Goal: Task Accomplishment & Management: Manage account settings

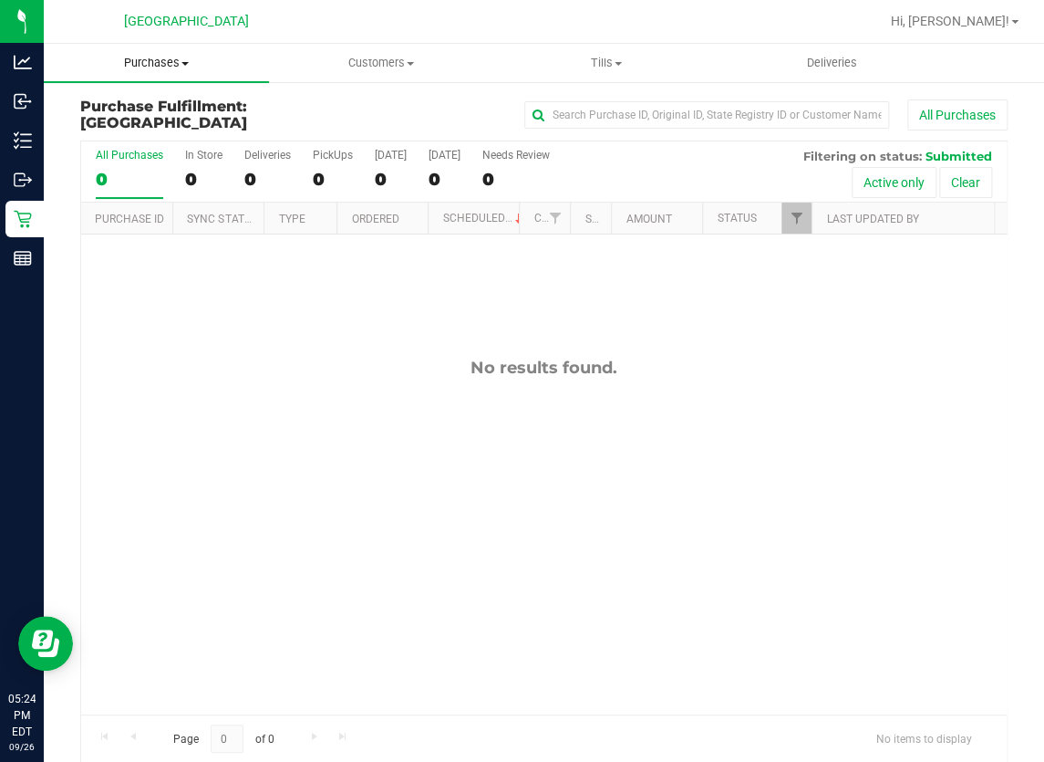
click at [185, 63] on span at bounding box center [185, 64] width 7 height 4
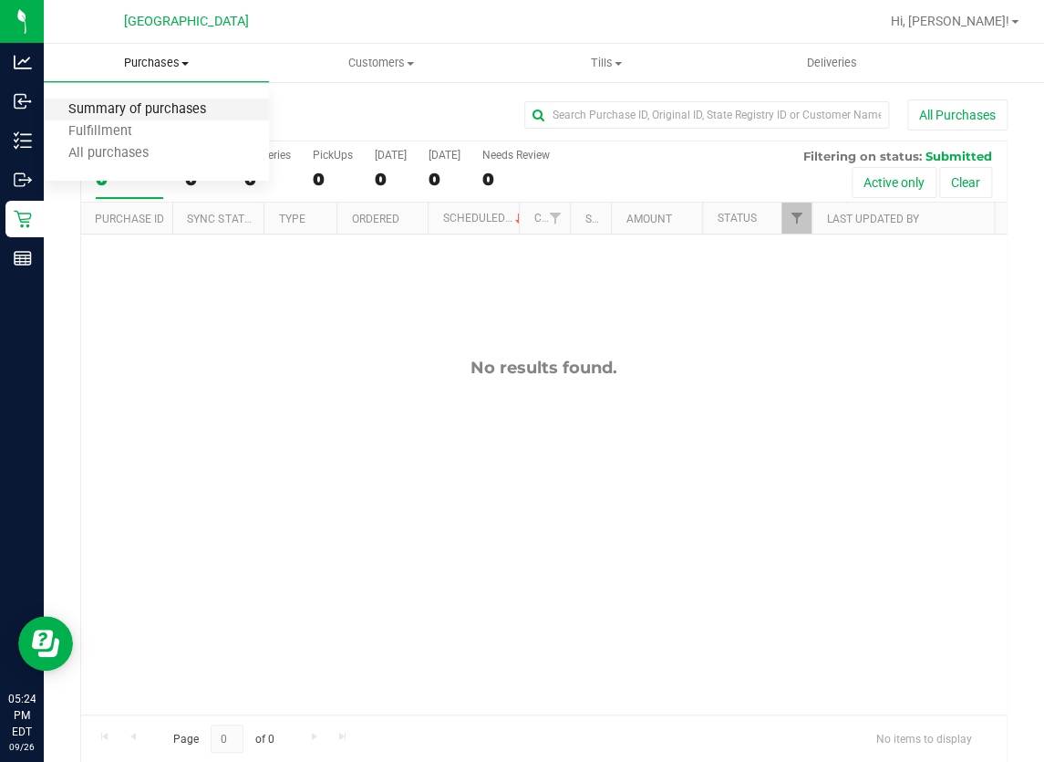
click at [192, 112] on span "Summary of purchases" at bounding box center [137, 110] width 187 height 16
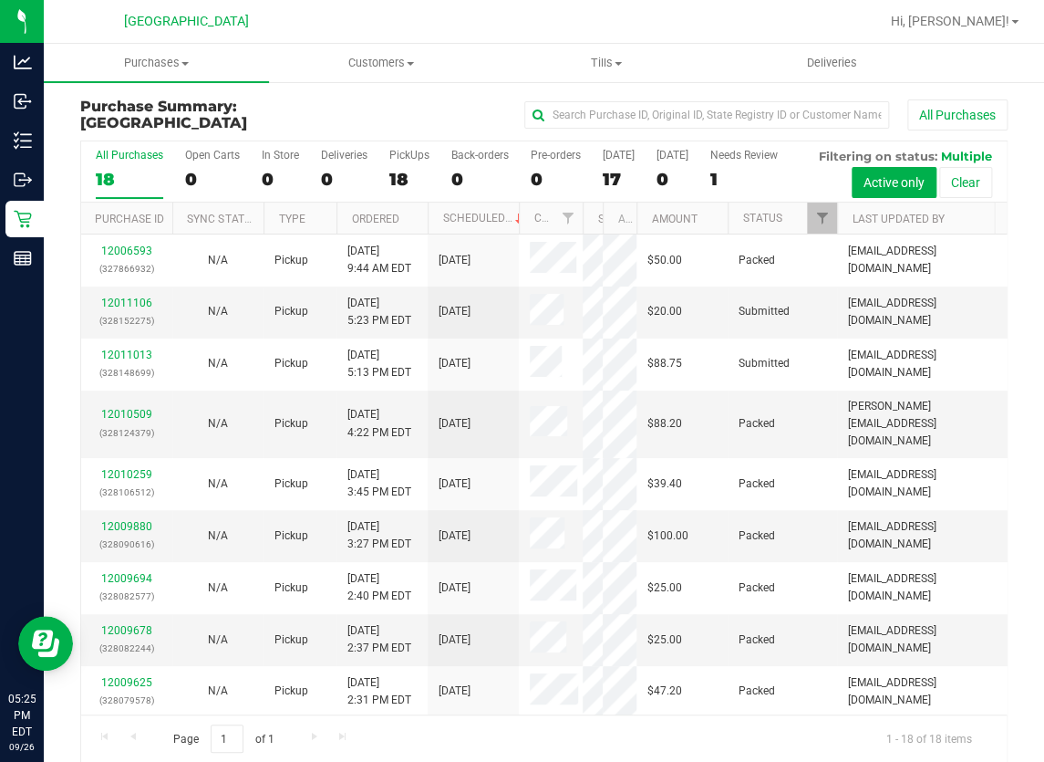
drag, startPoint x: 543, startPoint y: 265, endPoint x: 584, endPoint y: 273, distance: 41.7
click at [584, 234] on div "Purchase ID Sync Status Type Ordered Scheduled Customer State Registry ID Addre…" at bounding box center [538, 217] width 914 height 31
click at [170, 60] on span "Purchases" at bounding box center [156, 63] width 225 height 16
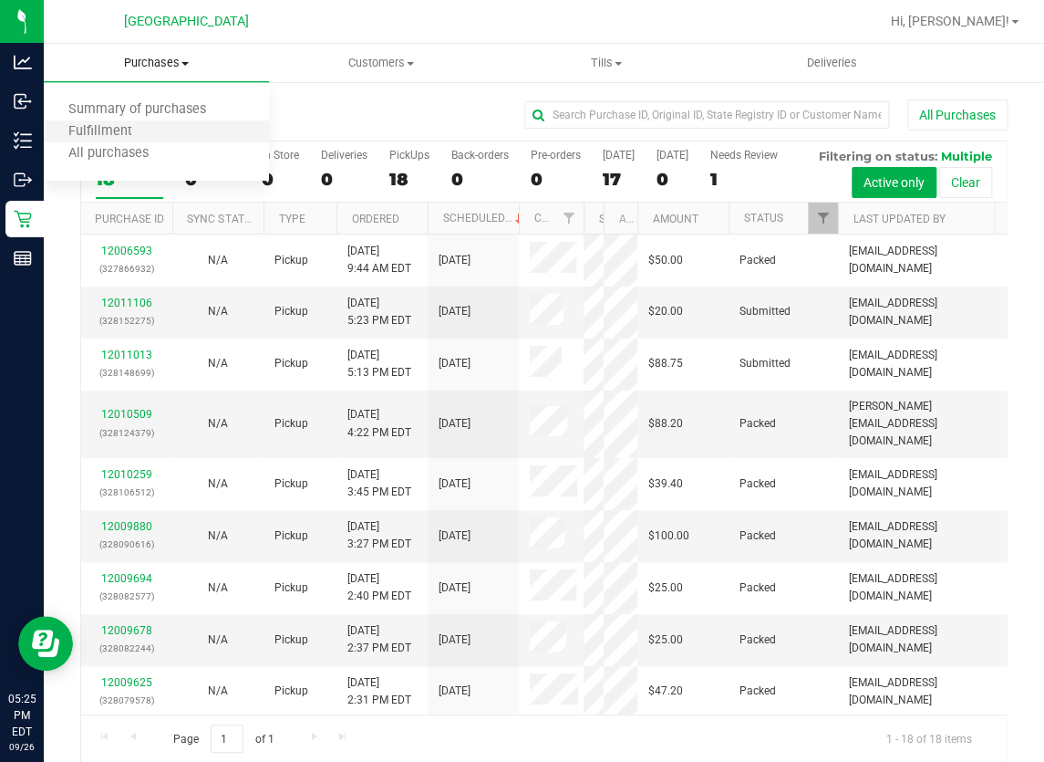
click at [159, 128] on li "Fulfillment" at bounding box center [156, 132] width 225 height 22
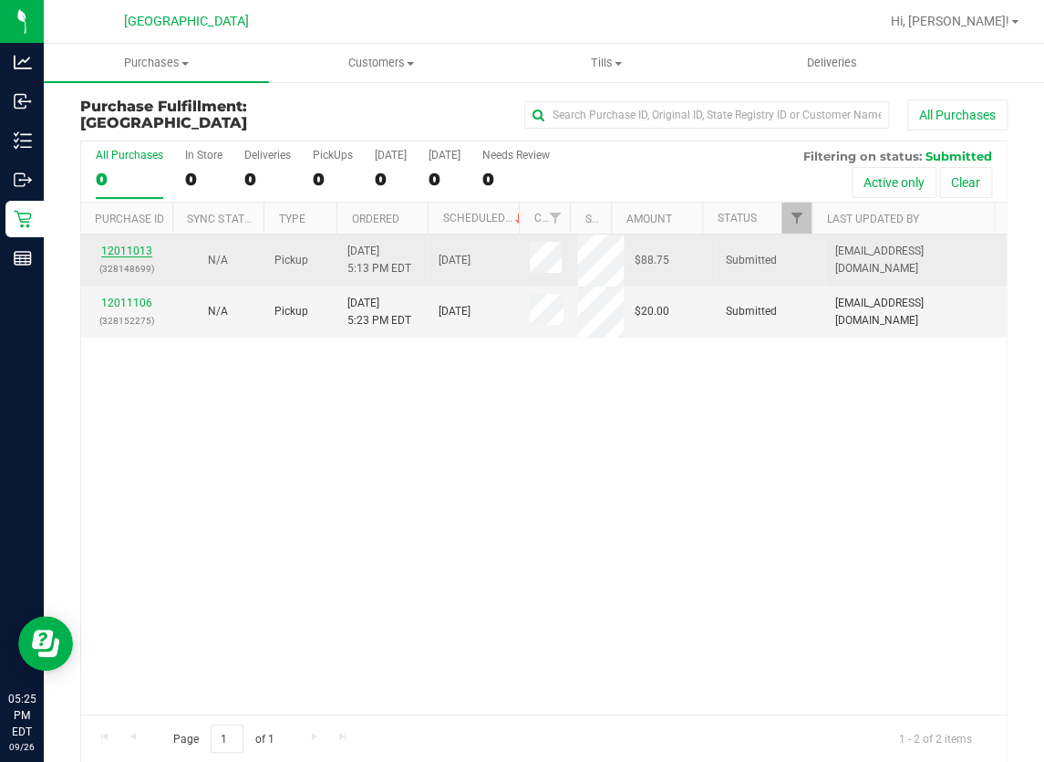
click at [138, 248] on link "12011013" at bounding box center [126, 250] width 51 height 13
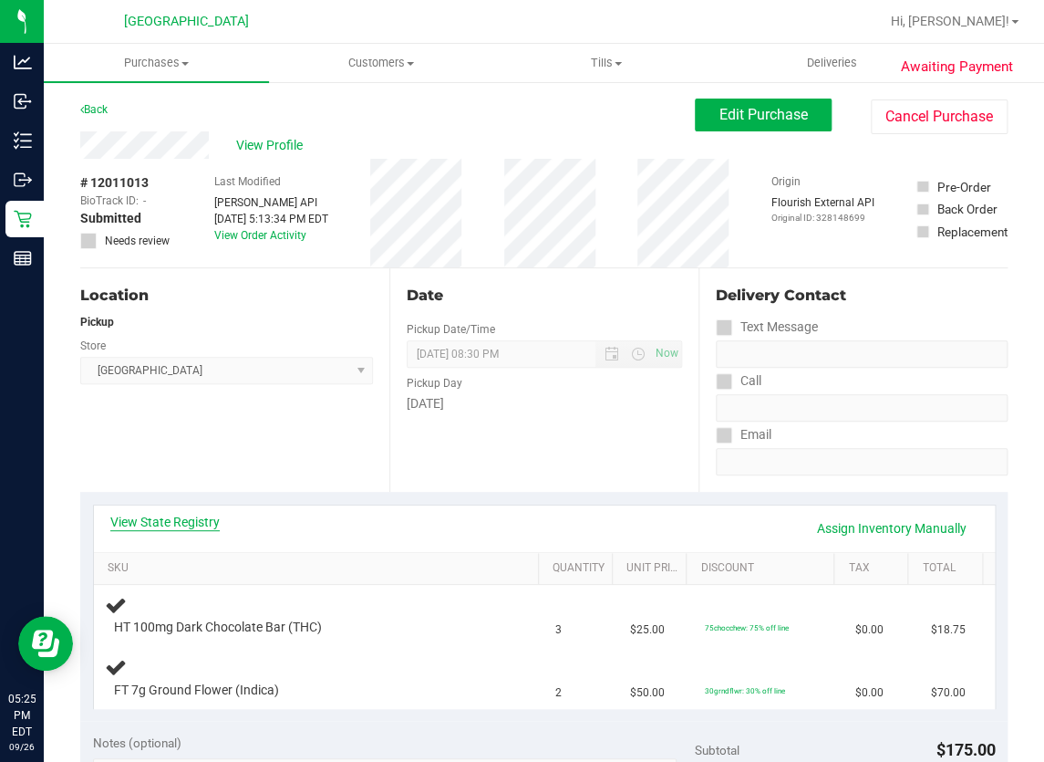
click at [200, 522] on link "View State Registry" at bounding box center [164, 522] width 109 height 18
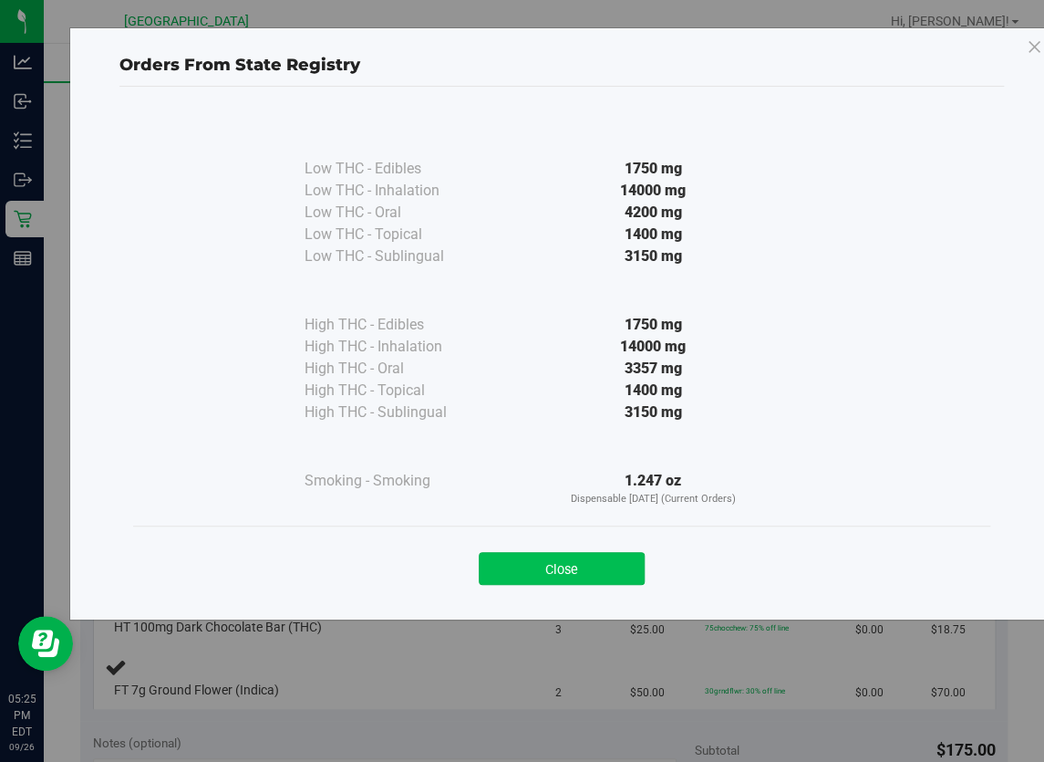
click at [550, 566] on button "Close" at bounding box center [562, 568] width 166 height 33
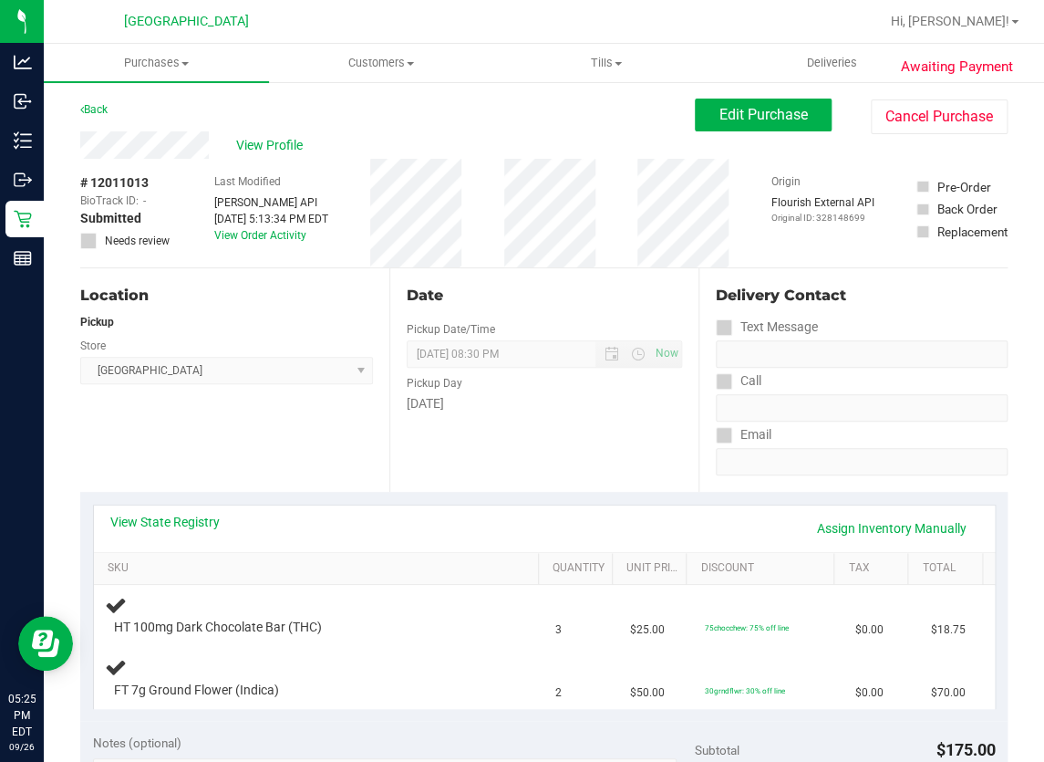
click at [356, 455] on div "Location Pickup Store Lakeland WC Select Store Bonita Springs WC Boynton Beach …" at bounding box center [234, 379] width 309 height 223
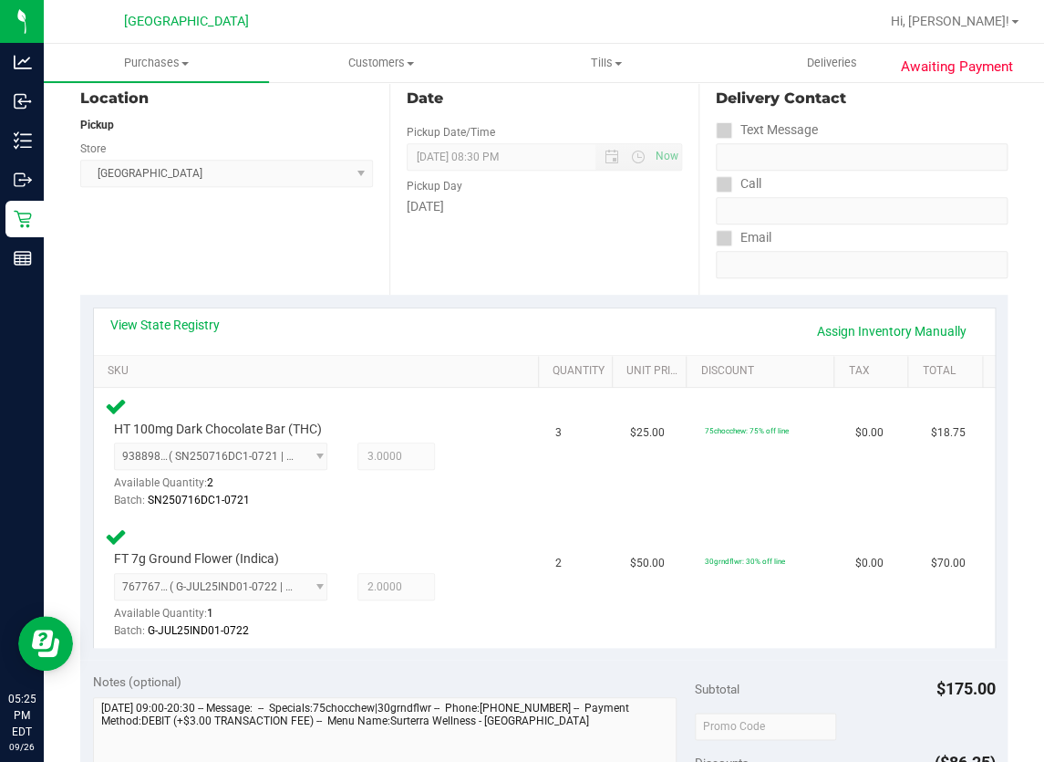
scroll to position [414, 0]
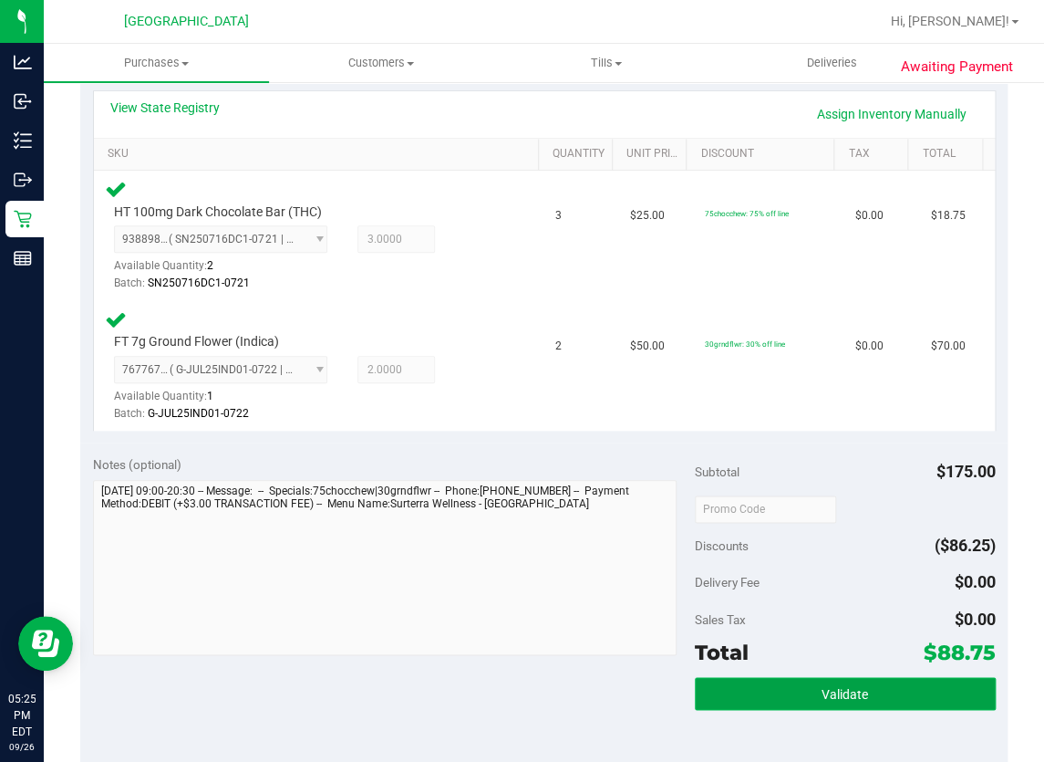
click at [822, 687] on span "Validate" at bounding box center [845, 694] width 47 height 15
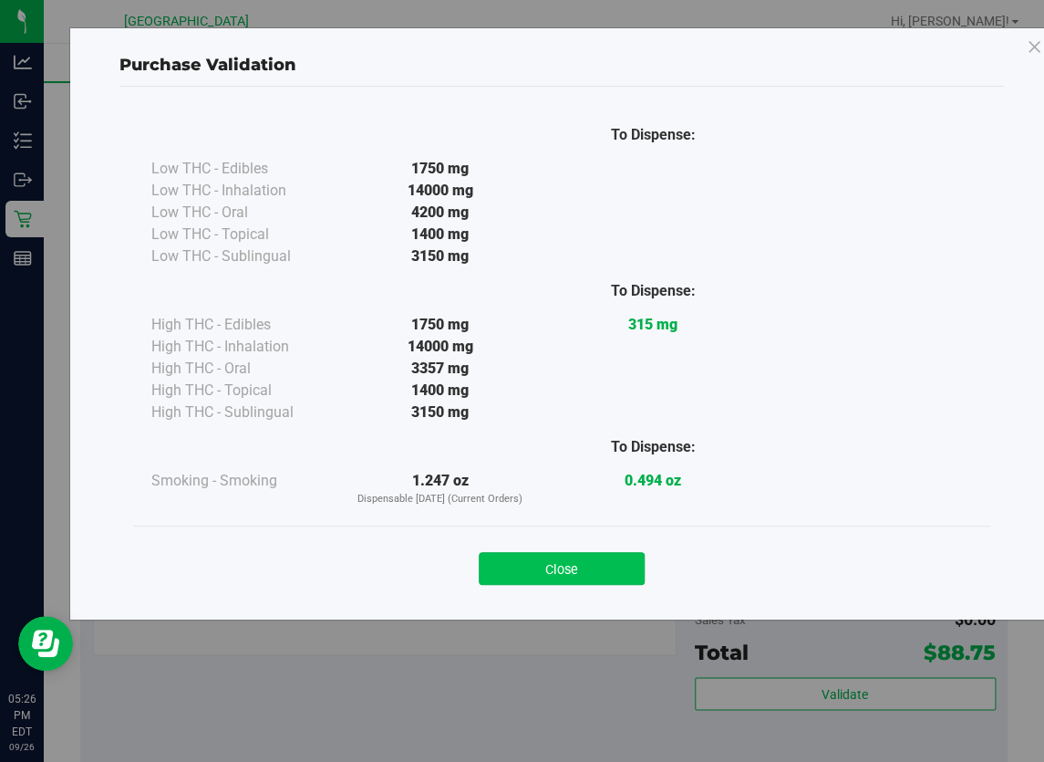
click at [607, 566] on button "Close" at bounding box center [562, 568] width 166 height 33
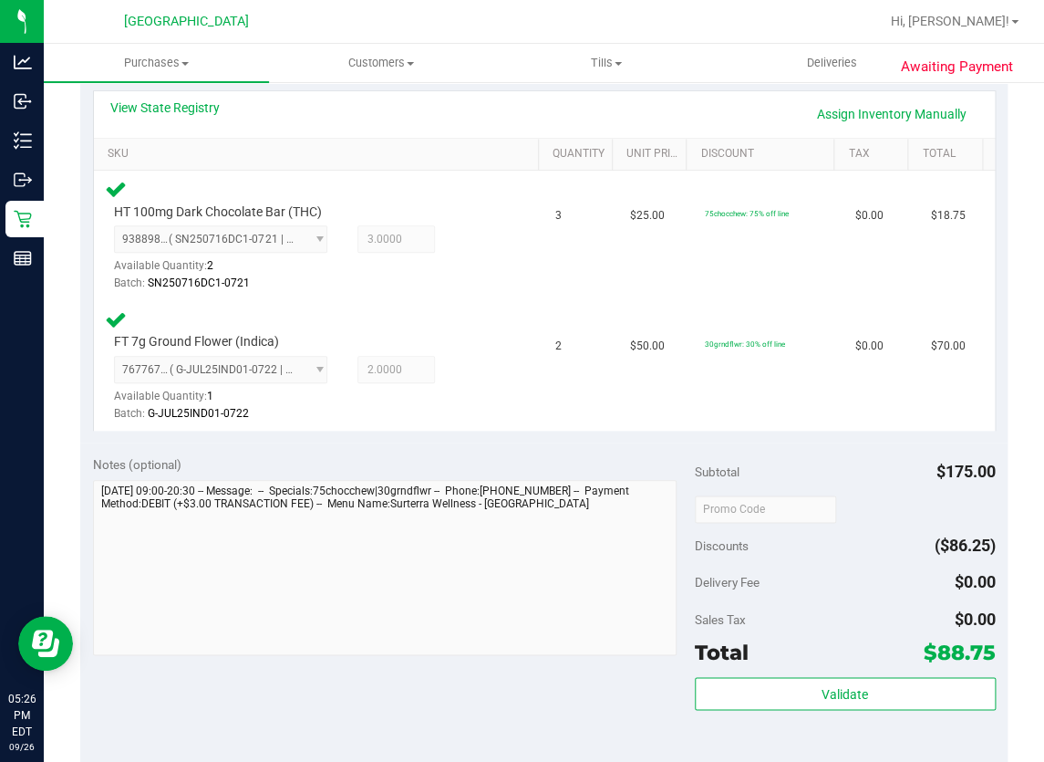
scroll to position [746, 0]
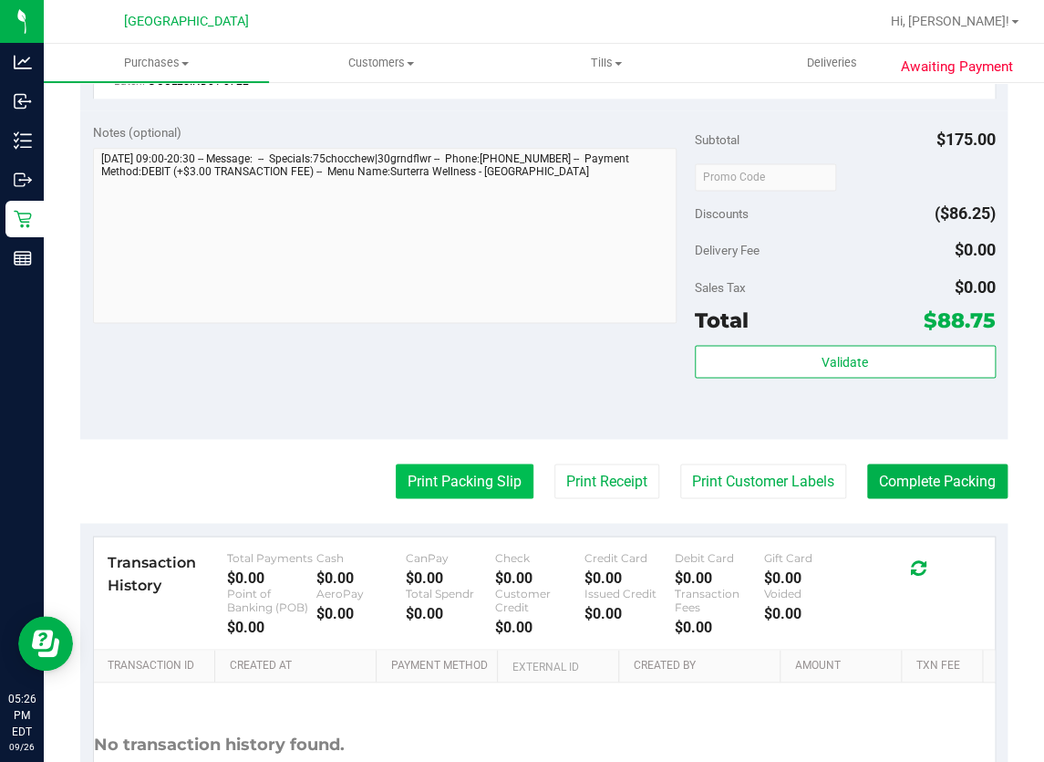
click at [465, 468] on button "Print Packing Slip" at bounding box center [465, 480] width 138 height 35
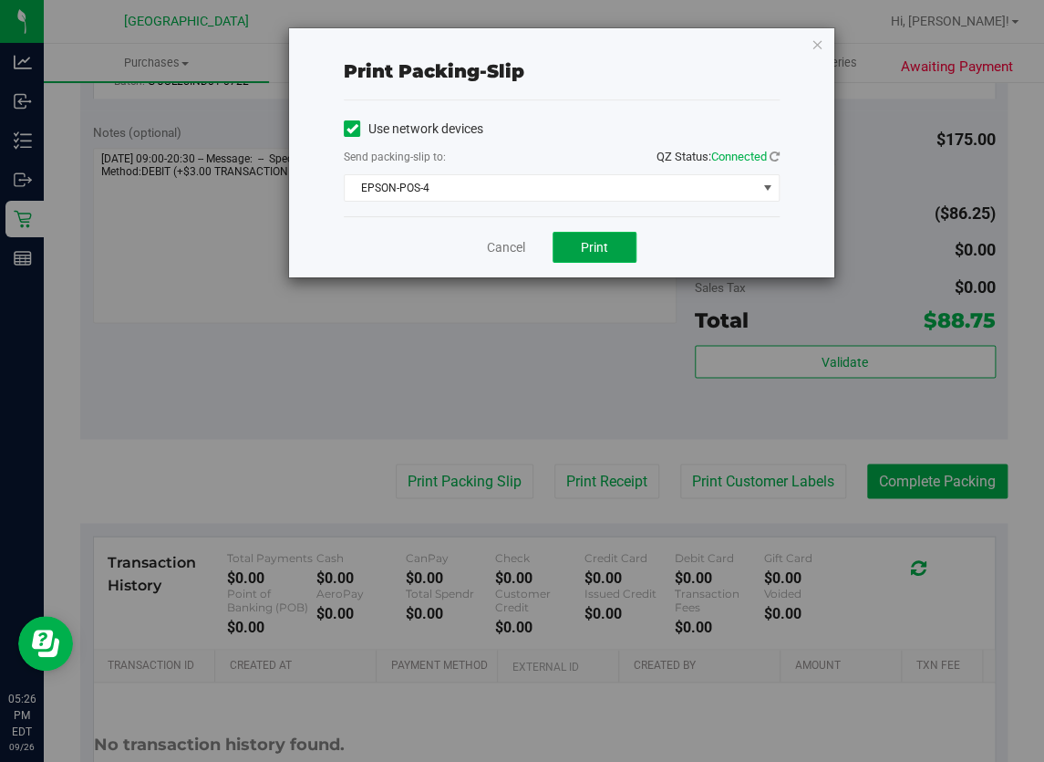
click at [579, 249] on button "Print" at bounding box center [595, 247] width 84 height 31
click at [502, 248] on link "Cancel" at bounding box center [506, 247] width 38 height 19
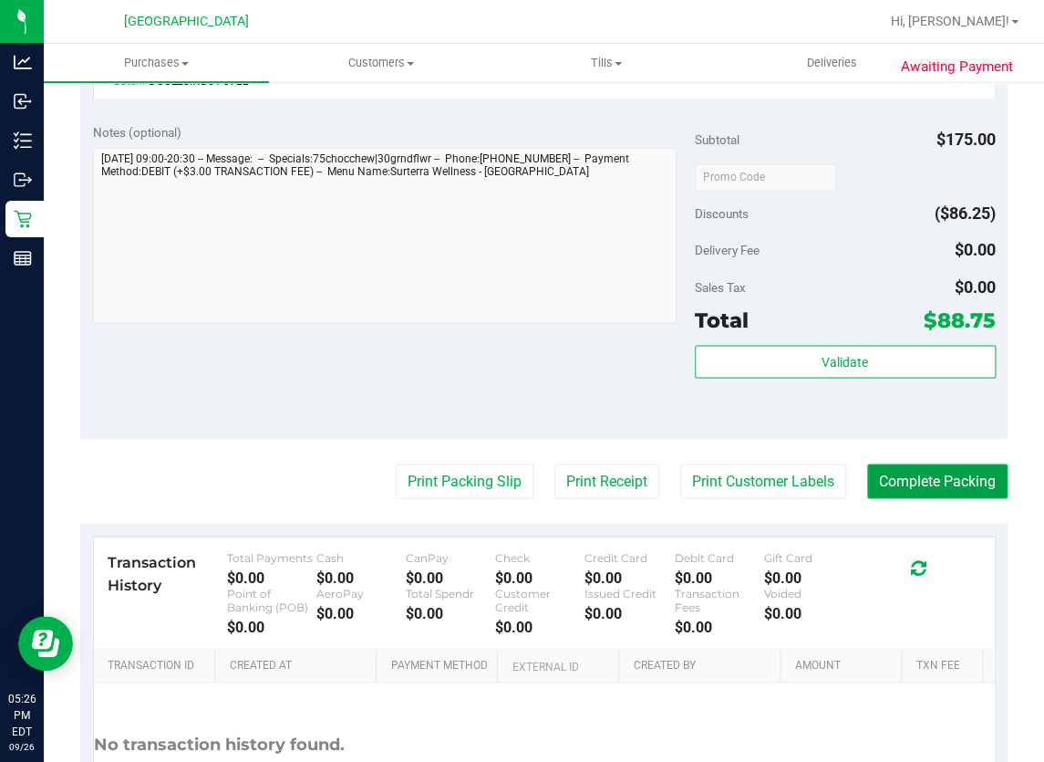
click at [888, 488] on button "Complete Packing" at bounding box center [937, 480] width 140 height 35
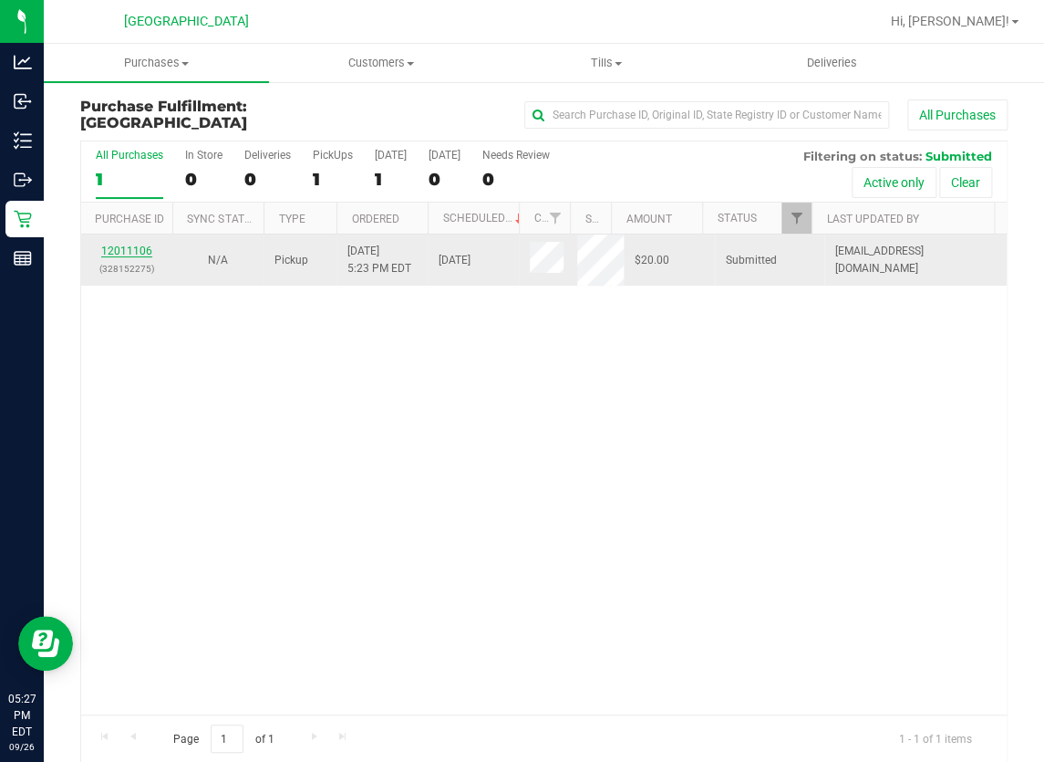
click at [109, 253] on link "12011106" at bounding box center [126, 250] width 51 height 13
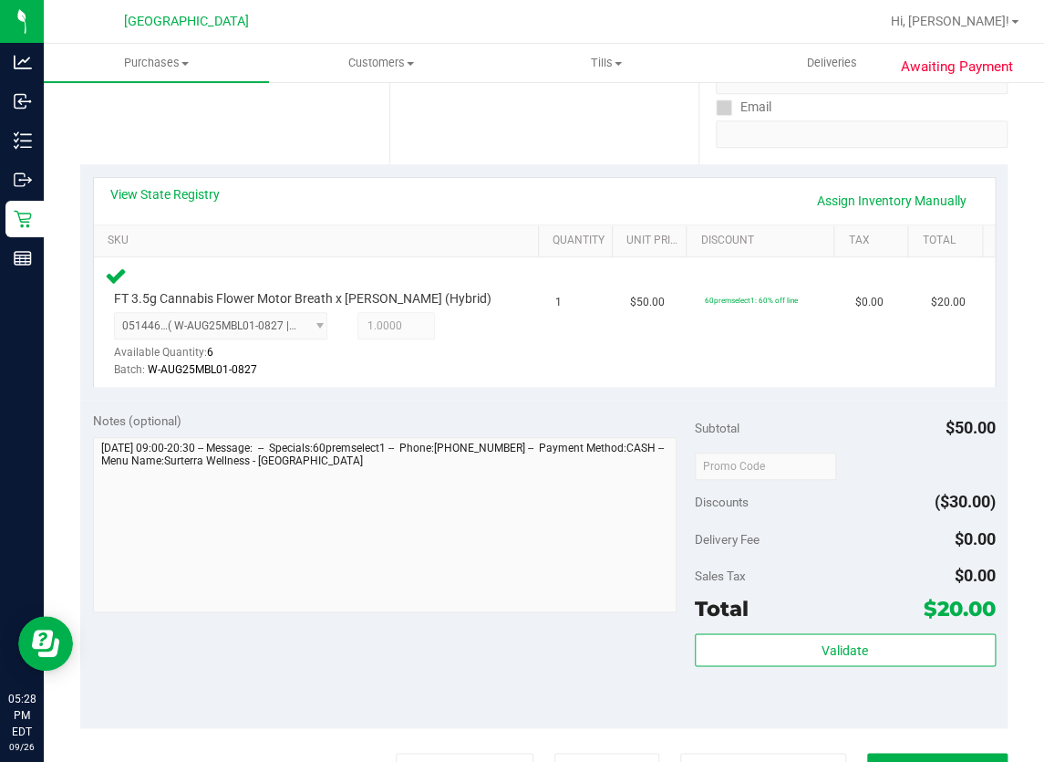
scroll to position [414, 0]
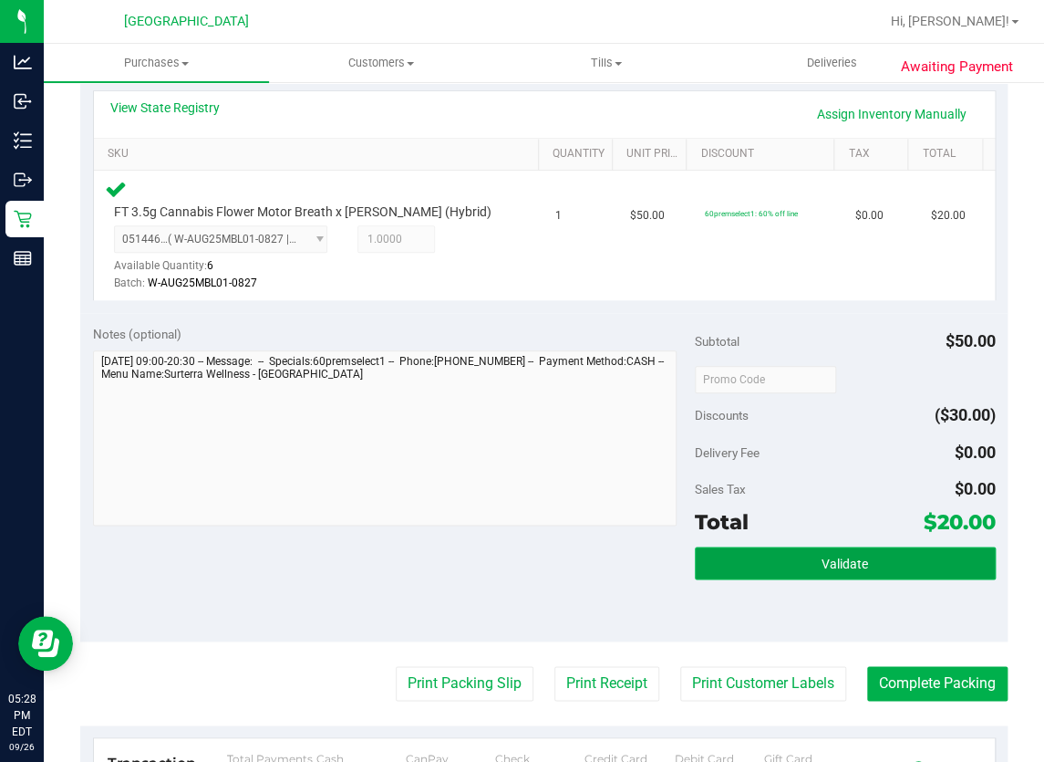
click at [824, 558] on span "Validate" at bounding box center [845, 563] width 47 height 15
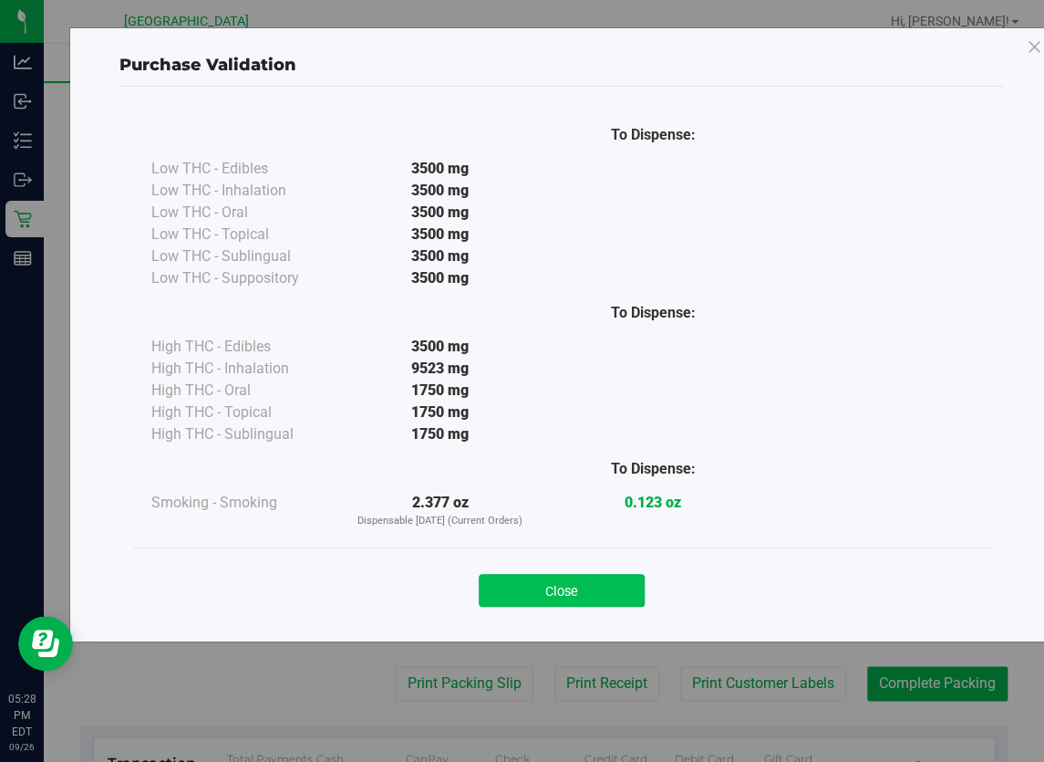
click at [620, 592] on button "Close" at bounding box center [562, 590] width 166 height 33
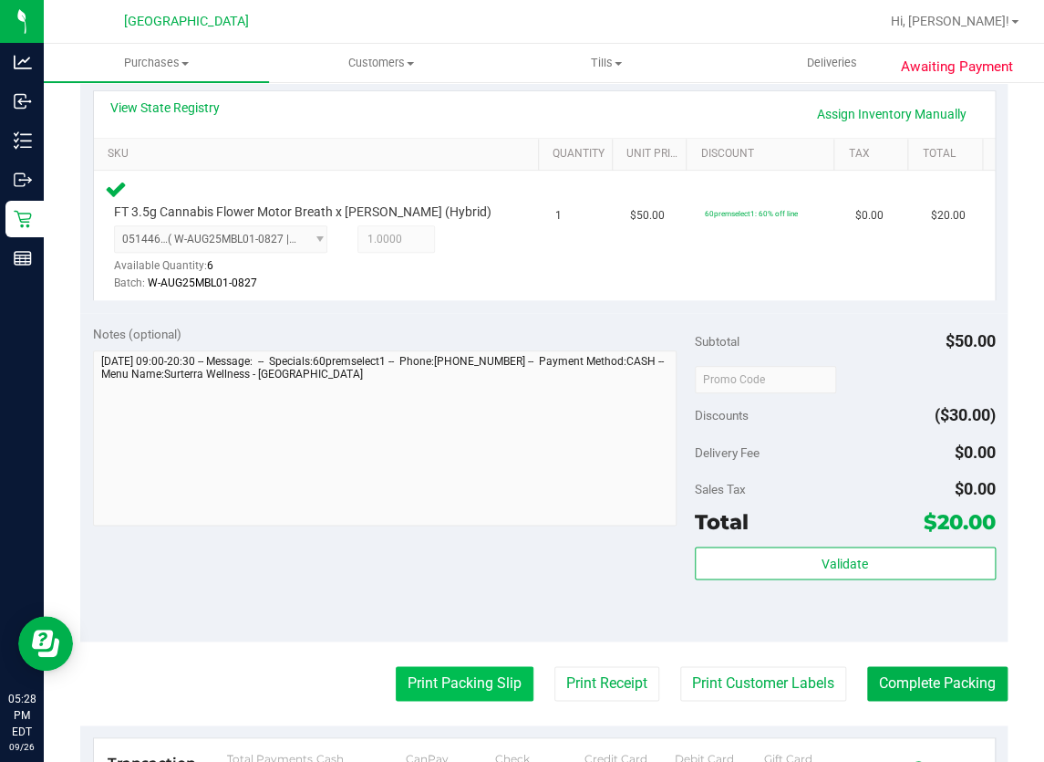
click at [486, 669] on button "Print Packing Slip" at bounding box center [465, 683] width 138 height 35
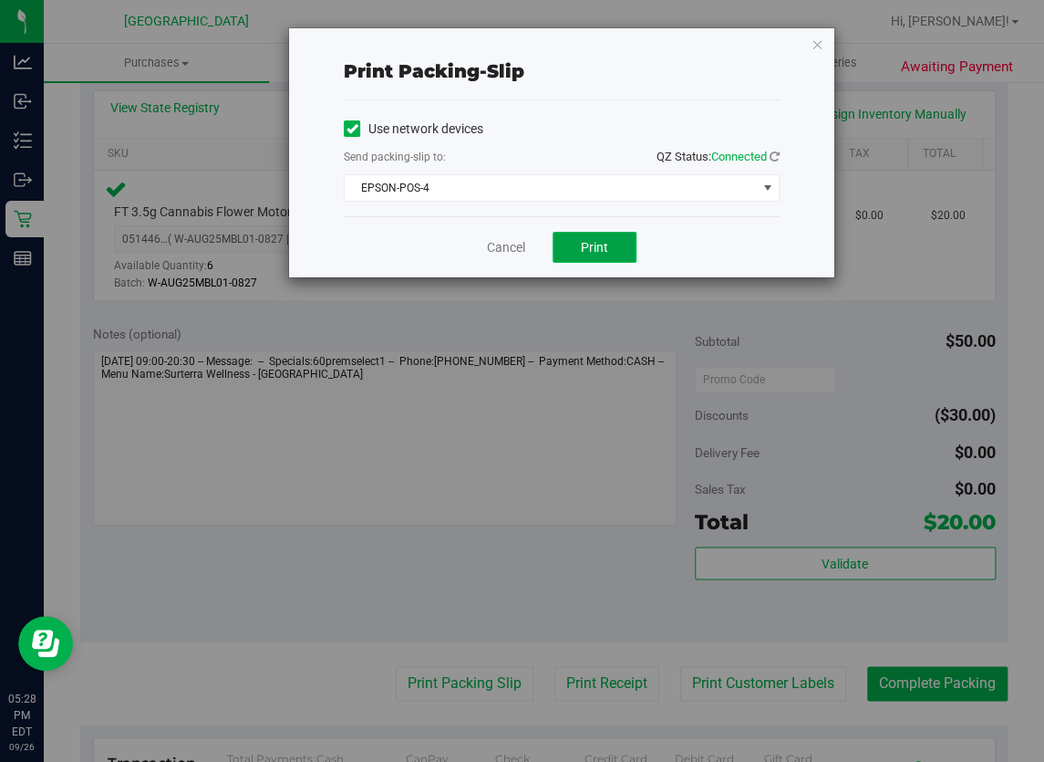
click at [586, 246] on span "Print" at bounding box center [594, 247] width 27 height 15
click at [503, 248] on link "Cancel" at bounding box center [506, 247] width 38 height 19
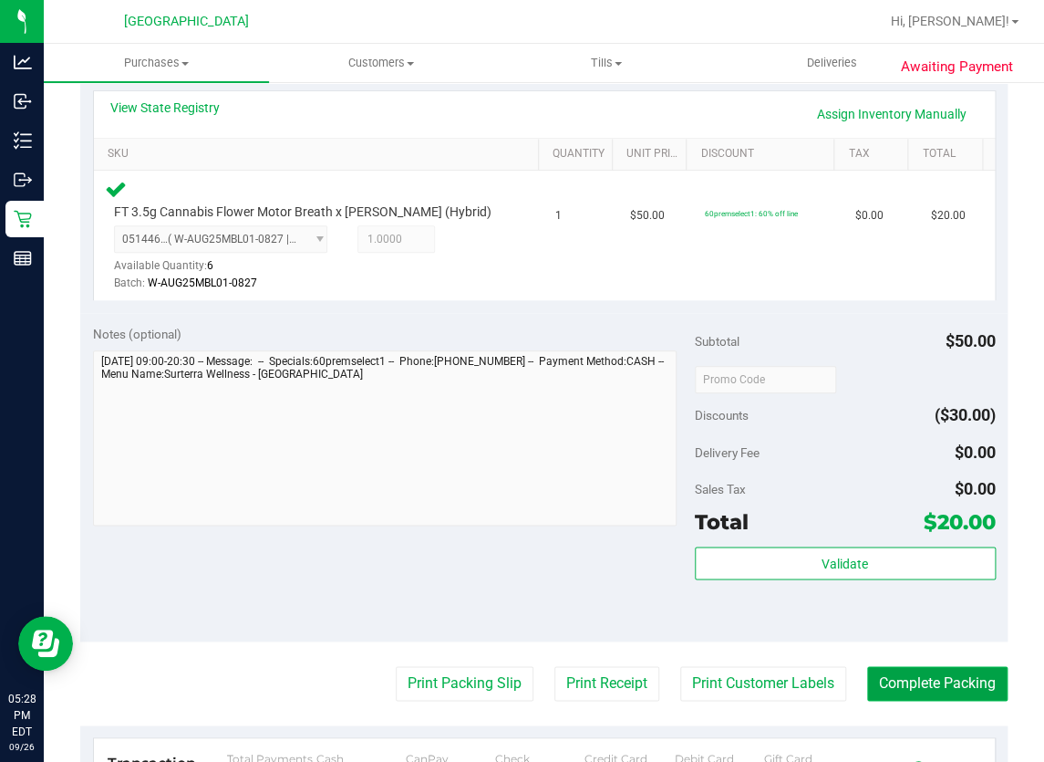
click at [869, 680] on button "Complete Packing" at bounding box center [937, 683] width 140 height 35
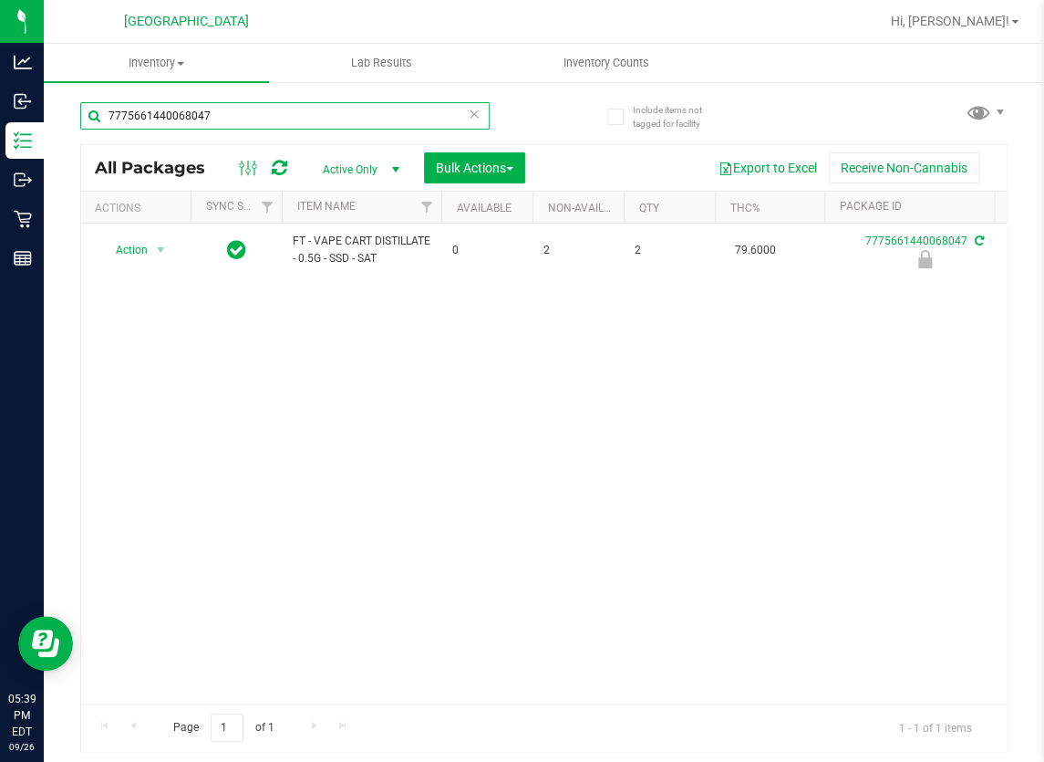
click at [165, 116] on input "7775661440068047" at bounding box center [285, 115] width 410 height 27
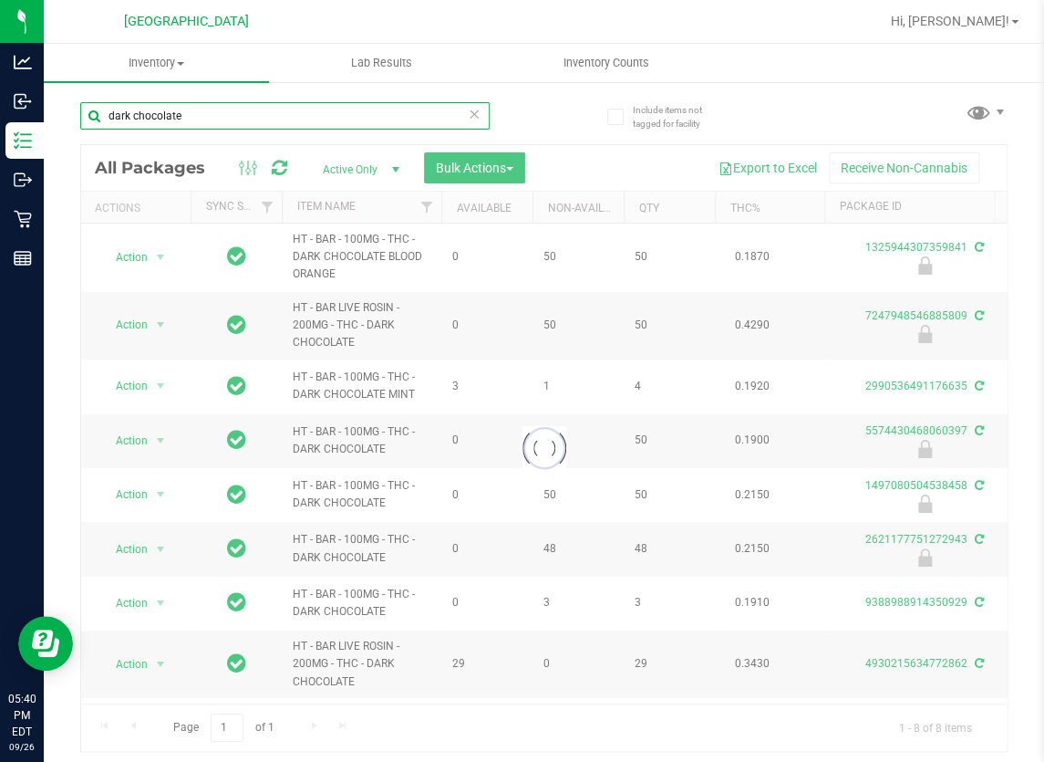
type input "dark chocolate"
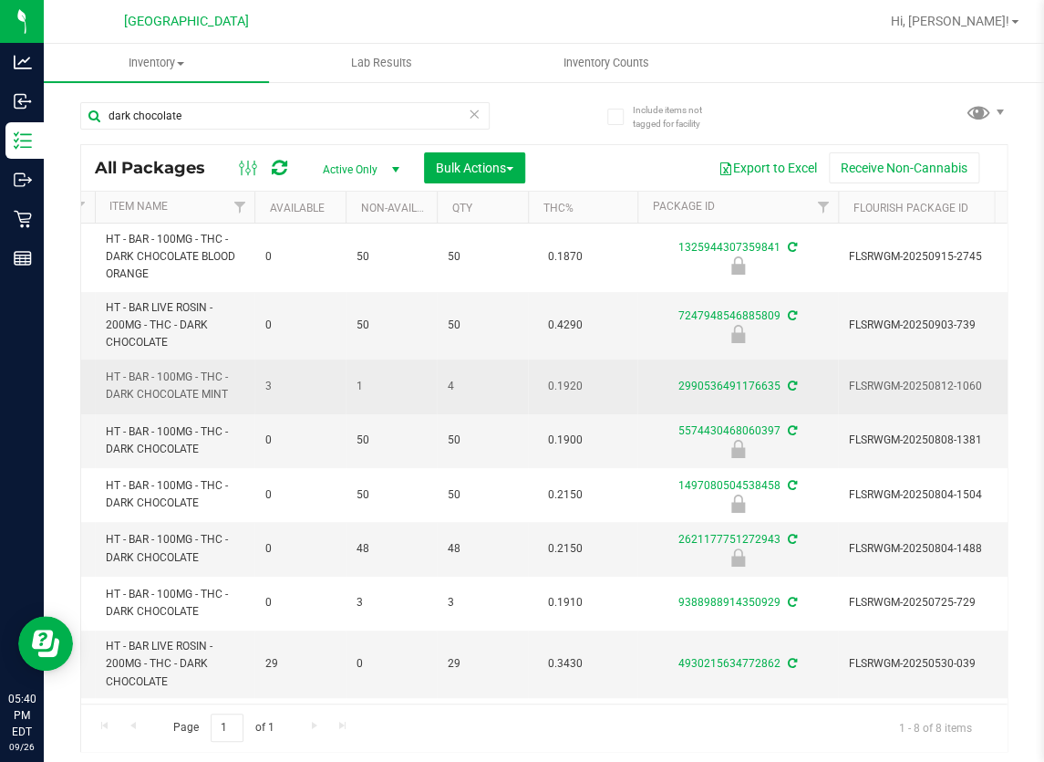
scroll to position [6, 187]
drag, startPoint x: 437, startPoint y: 348, endPoint x: 441, endPoint y: 383, distance: 35.9
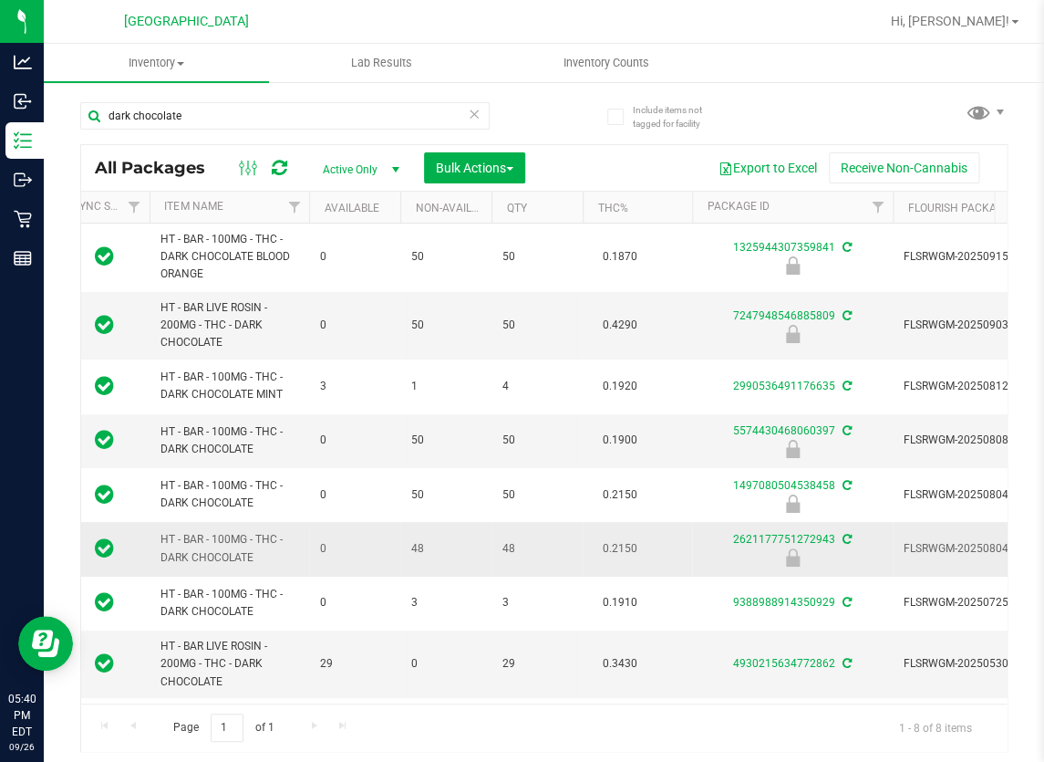
scroll to position [0, 0]
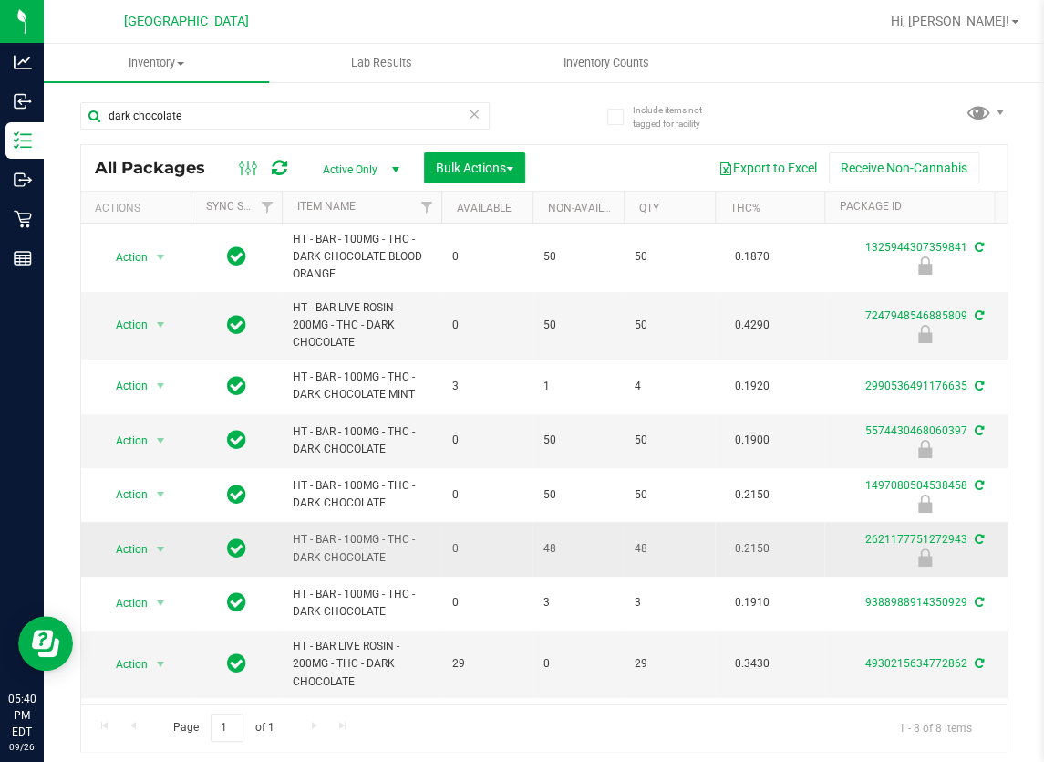
drag, startPoint x: 536, startPoint y: 551, endPoint x: 404, endPoint y: 555, distance: 132.3
click at [156, 542] on span "select" at bounding box center [160, 549] width 15 height 15
click at [164, 523] on li "Unlock package" at bounding box center [158, 536] width 116 height 27
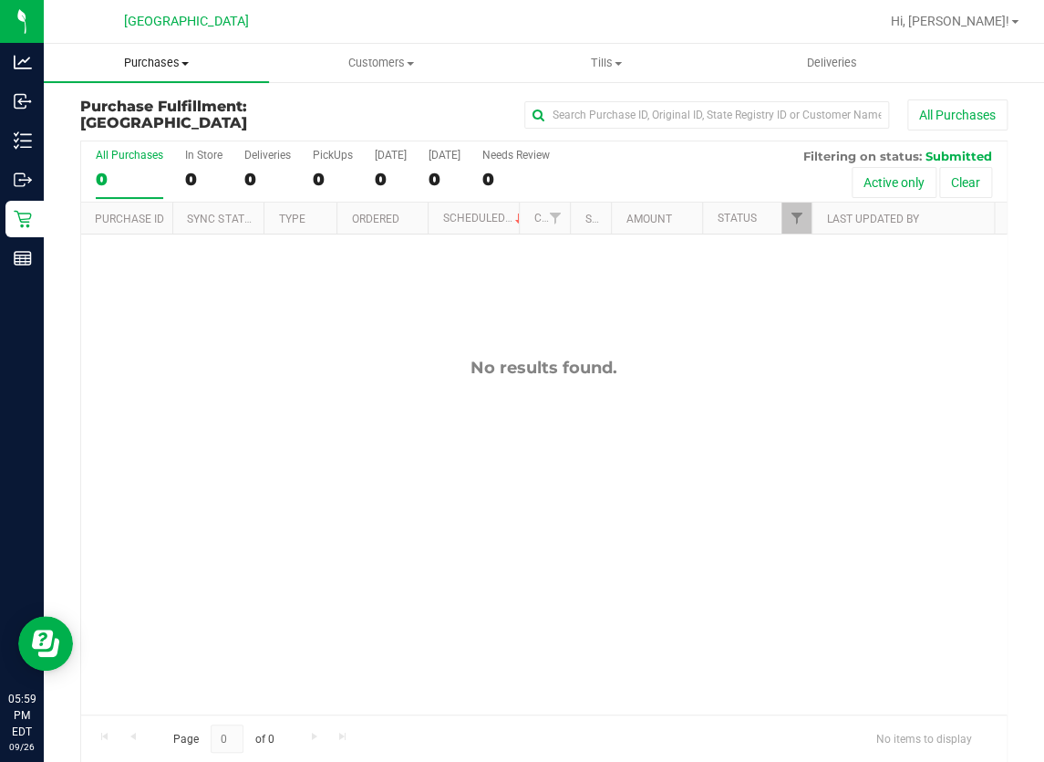
click at [173, 64] on span "Purchases" at bounding box center [156, 63] width 225 height 16
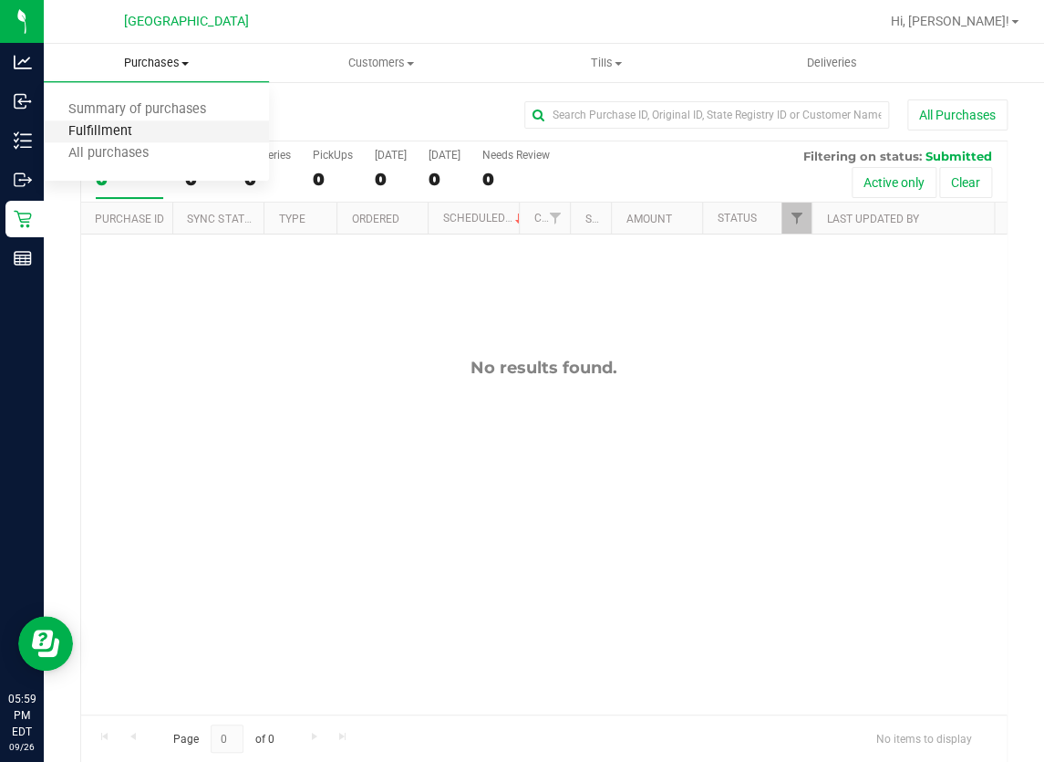
click at [139, 136] on span "Fulfillment" at bounding box center [100, 132] width 113 height 16
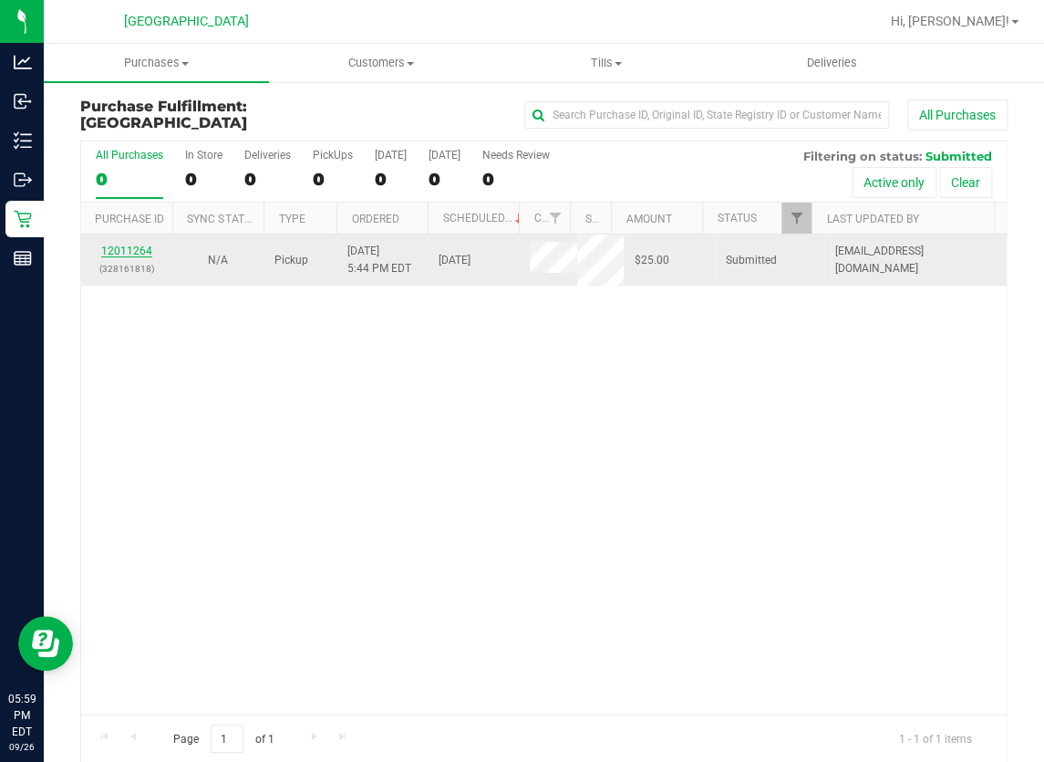
click at [129, 247] on link "12011264" at bounding box center [126, 250] width 51 height 13
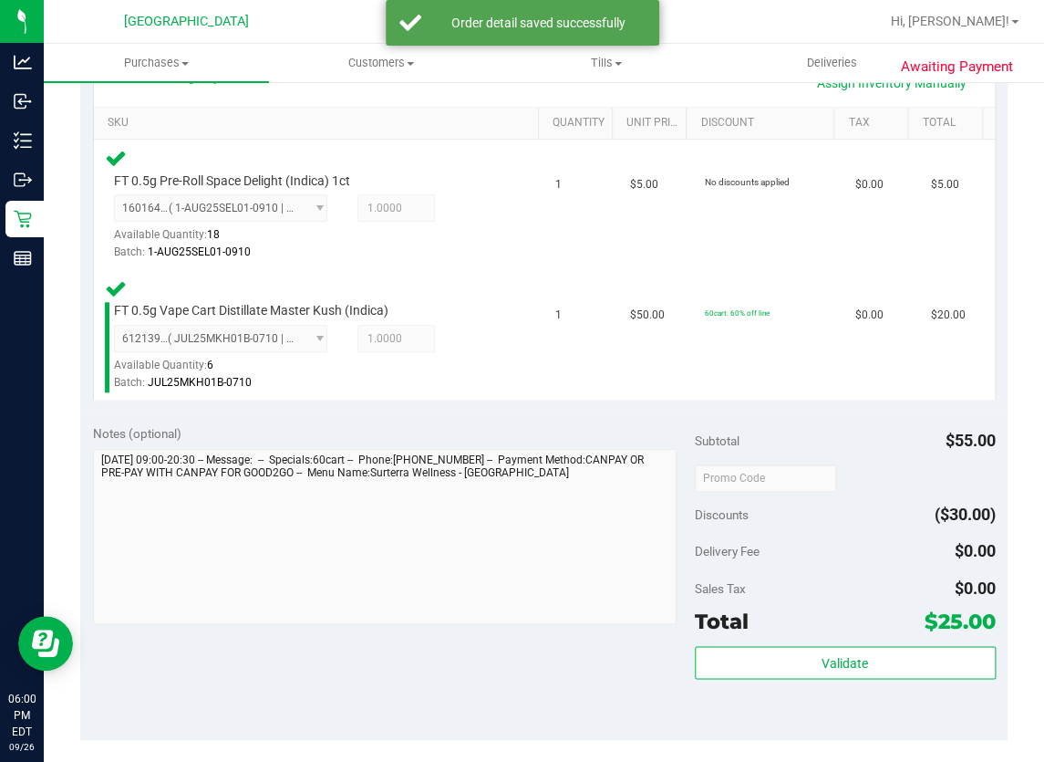
scroll to position [663, 0]
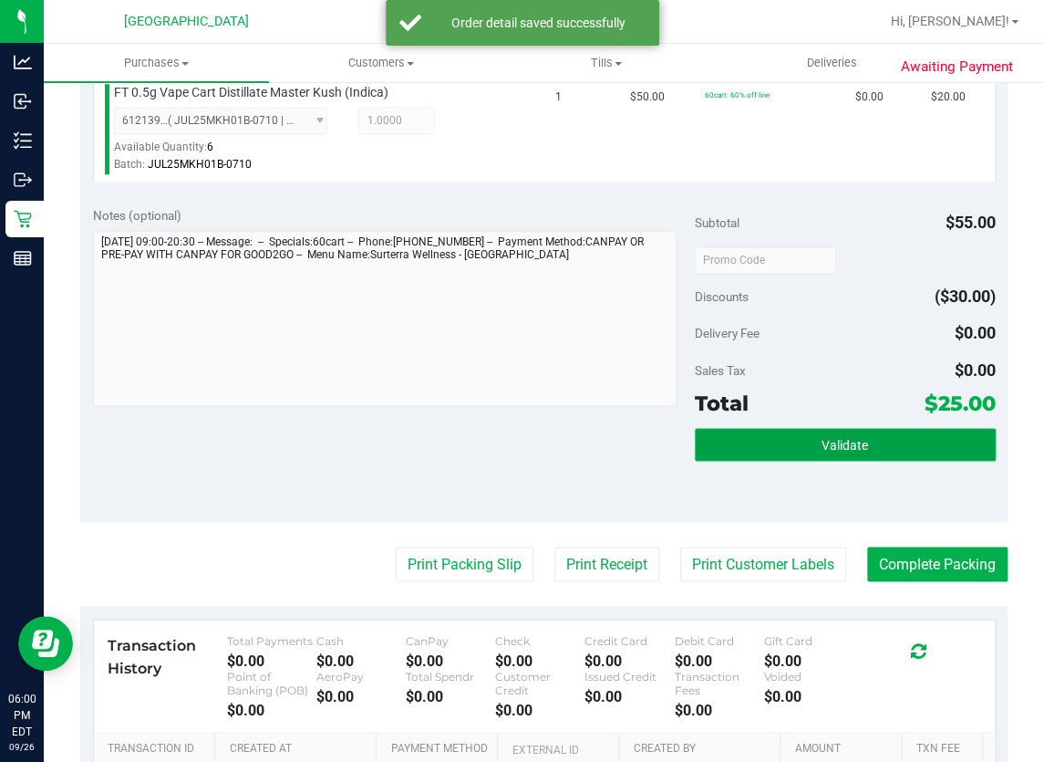
click at [860, 430] on button "Validate" at bounding box center [845, 444] width 301 height 33
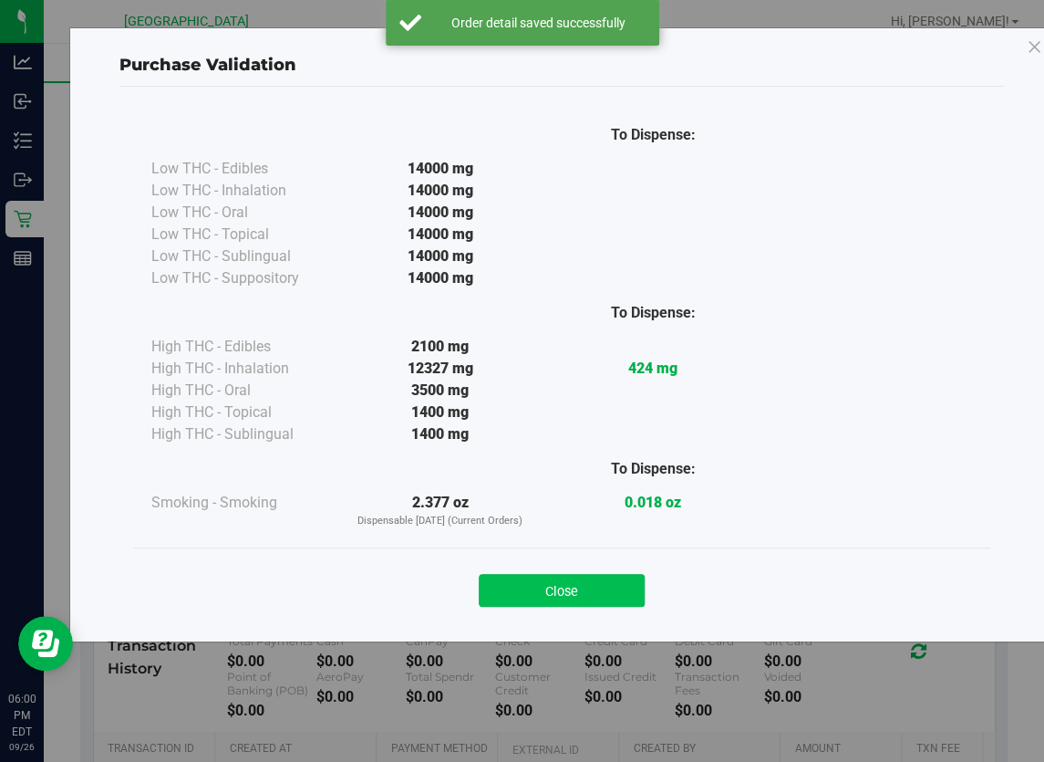
click at [584, 600] on button "Close" at bounding box center [562, 590] width 166 height 33
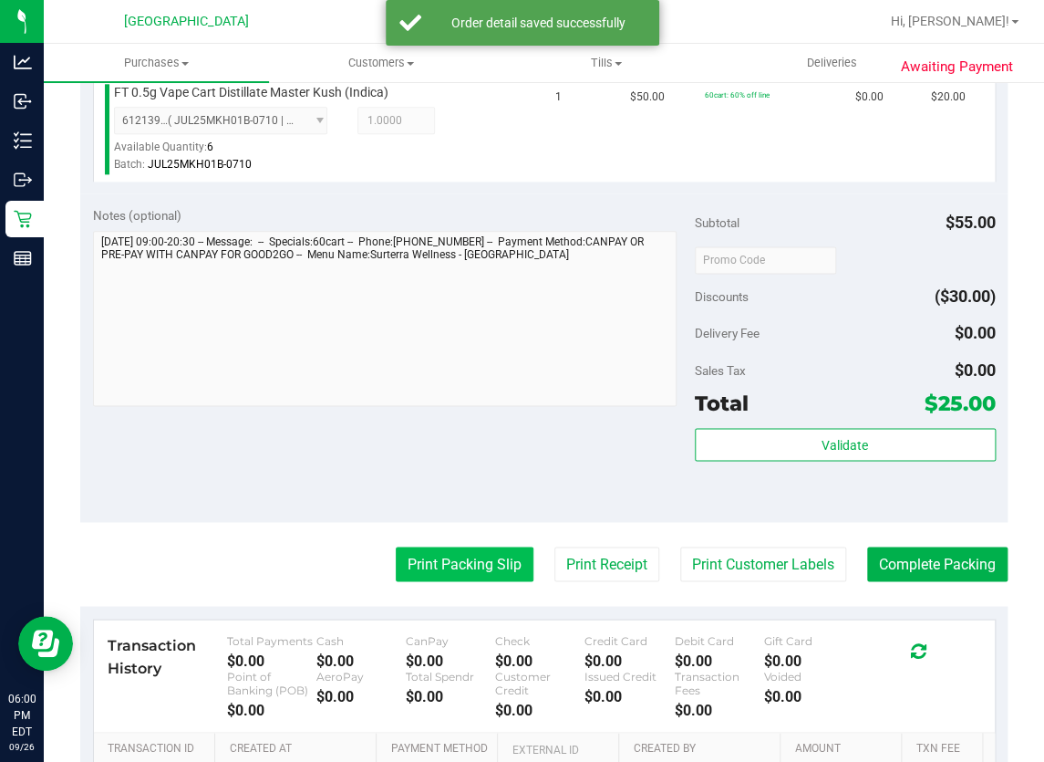
click at [466, 568] on button "Print Packing Slip" at bounding box center [465, 563] width 138 height 35
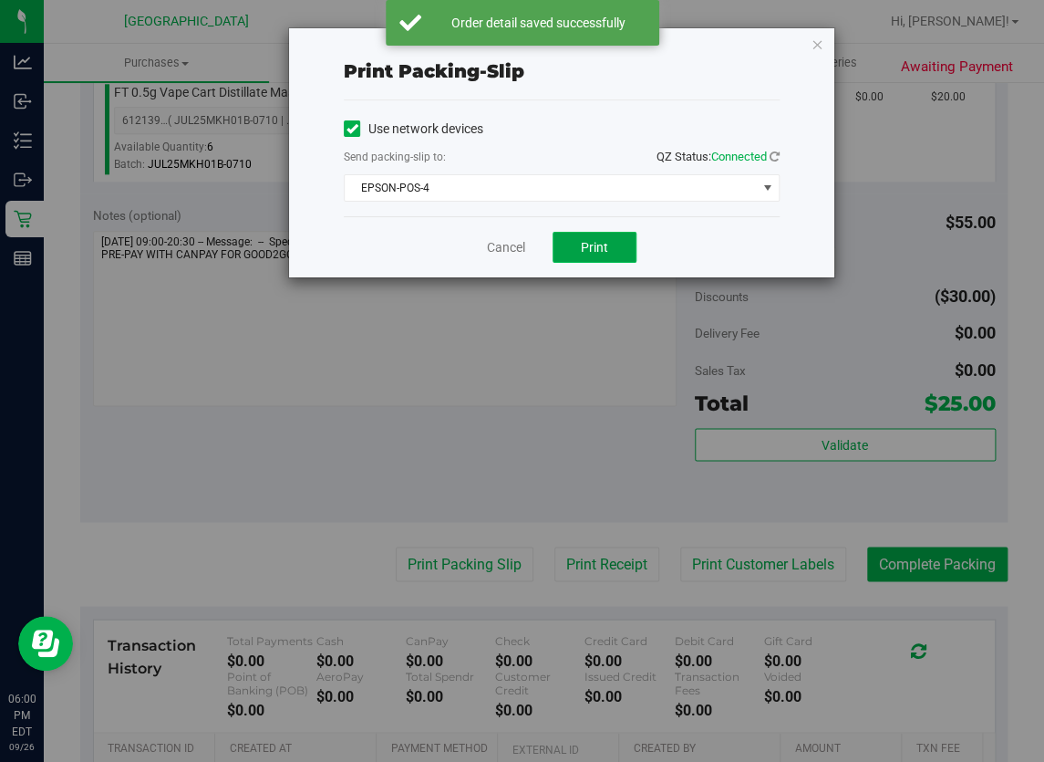
click at [578, 254] on button "Print" at bounding box center [595, 247] width 84 height 31
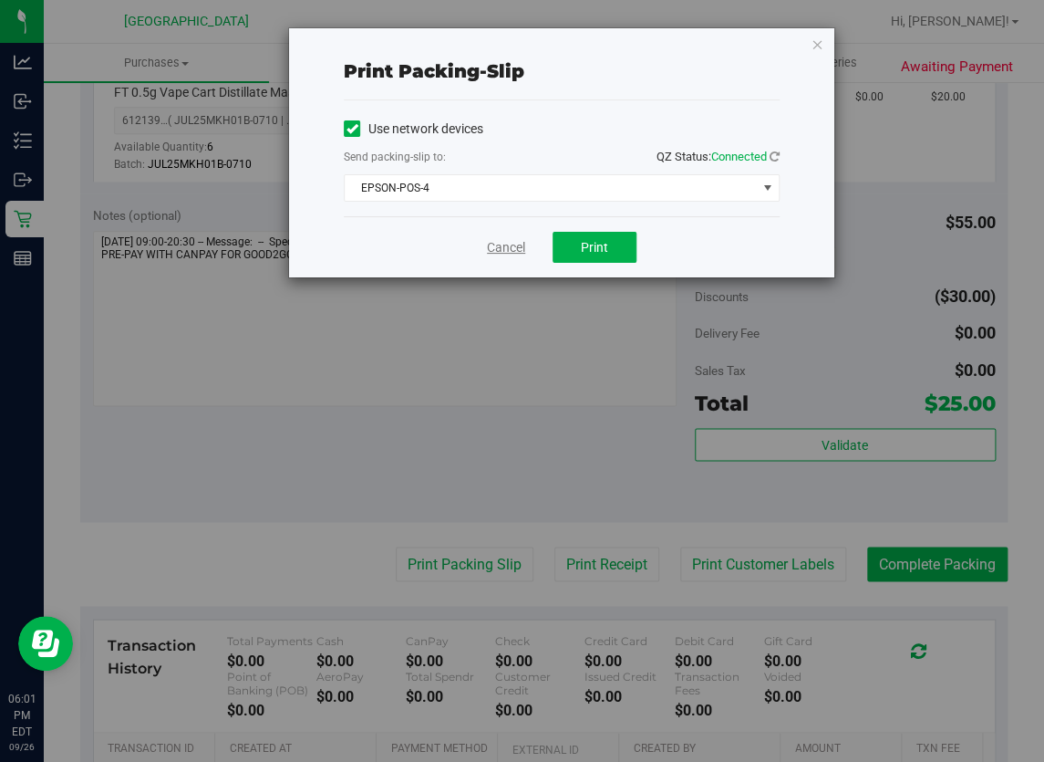
click at [509, 245] on link "Cancel" at bounding box center [506, 247] width 38 height 19
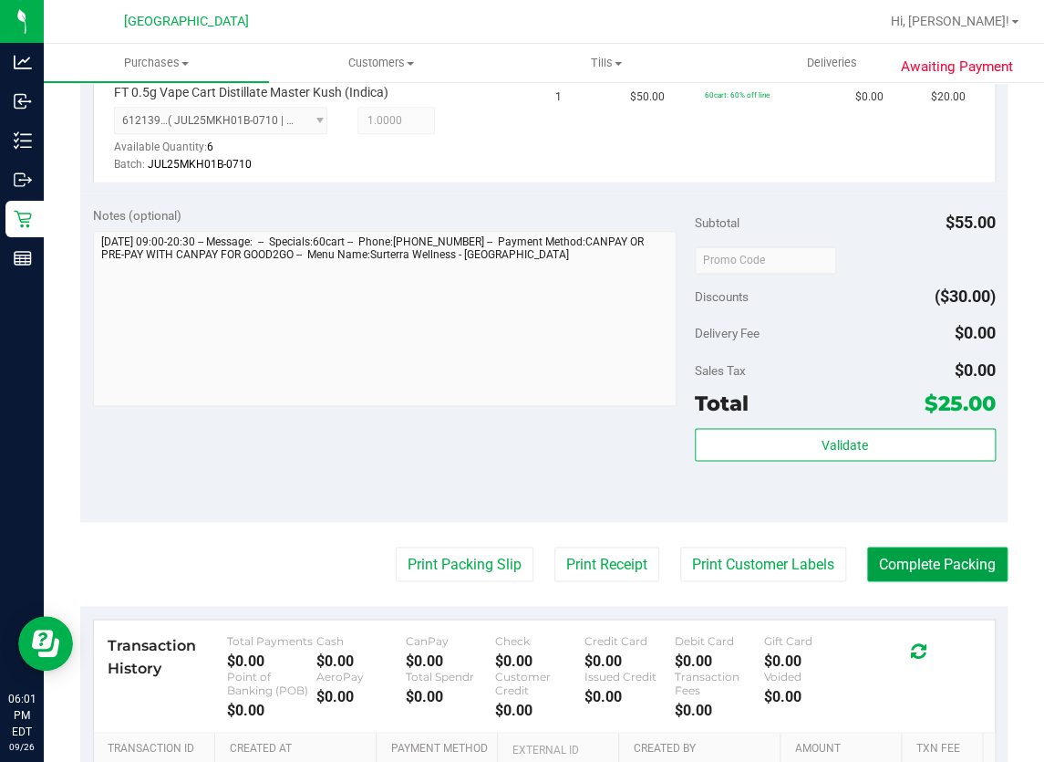
click at [890, 573] on button "Complete Packing" at bounding box center [937, 563] width 140 height 35
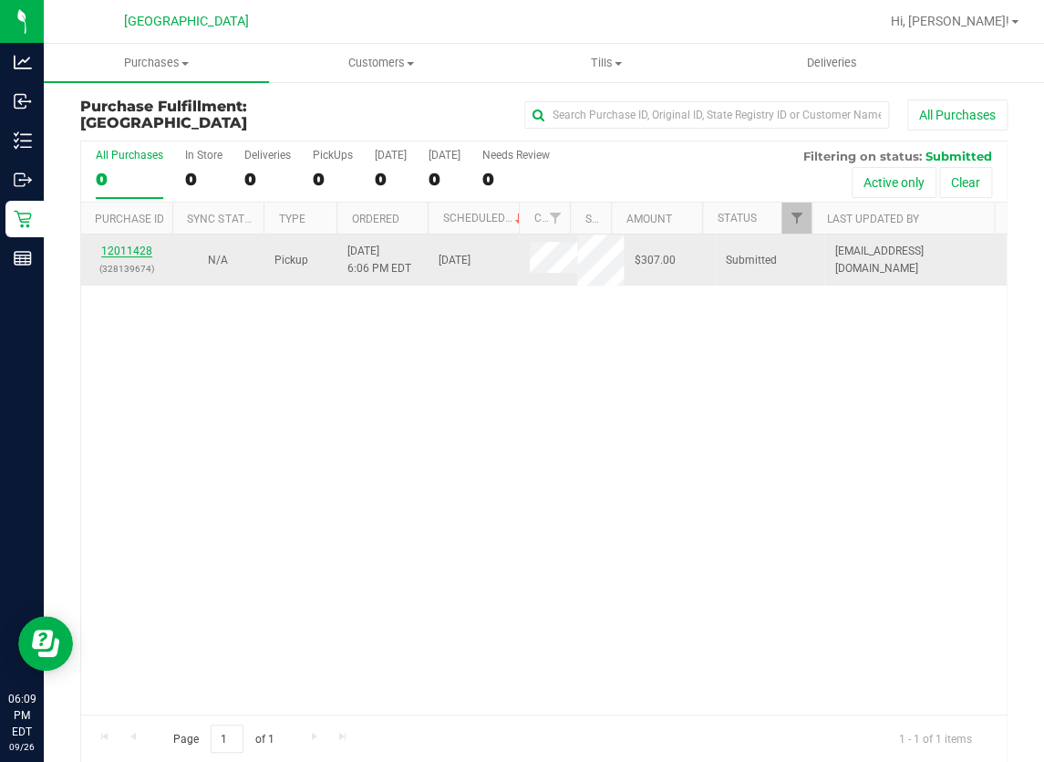
click at [142, 244] on link "12011428" at bounding box center [126, 250] width 51 height 13
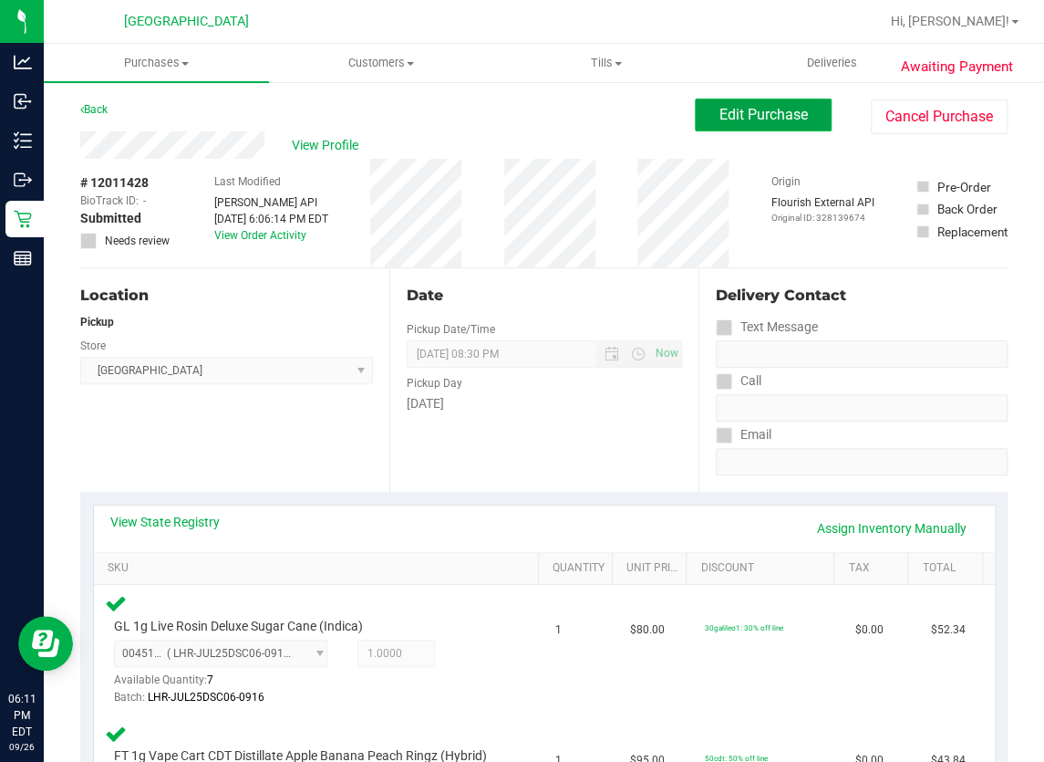
click at [739, 121] on span "Edit Purchase" at bounding box center [764, 114] width 88 height 17
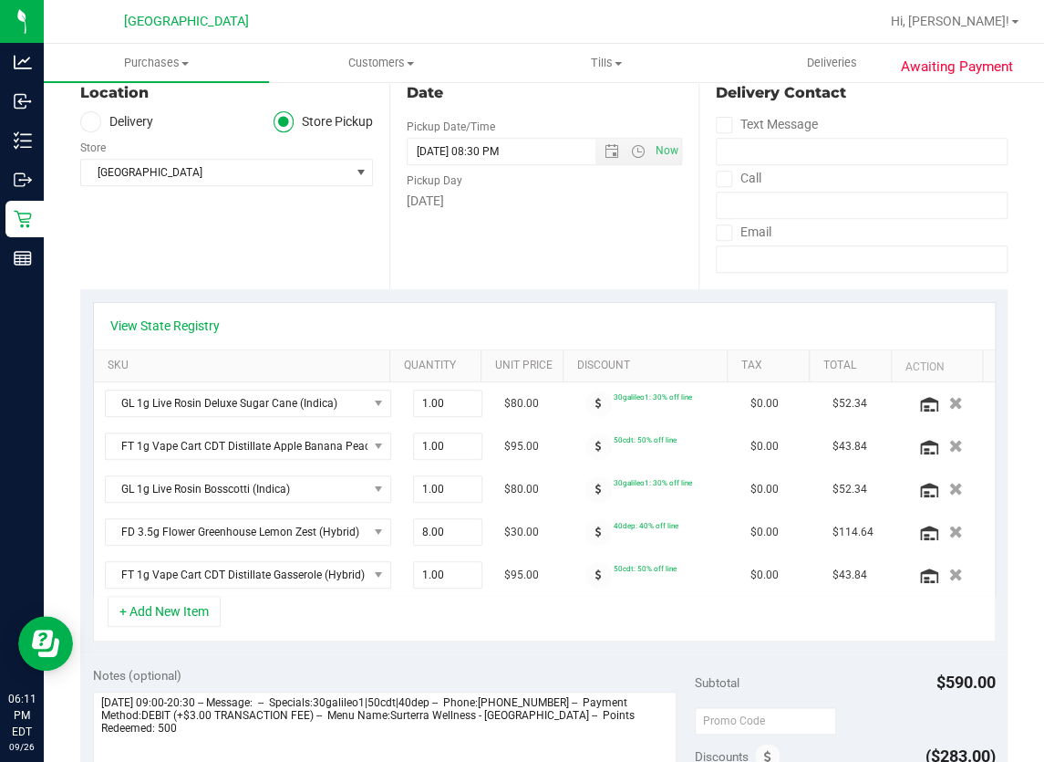
scroll to position [331, 0]
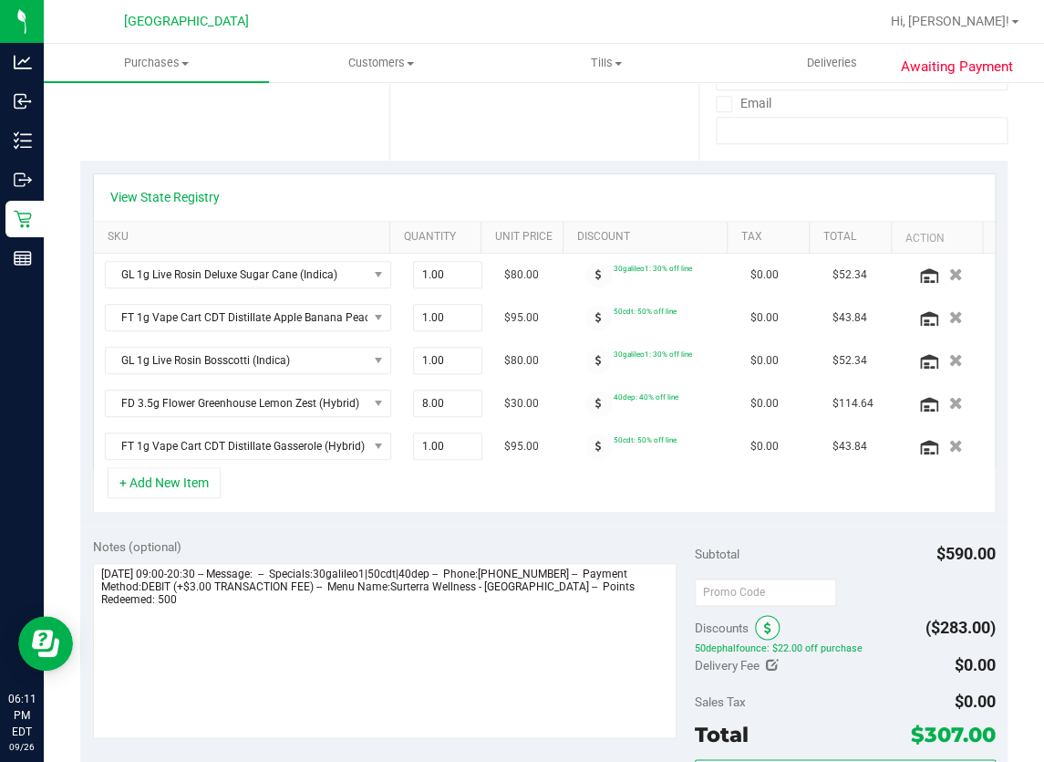
click at [769, 629] on span at bounding box center [767, 627] width 25 height 25
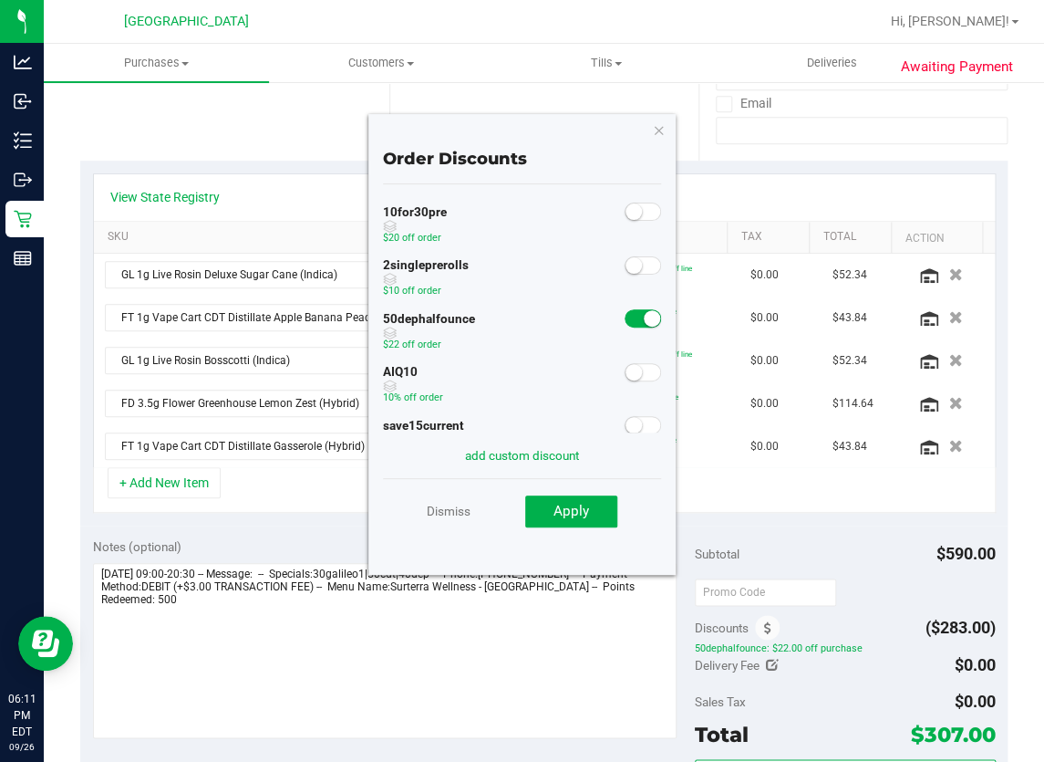
click at [626, 376] on small at bounding box center [634, 372] width 16 height 16
click at [576, 511] on span "Apply" at bounding box center [572, 511] width 36 height 16
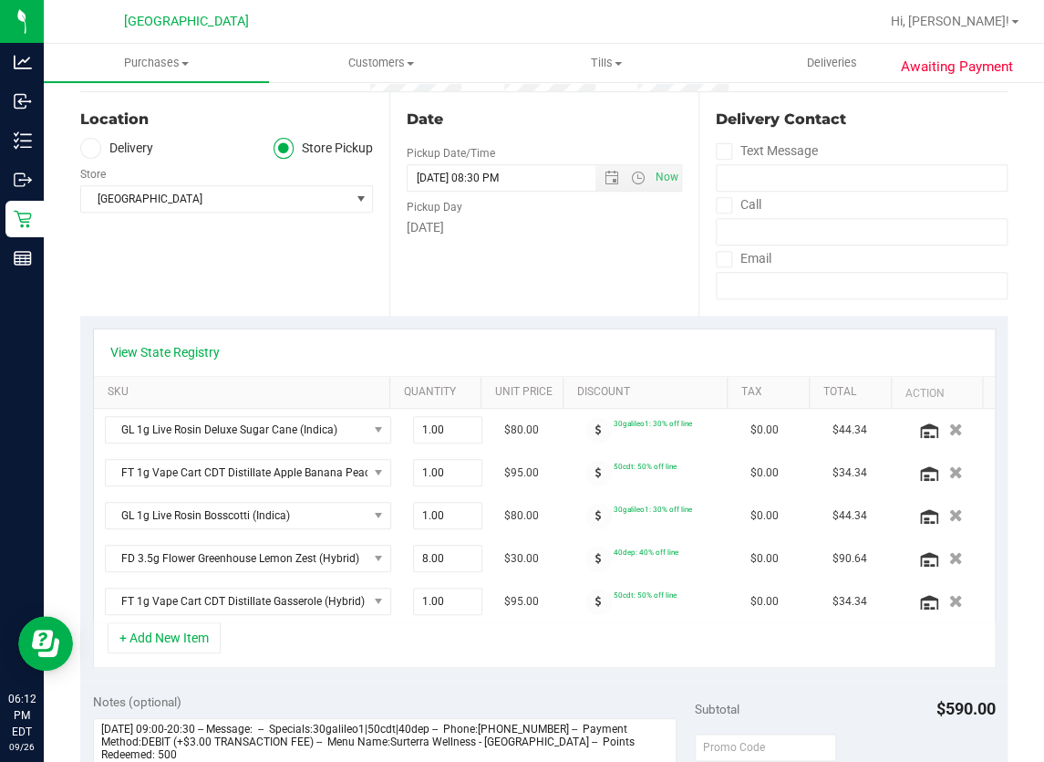
scroll to position [0, 0]
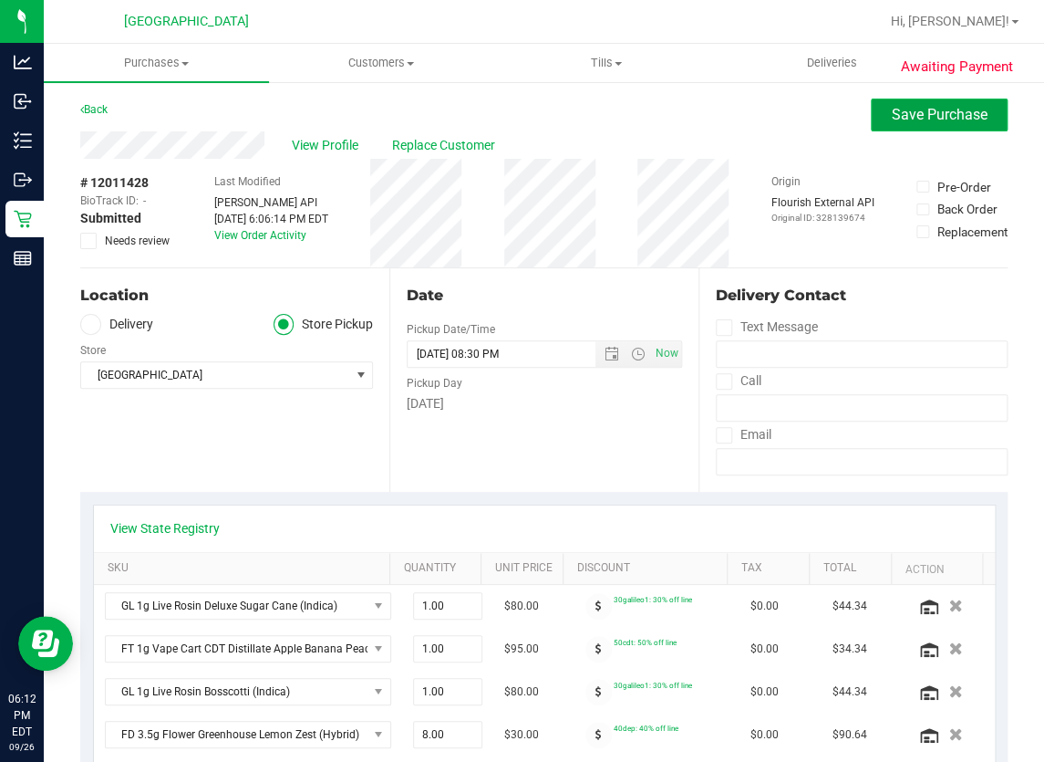
click at [892, 120] on span "Save Purchase" at bounding box center [940, 114] width 96 height 17
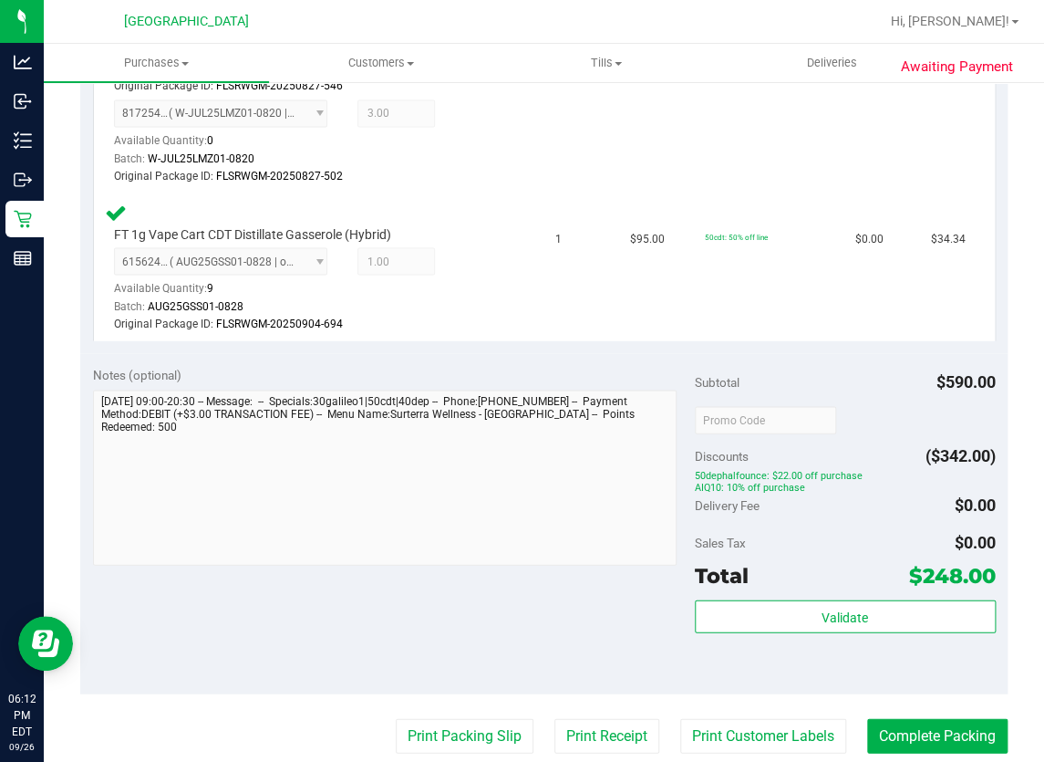
scroll to position [1077, 0]
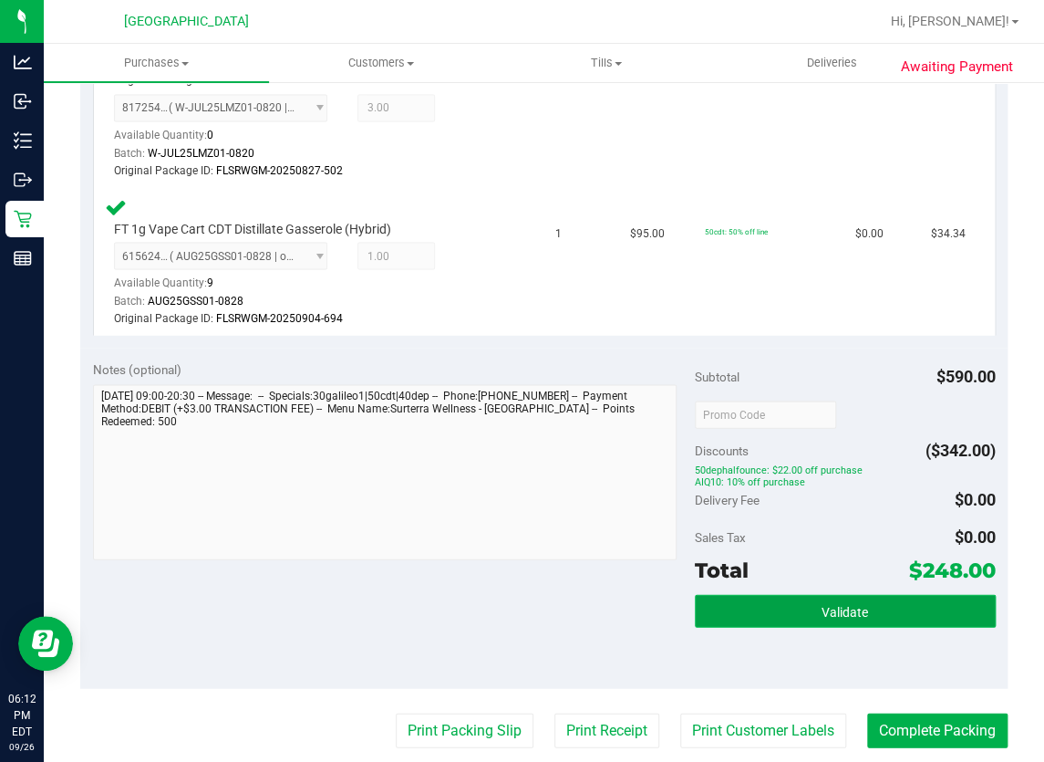
click at [811, 626] on button "Validate" at bounding box center [845, 610] width 301 height 33
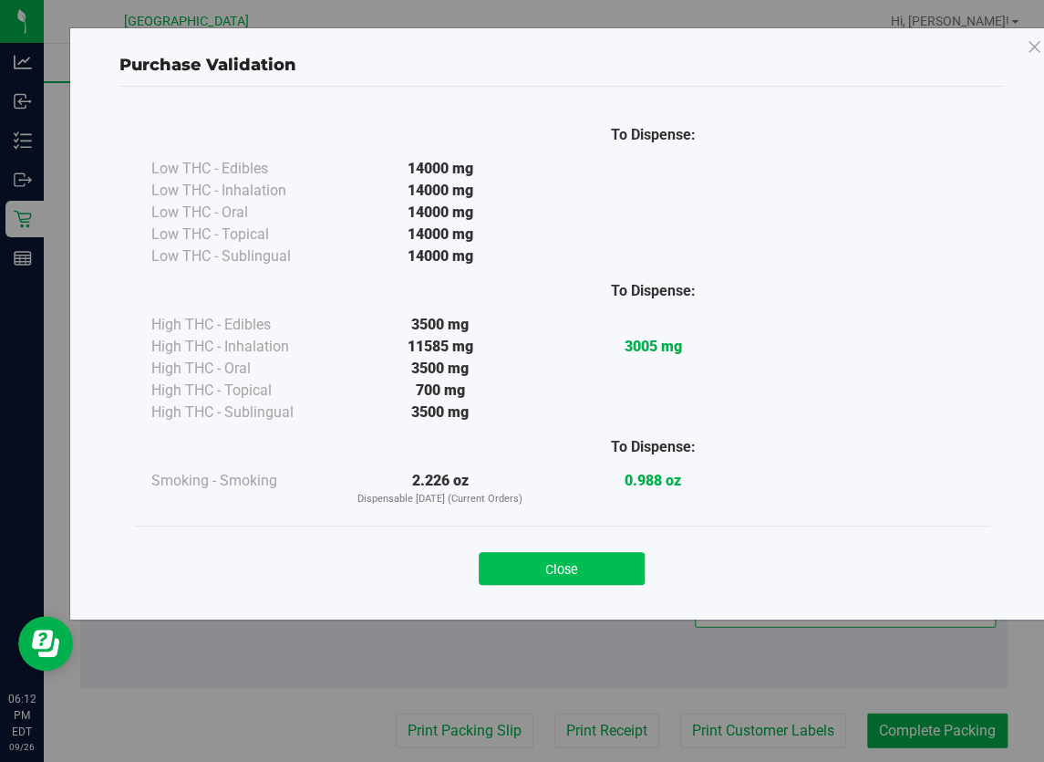
click at [599, 572] on button "Close" at bounding box center [562, 568] width 166 height 33
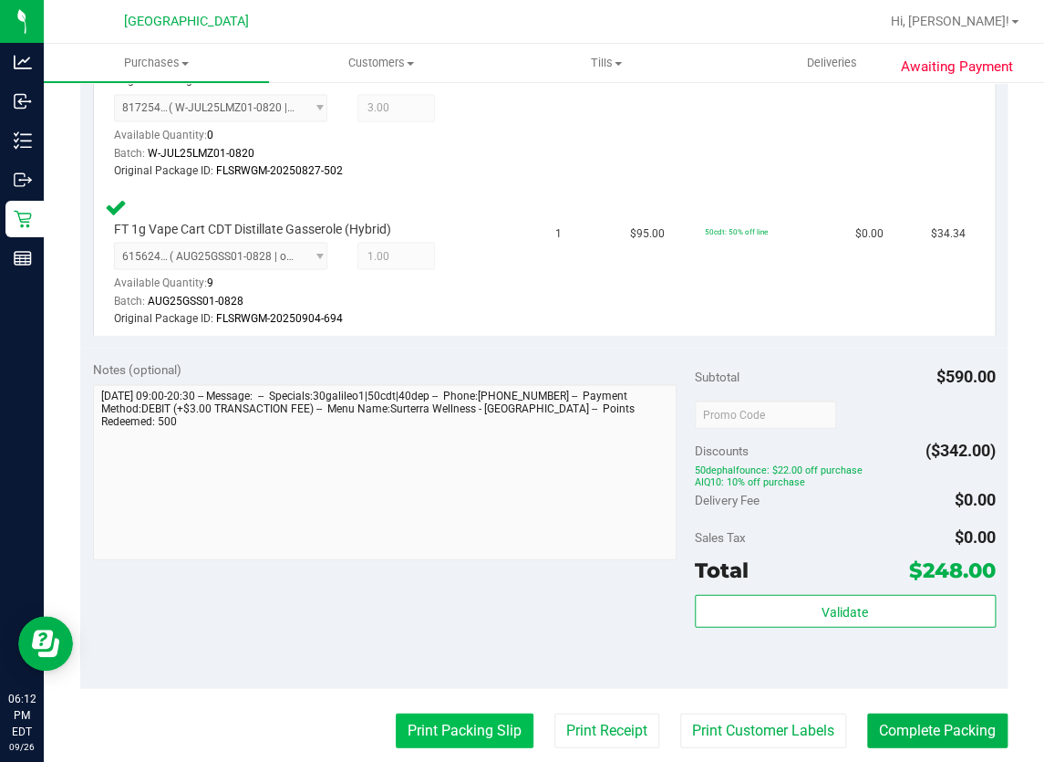
click at [485, 731] on button "Print Packing Slip" at bounding box center [465, 729] width 138 height 35
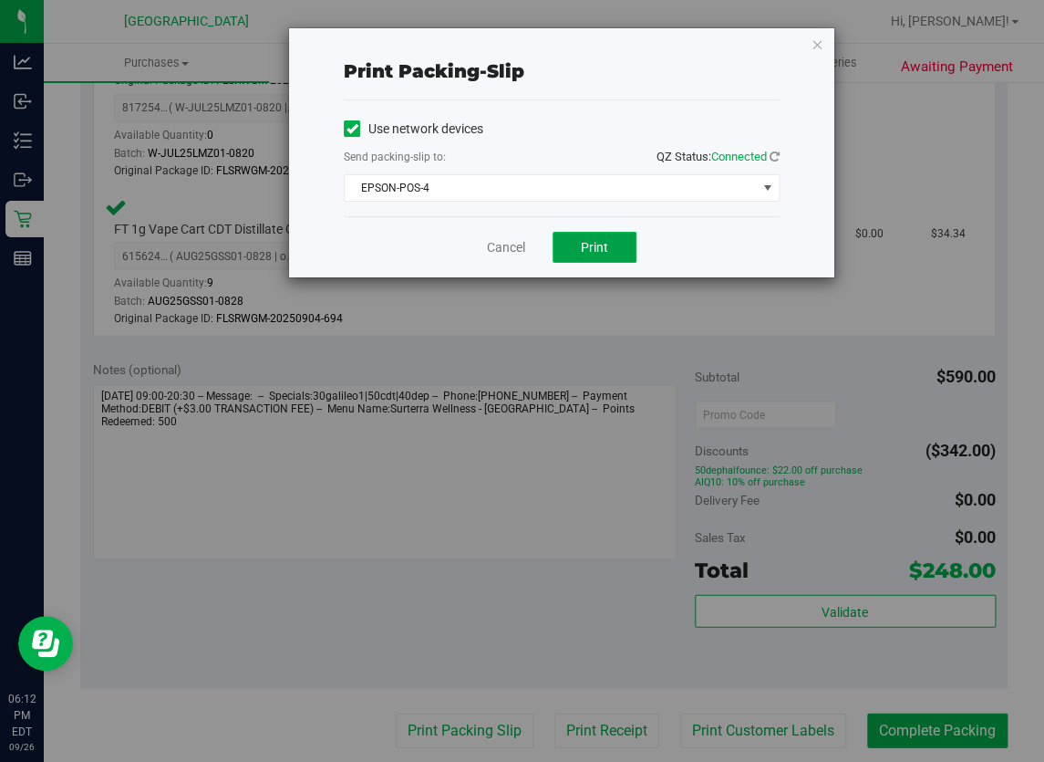
click at [601, 251] on span "Print" at bounding box center [594, 247] width 27 height 15
click at [501, 238] on link "Cancel" at bounding box center [506, 247] width 38 height 19
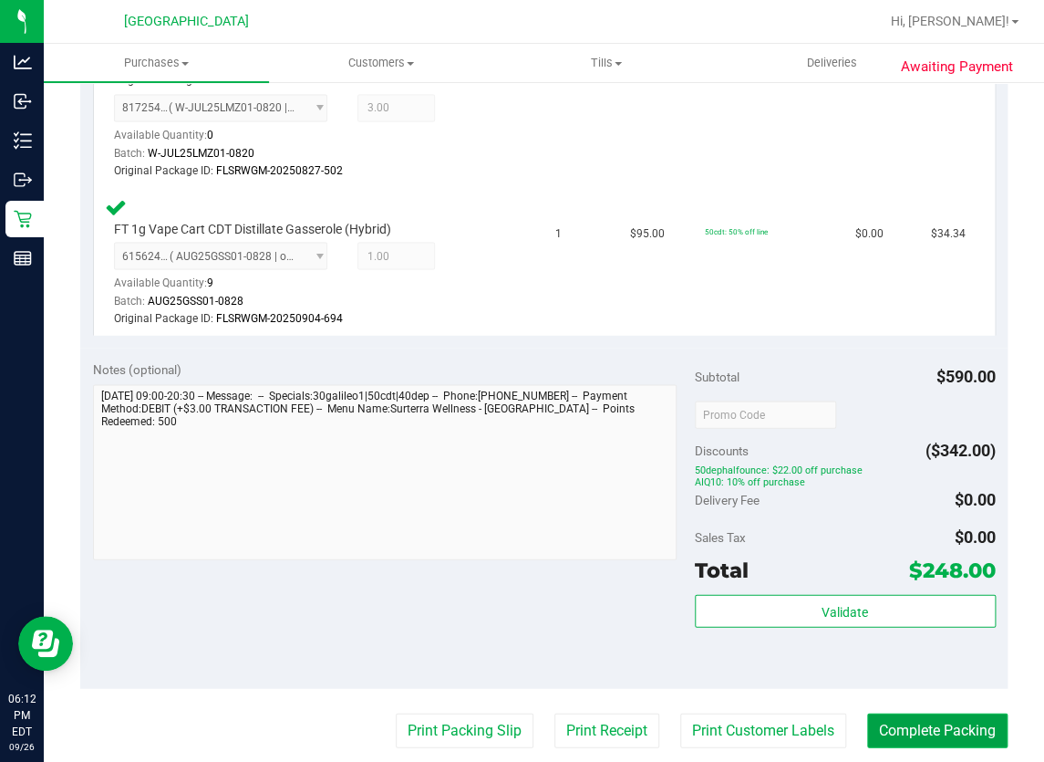
click at [981, 727] on button "Complete Packing" at bounding box center [937, 729] width 140 height 35
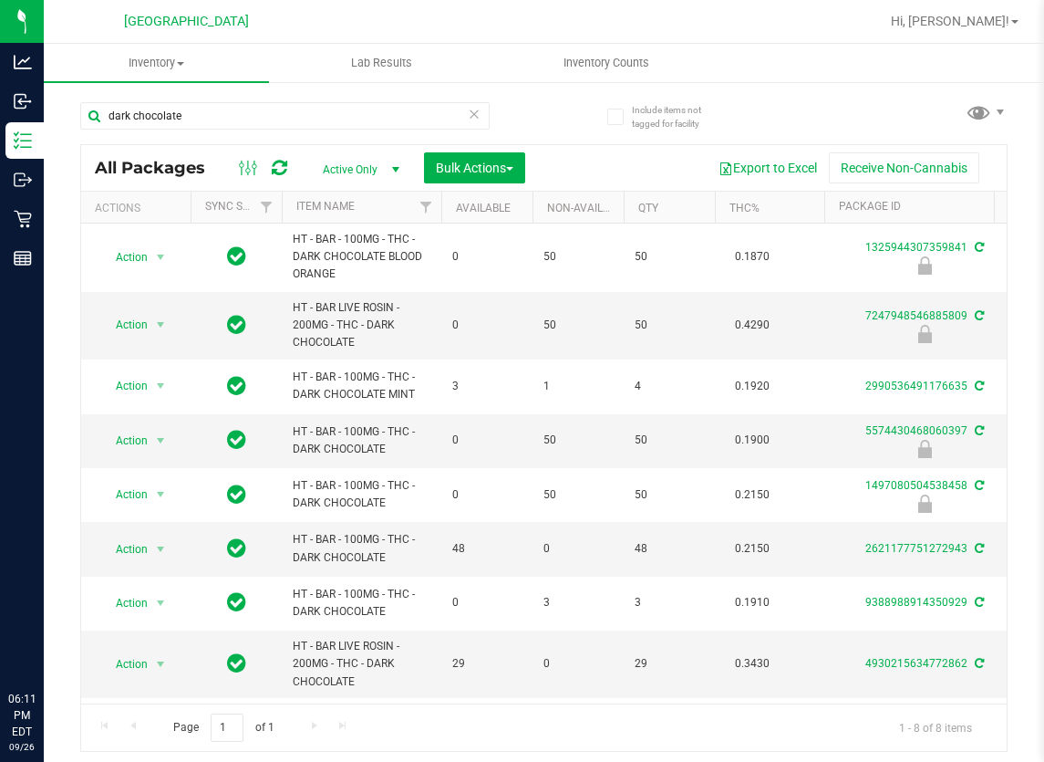
click at [184, 121] on input "dark chocolate" at bounding box center [285, 115] width 410 height 27
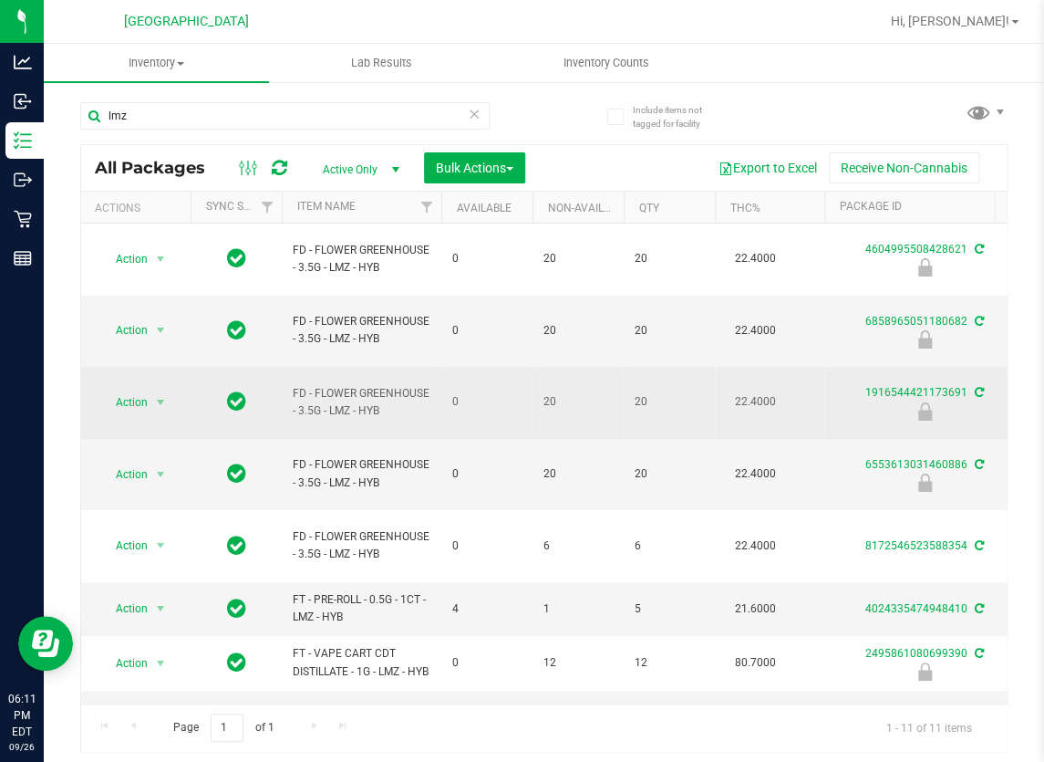
type input "lmz"
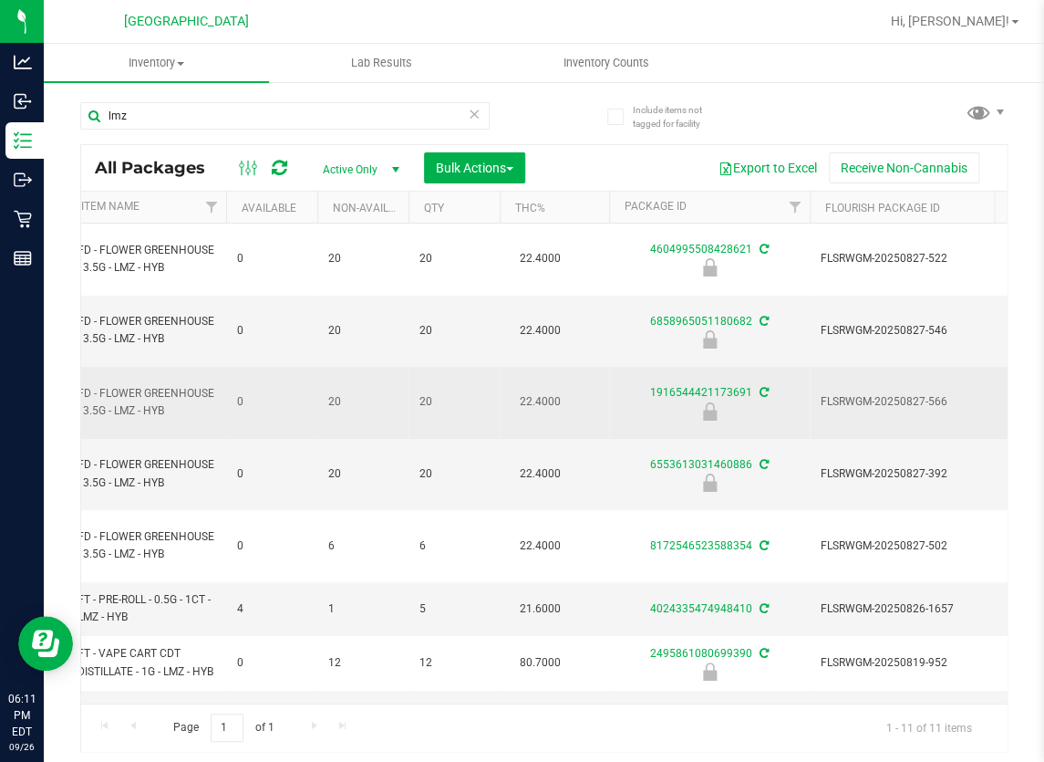
scroll to position [0, 279]
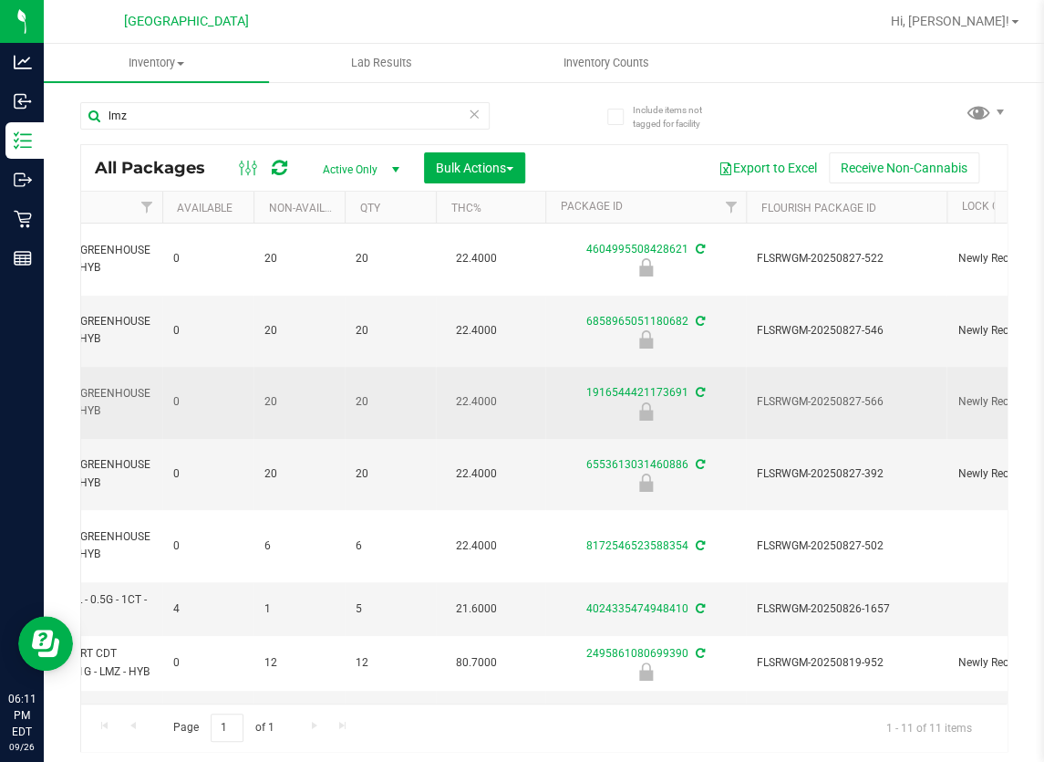
drag, startPoint x: 450, startPoint y: 337, endPoint x: 485, endPoint y: 337, distance: 35.6
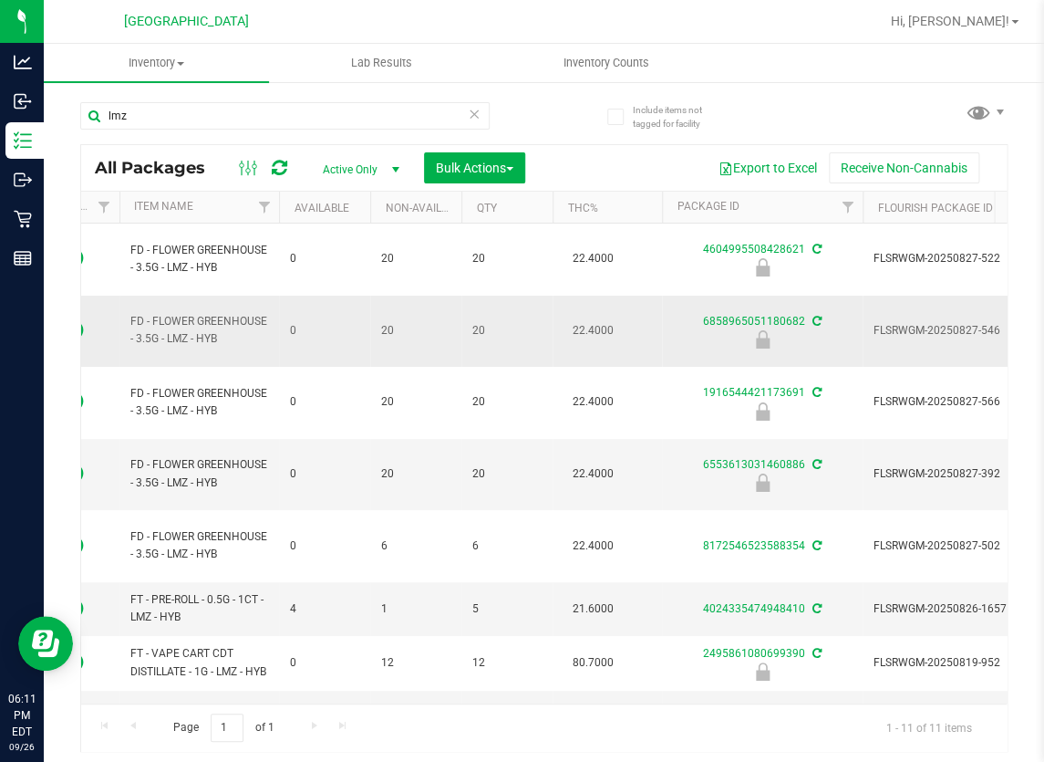
scroll to position [0, 0]
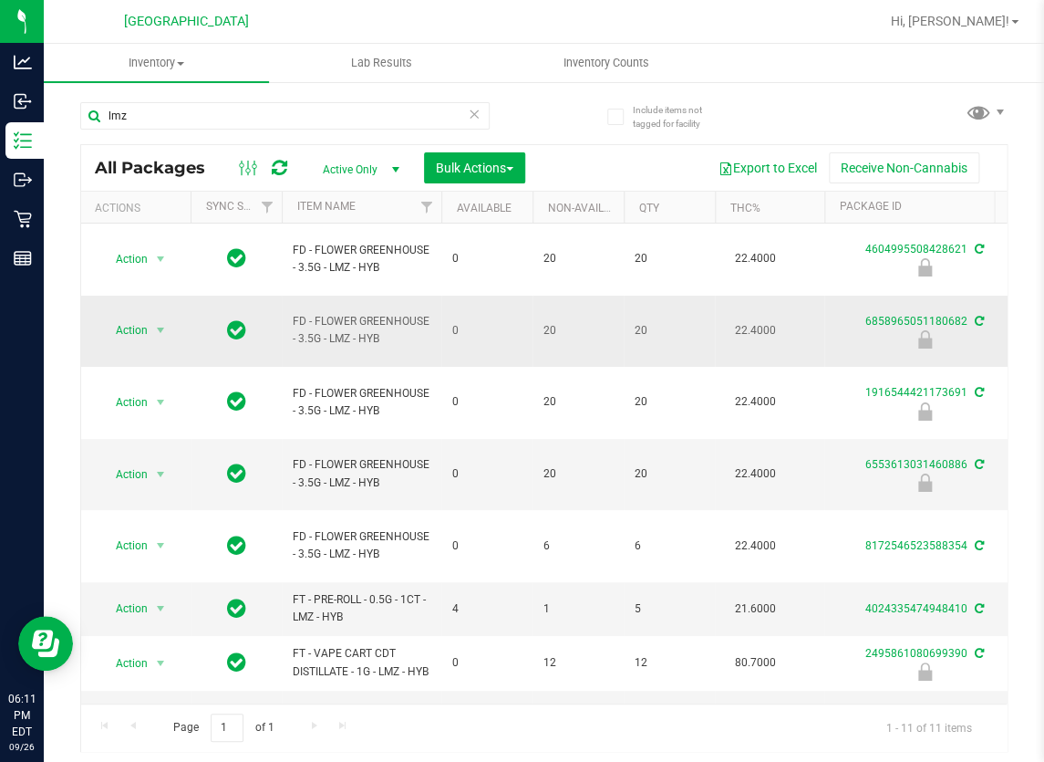
drag, startPoint x: 499, startPoint y: 327, endPoint x: 352, endPoint y: 313, distance: 147.5
click at [157, 323] on span "select" at bounding box center [160, 330] width 15 height 15
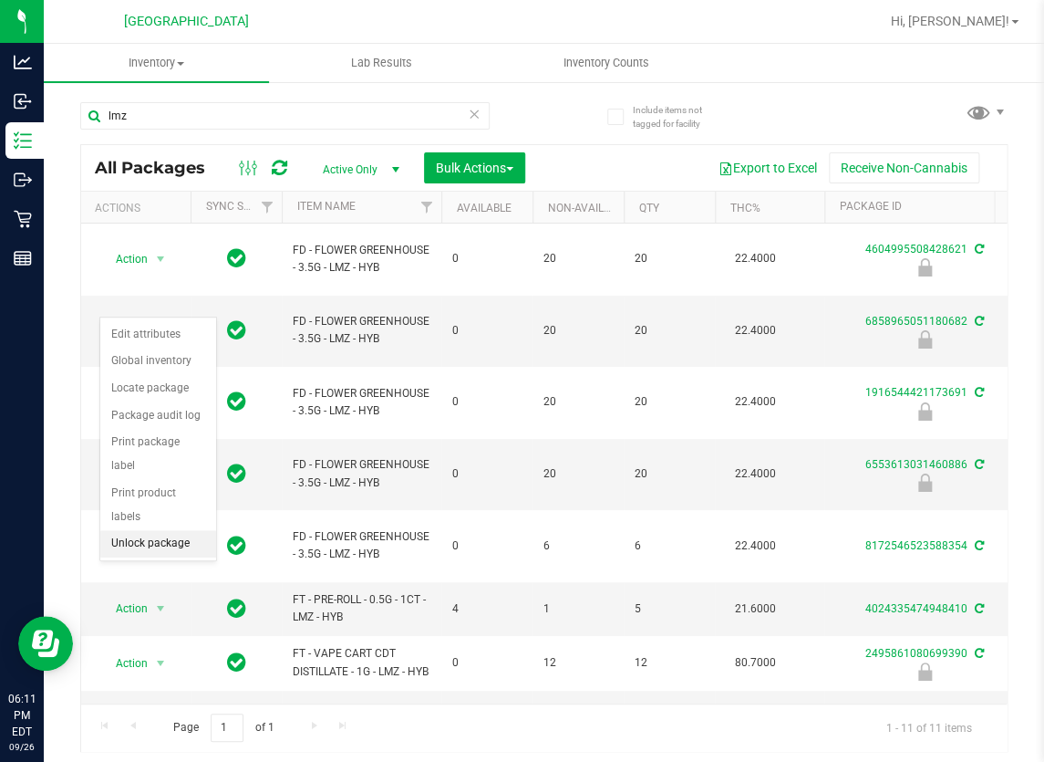
click at [167, 530] on li "Unlock package" at bounding box center [158, 543] width 116 height 27
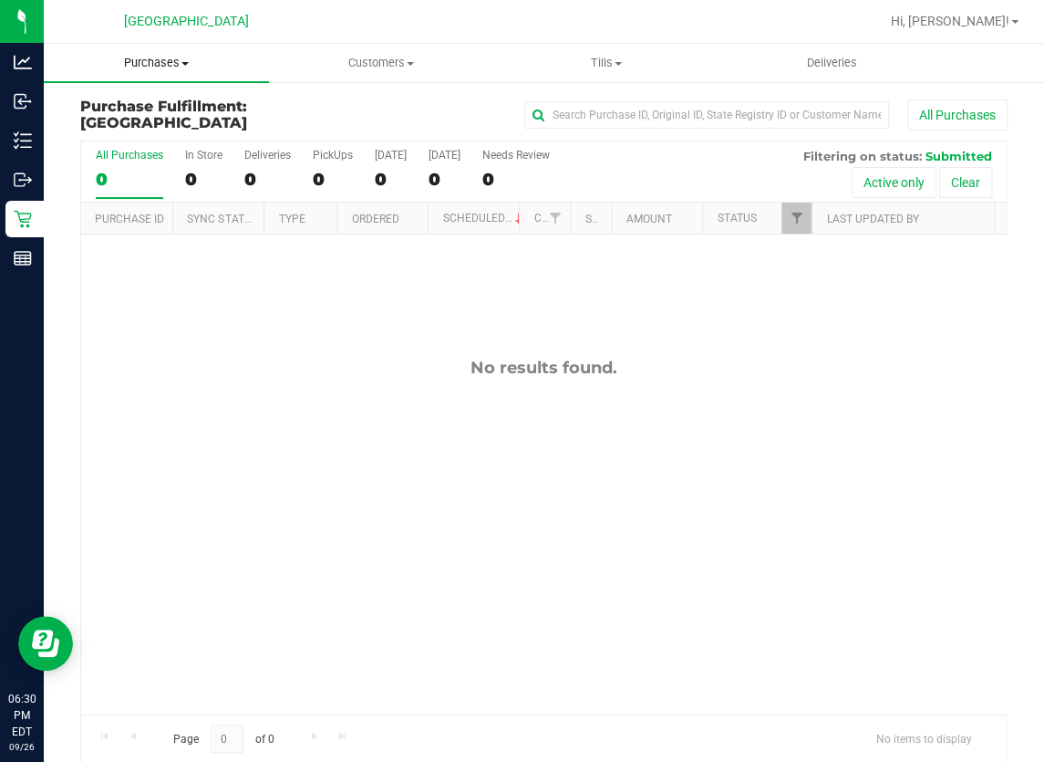
click at [167, 59] on span "Purchases" at bounding box center [156, 63] width 225 height 16
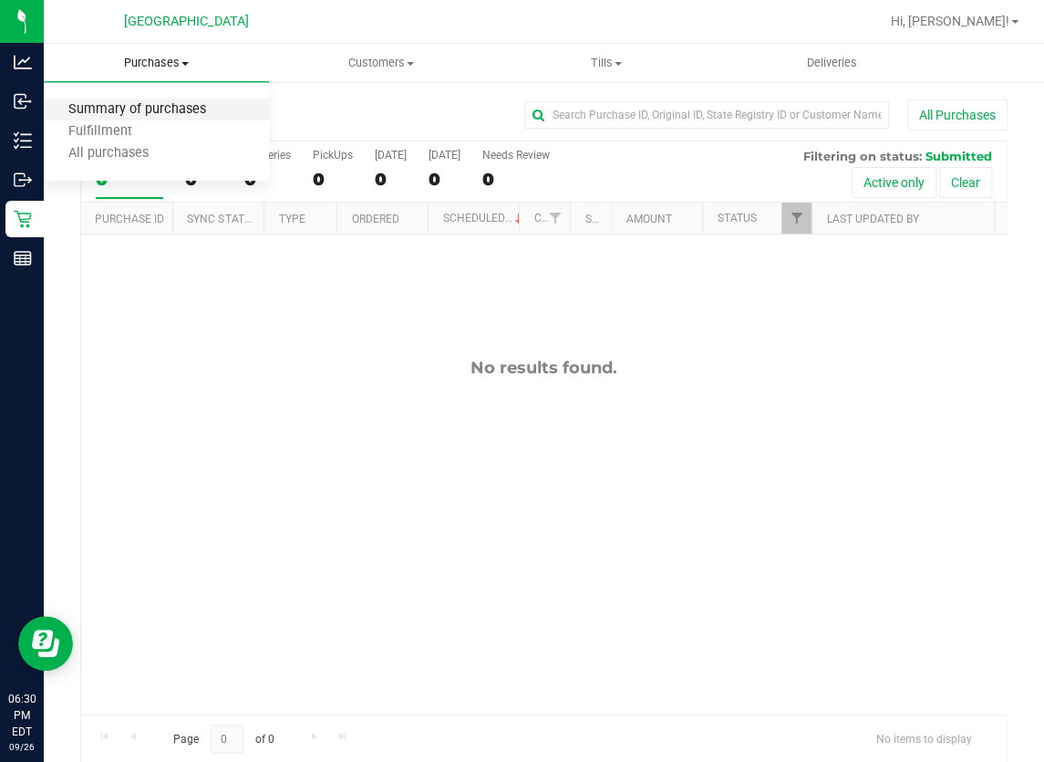
click at [153, 106] on span "Summary of purchases" at bounding box center [137, 110] width 187 height 16
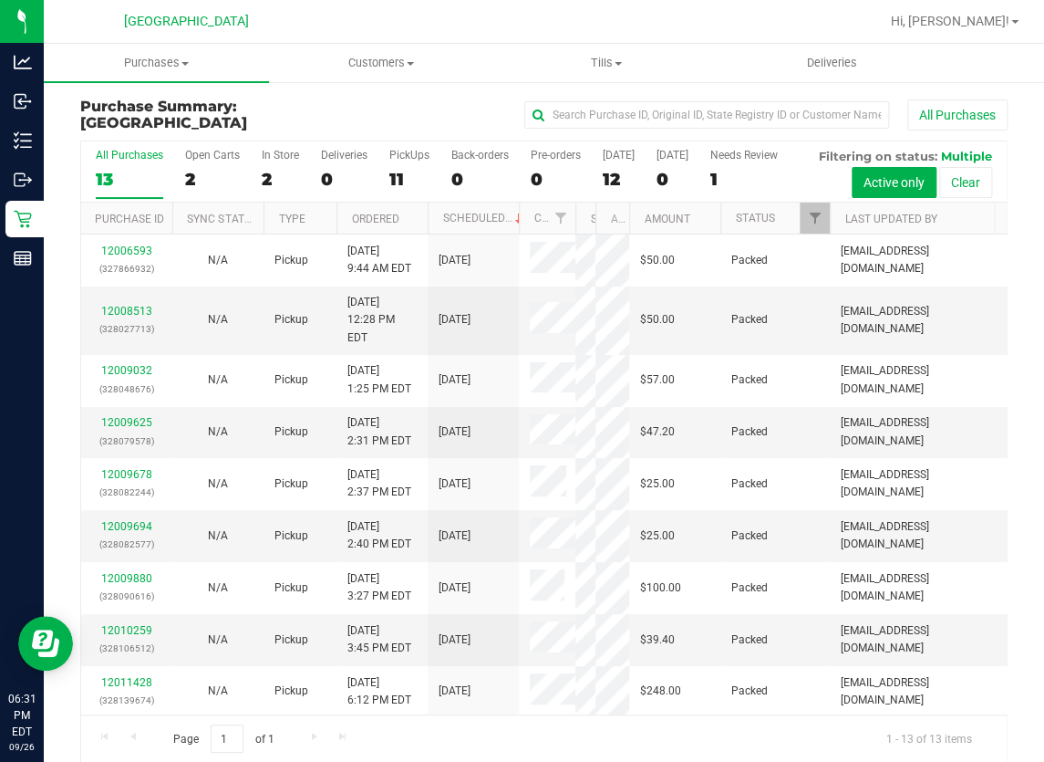
drag, startPoint x: 554, startPoint y: 265, endPoint x: 579, endPoint y: 265, distance: 25.5
click at [579, 234] on div "Purchase ID Sync Status Type Ordered Scheduled Customer State Registry ID Addre…" at bounding box center [538, 217] width 914 height 31
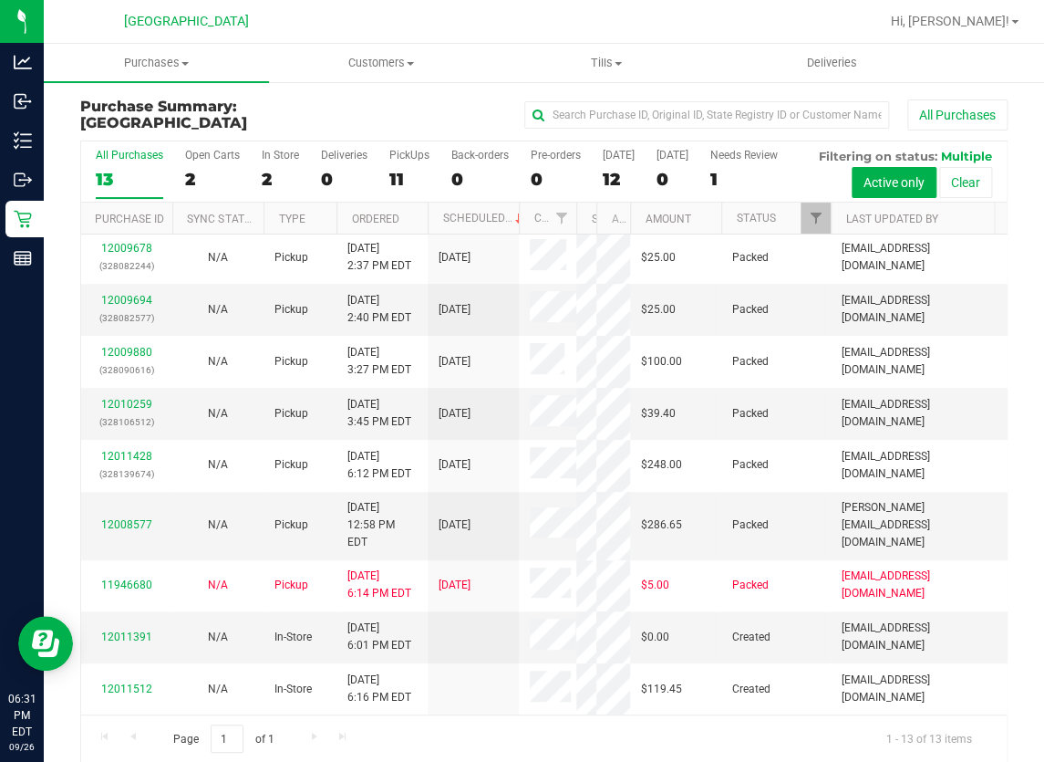
scroll to position [398, 0]
click at [129, 643] on link "12011391" at bounding box center [126, 636] width 51 height 13
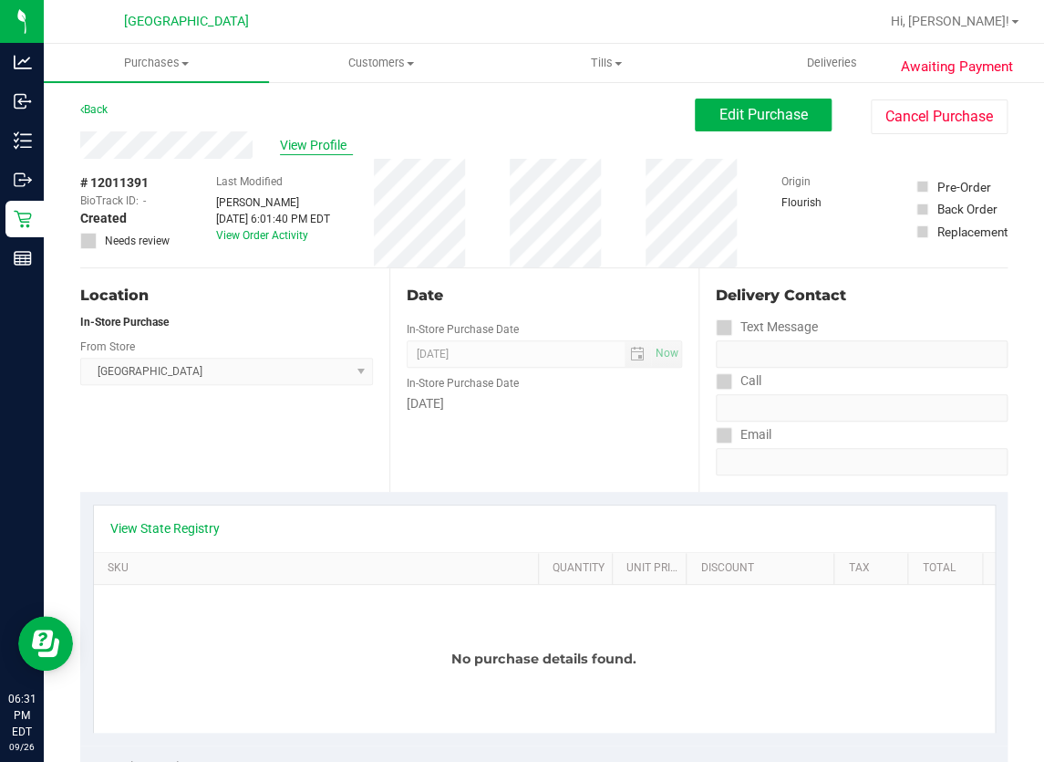
click at [314, 142] on span "View Profile" at bounding box center [316, 145] width 73 height 19
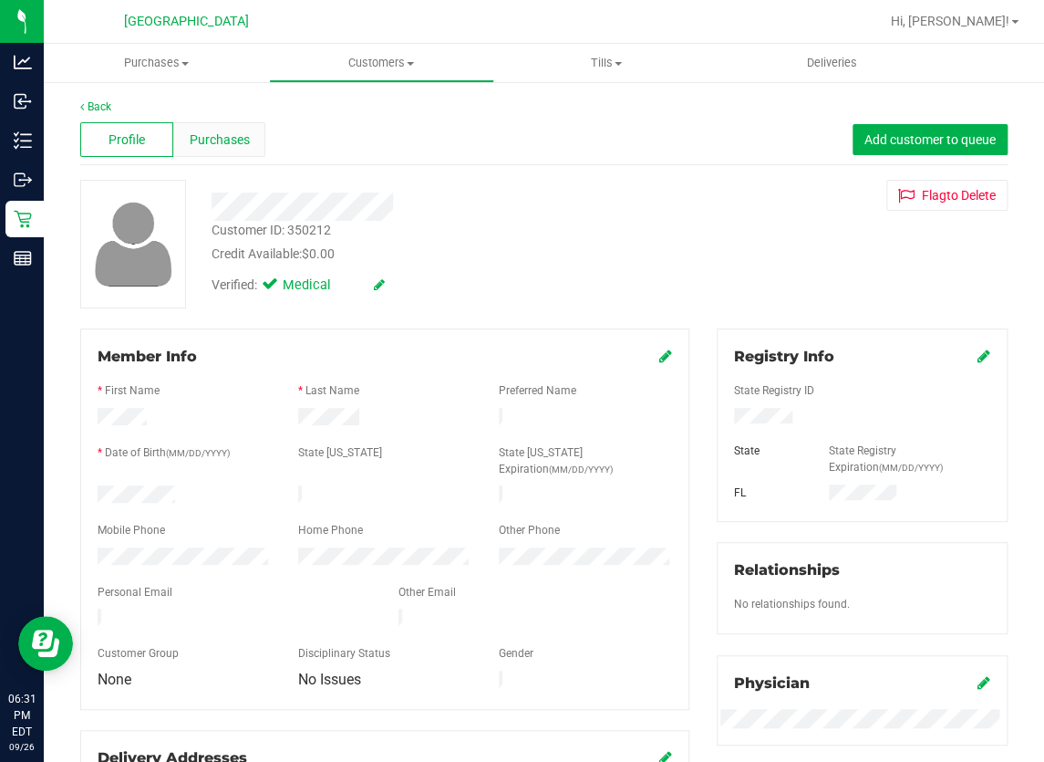
click at [243, 139] on span "Purchases" at bounding box center [220, 139] width 60 height 19
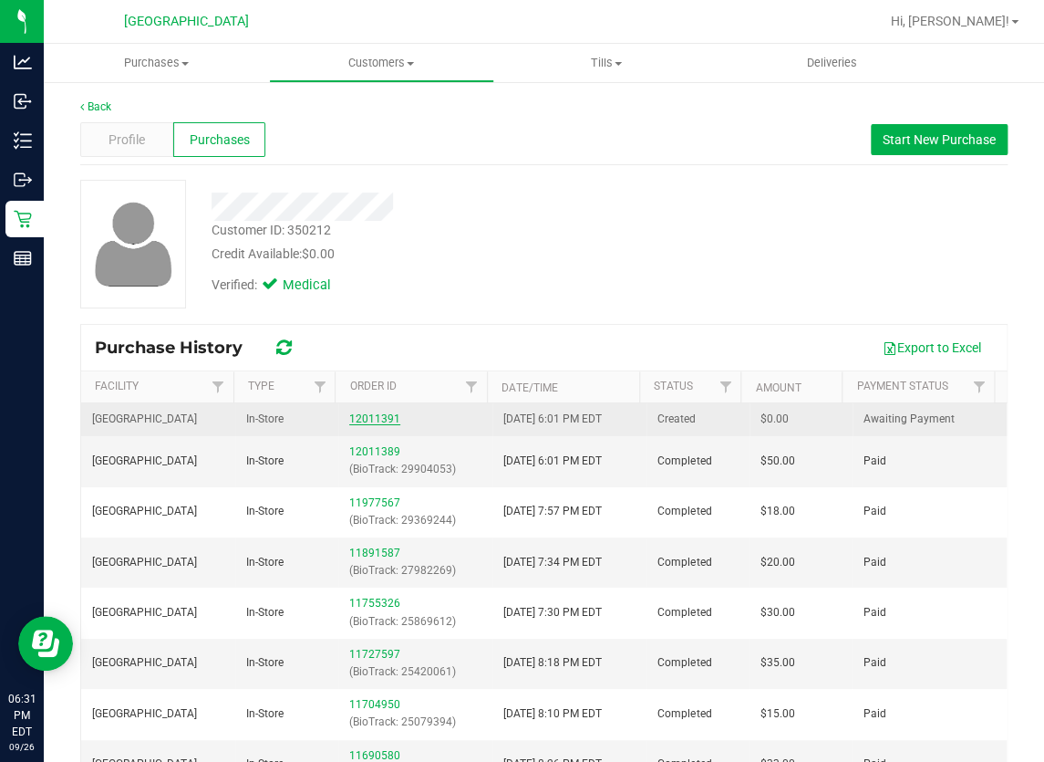
click at [365, 420] on link "12011391" at bounding box center [374, 418] width 51 height 13
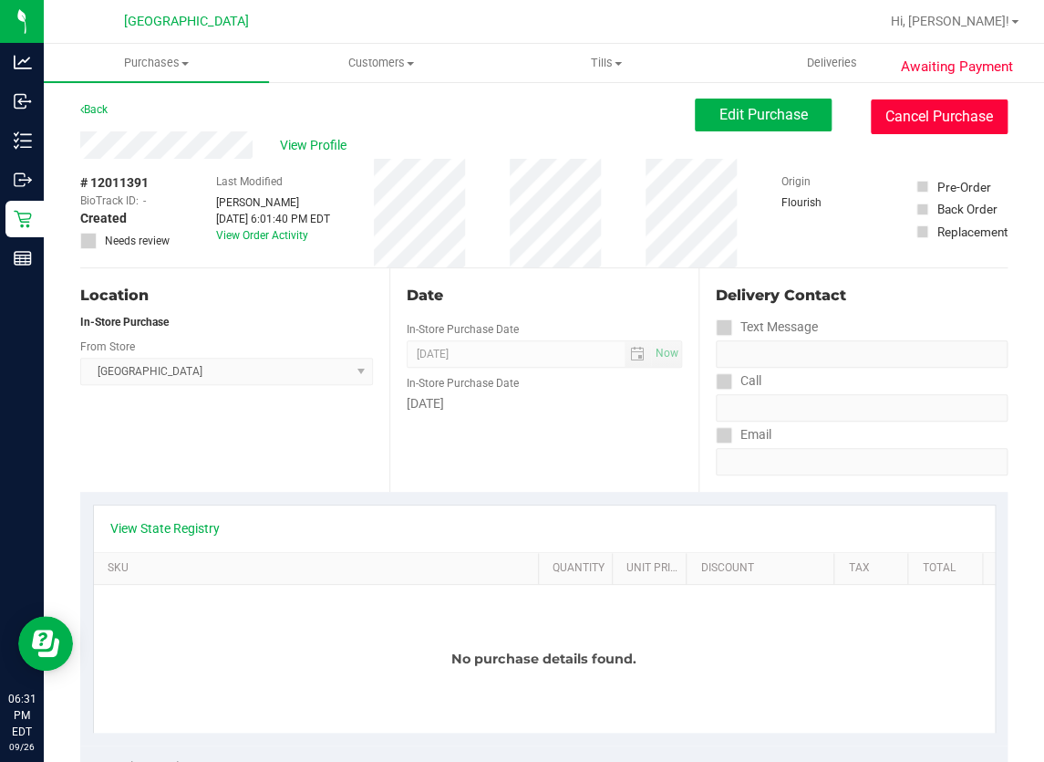
click at [894, 123] on button "Cancel Purchase" at bounding box center [939, 116] width 137 height 35
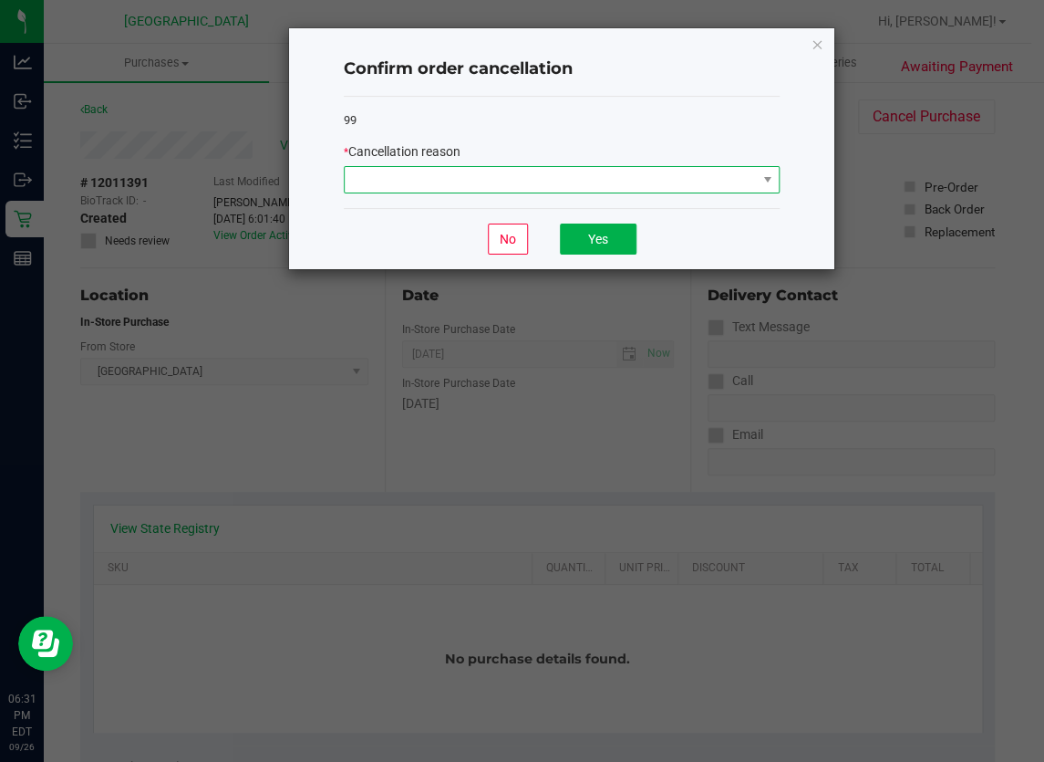
click at [760, 174] on span at bounding box center [767, 179] width 15 height 15
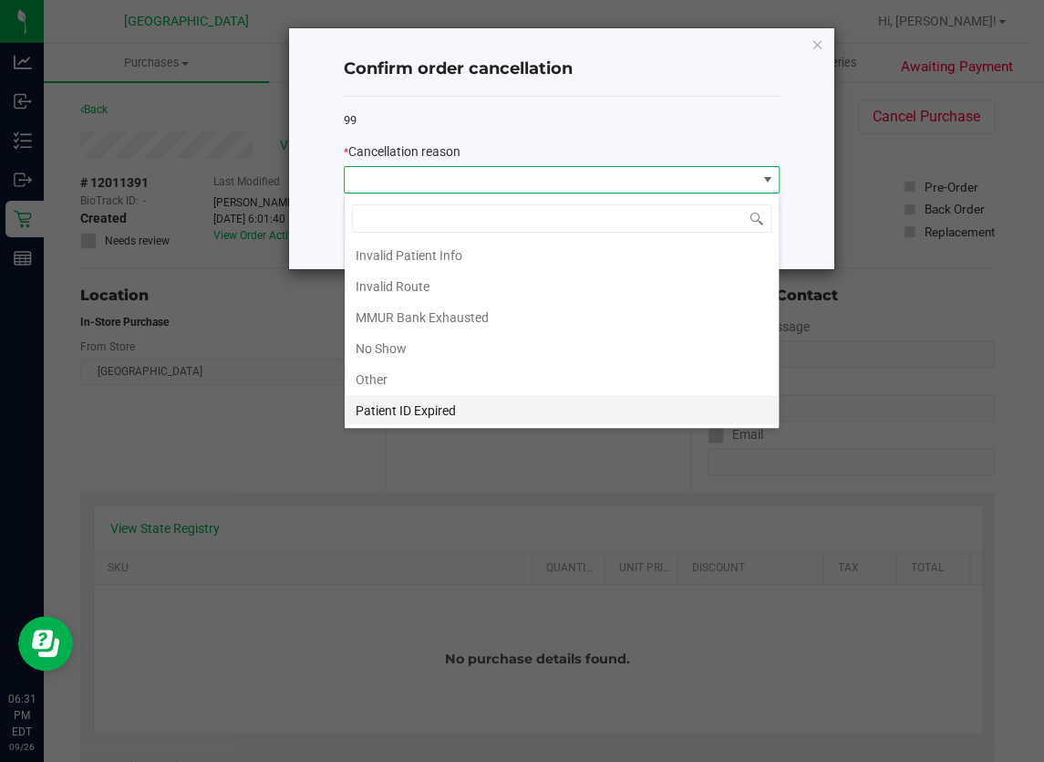
scroll to position [82, 0]
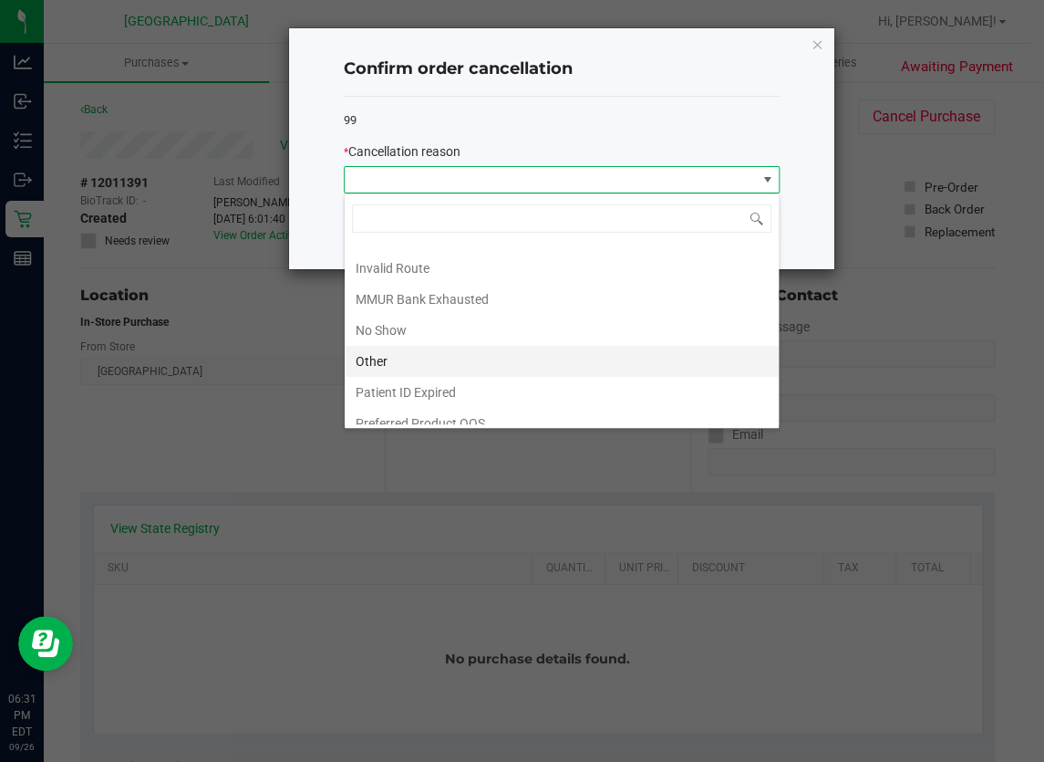
click at [420, 361] on li "Other" at bounding box center [562, 361] width 434 height 31
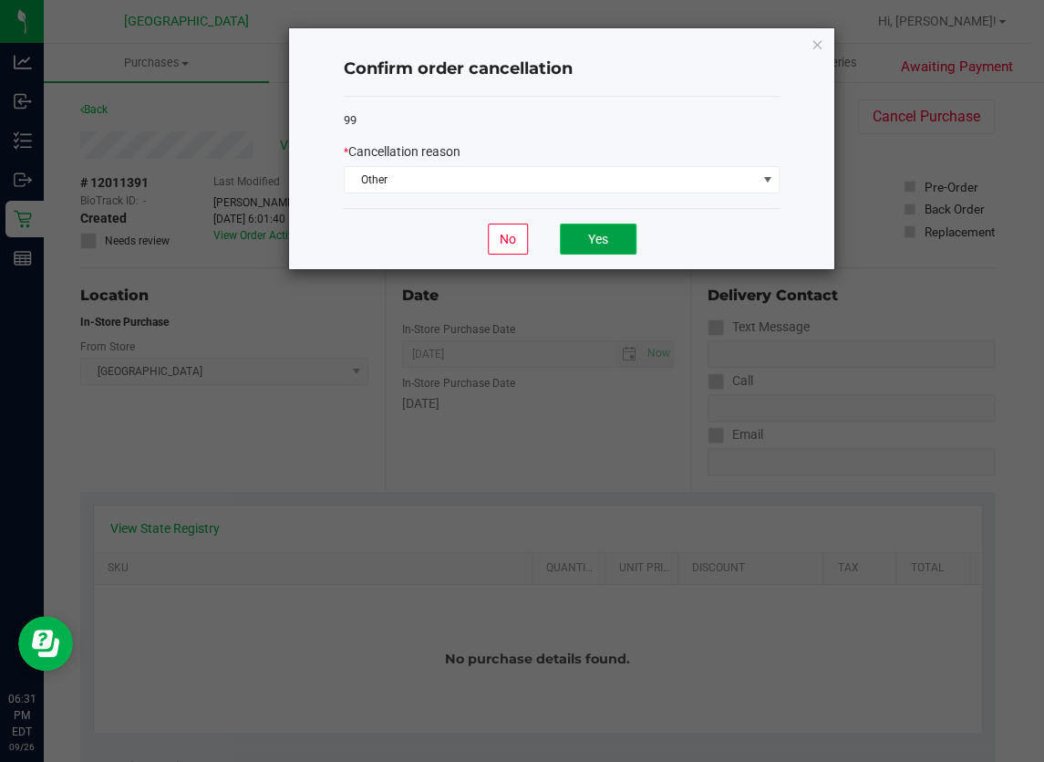
click at [577, 234] on button "Yes" at bounding box center [598, 238] width 77 height 31
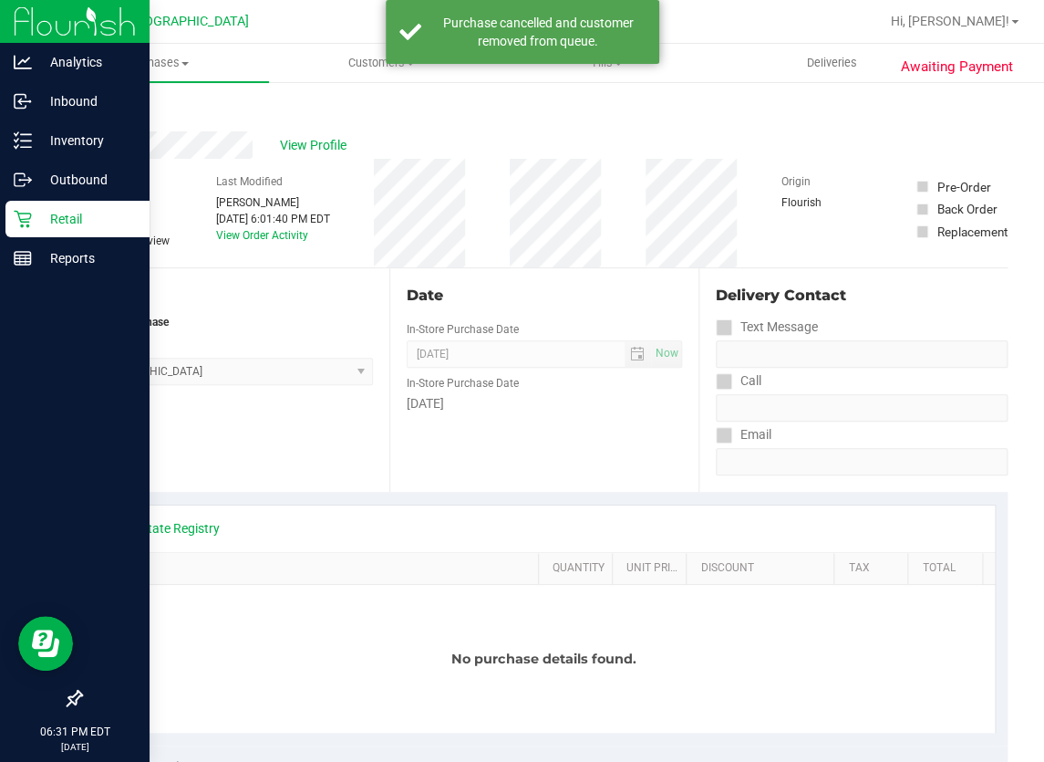
click at [37, 216] on p "Retail" at bounding box center [86, 219] width 109 height 22
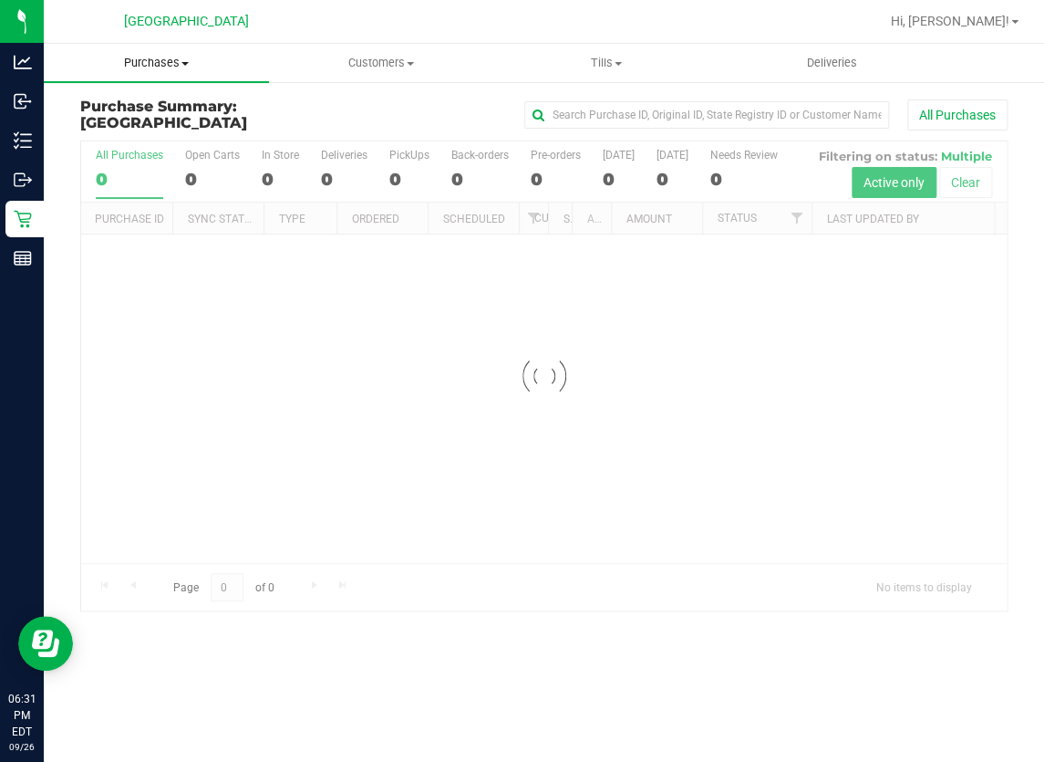
click at [166, 62] on span "Purchases" at bounding box center [156, 63] width 225 height 16
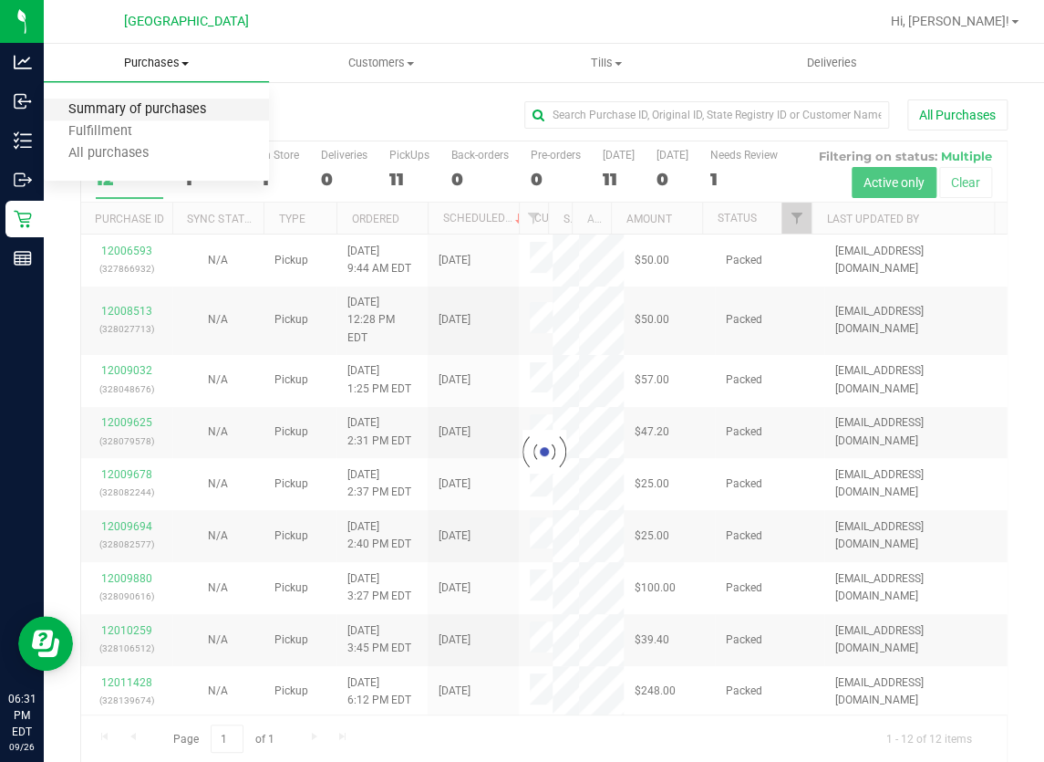
click at [147, 113] on span "Summary of purchases" at bounding box center [137, 110] width 187 height 16
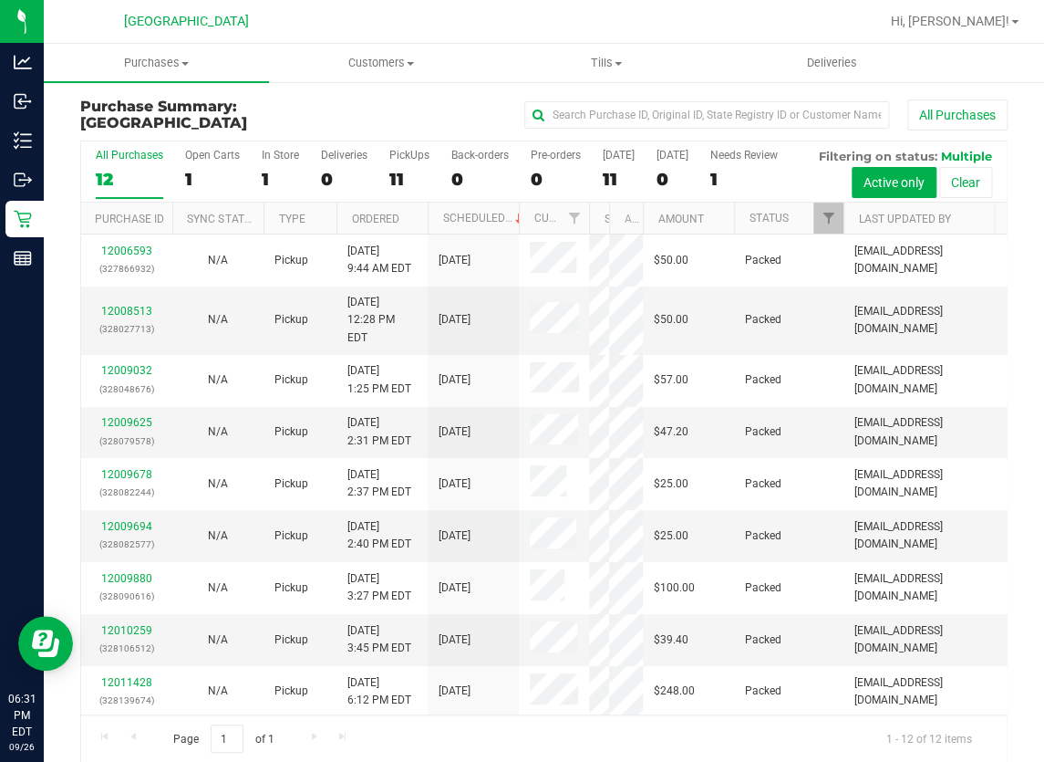
drag, startPoint x: 545, startPoint y: 268, endPoint x: 592, endPoint y: 269, distance: 46.5
click at [592, 234] on div "Purchase ID Sync Status Type Ordered Scheduled Customer State Registry ID Addre…" at bounding box center [538, 217] width 914 height 31
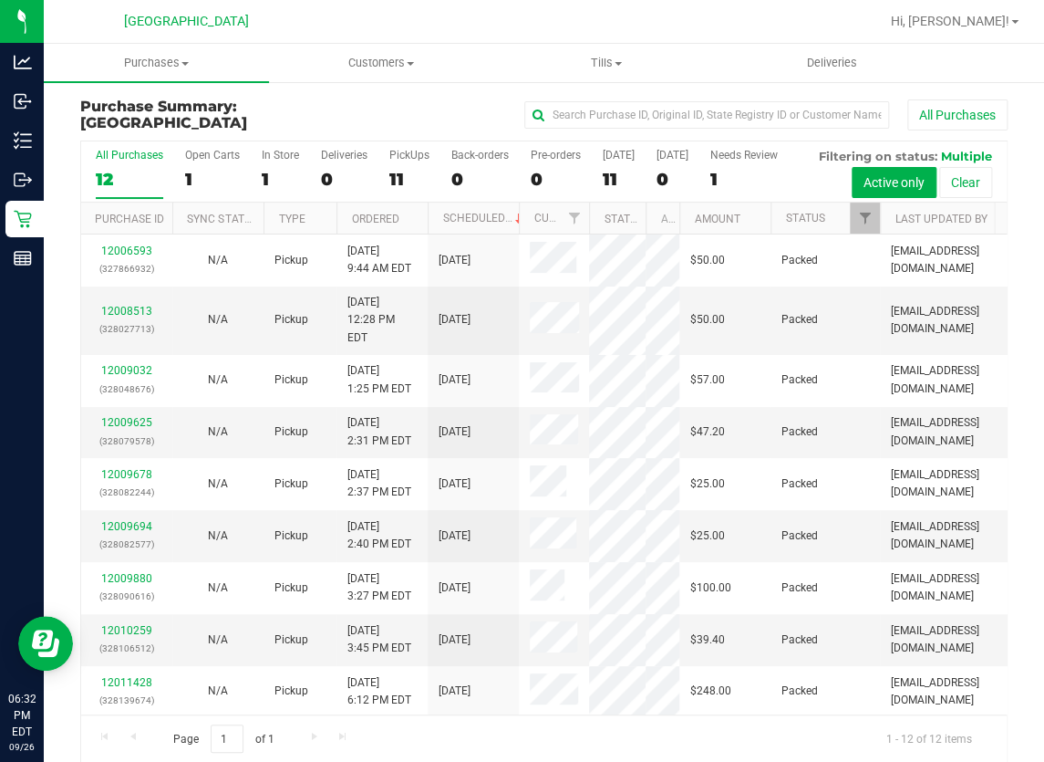
drag, startPoint x: 607, startPoint y: 270, endPoint x: 654, endPoint y: 270, distance: 46.5
click at [654, 234] on div "Purchase ID Sync Status Type Ordered Scheduled Customer State Registry ID Addre…" at bounding box center [538, 217] width 914 height 31
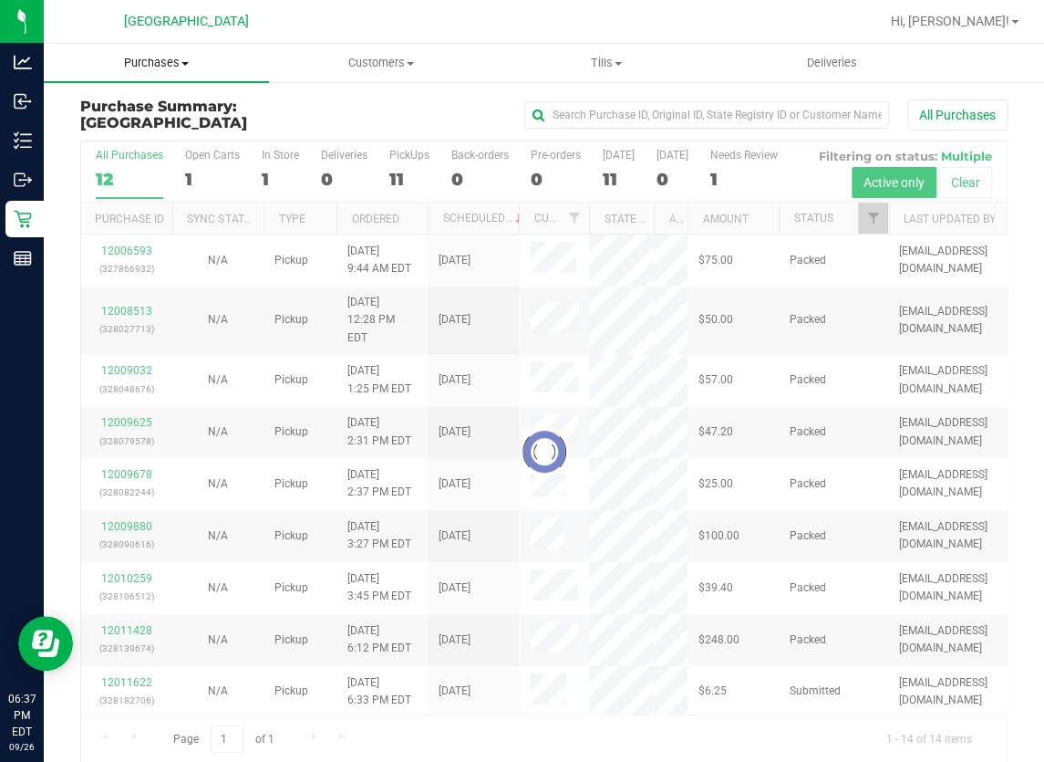
click at [159, 64] on span "Purchases" at bounding box center [156, 63] width 225 height 16
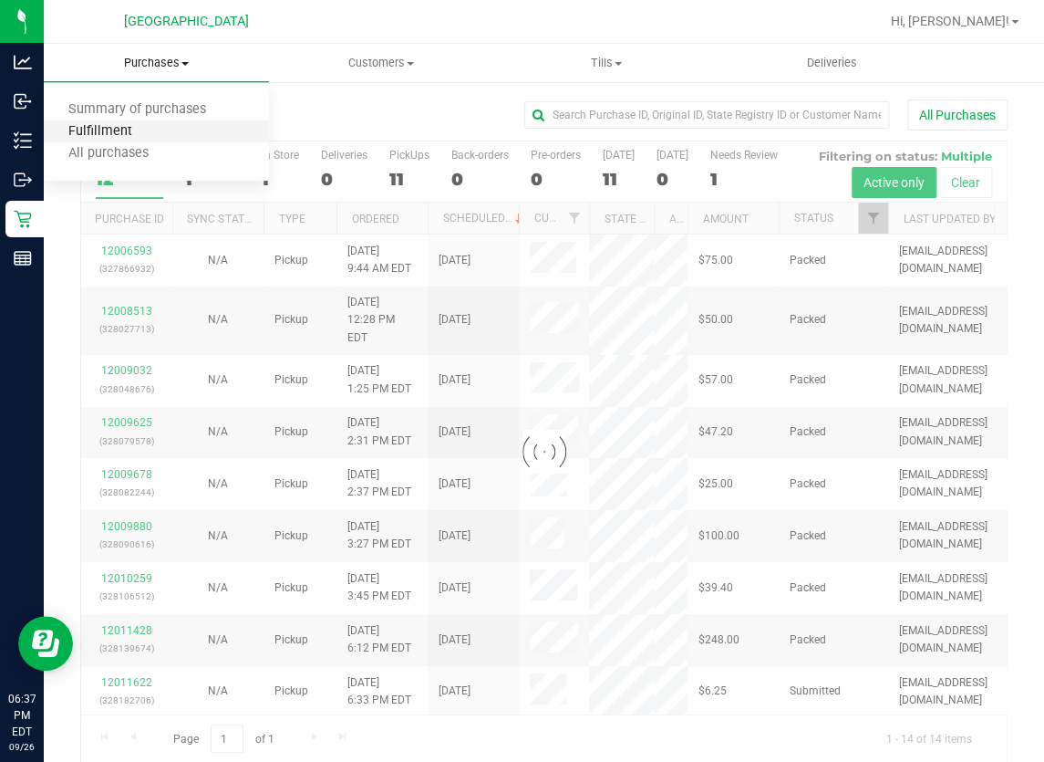
click at [146, 131] on span "Fulfillment" at bounding box center [100, 132] width 113 height 16
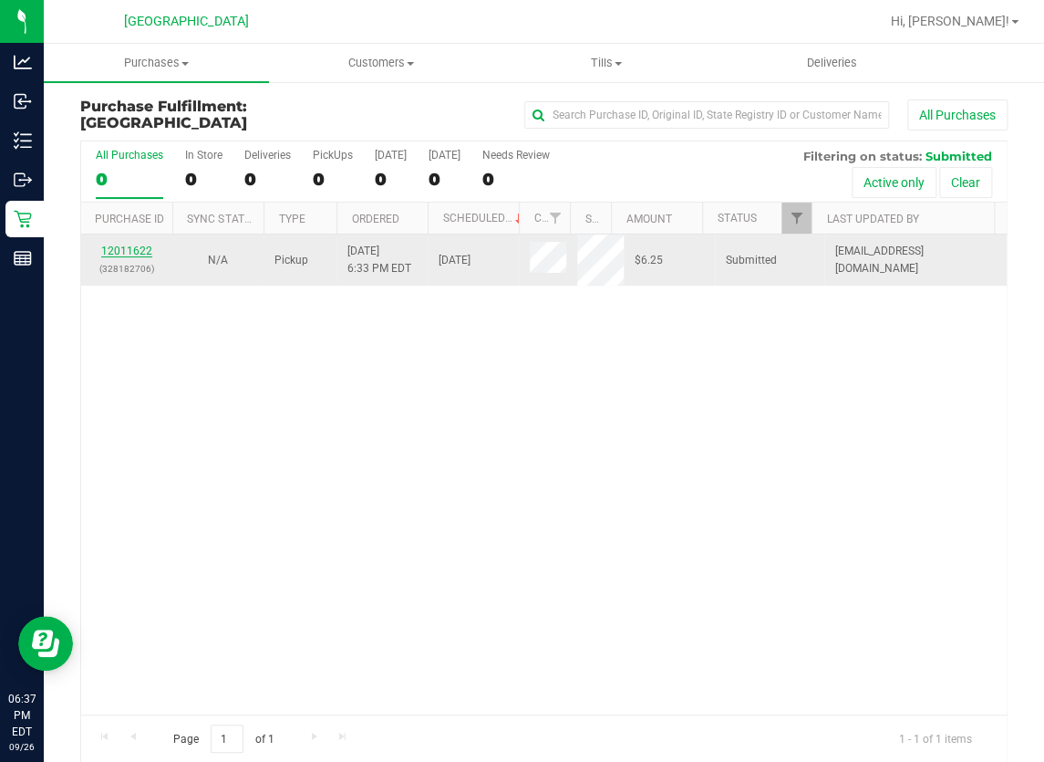
click at [135, 246] on link "12011622" at bounding box center [126, 250] width 51 height 13
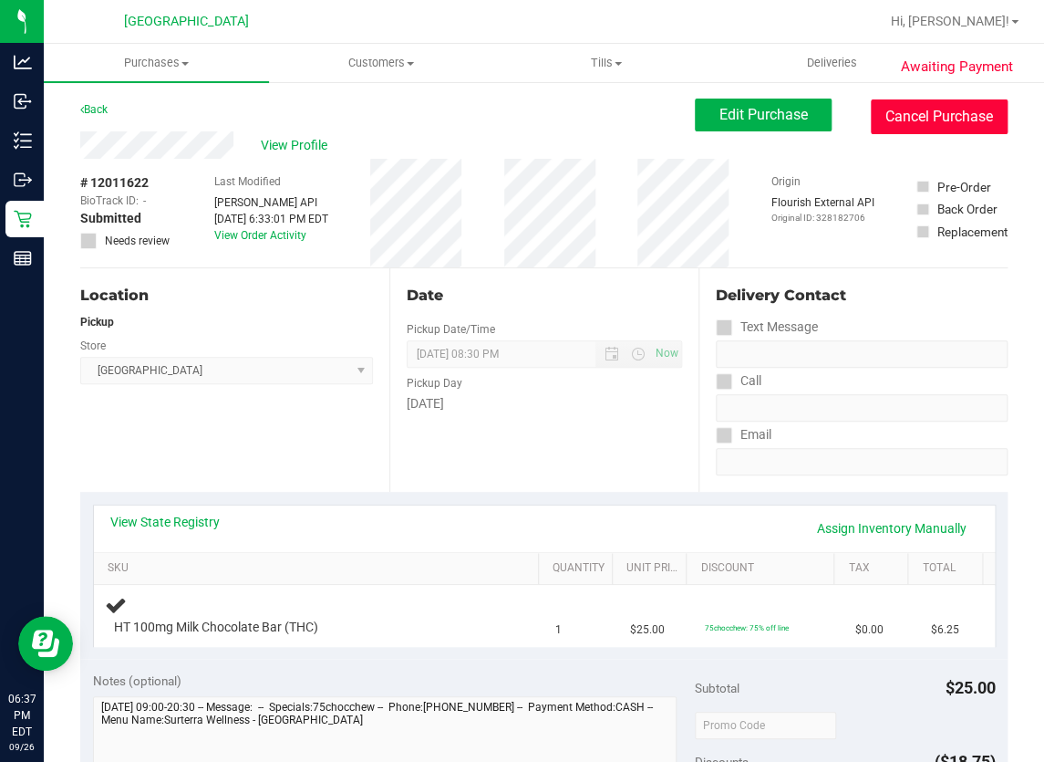
click at [948, 121] on button "Cancel Purchase" at bounding box center [939, 116] width 137 height 35
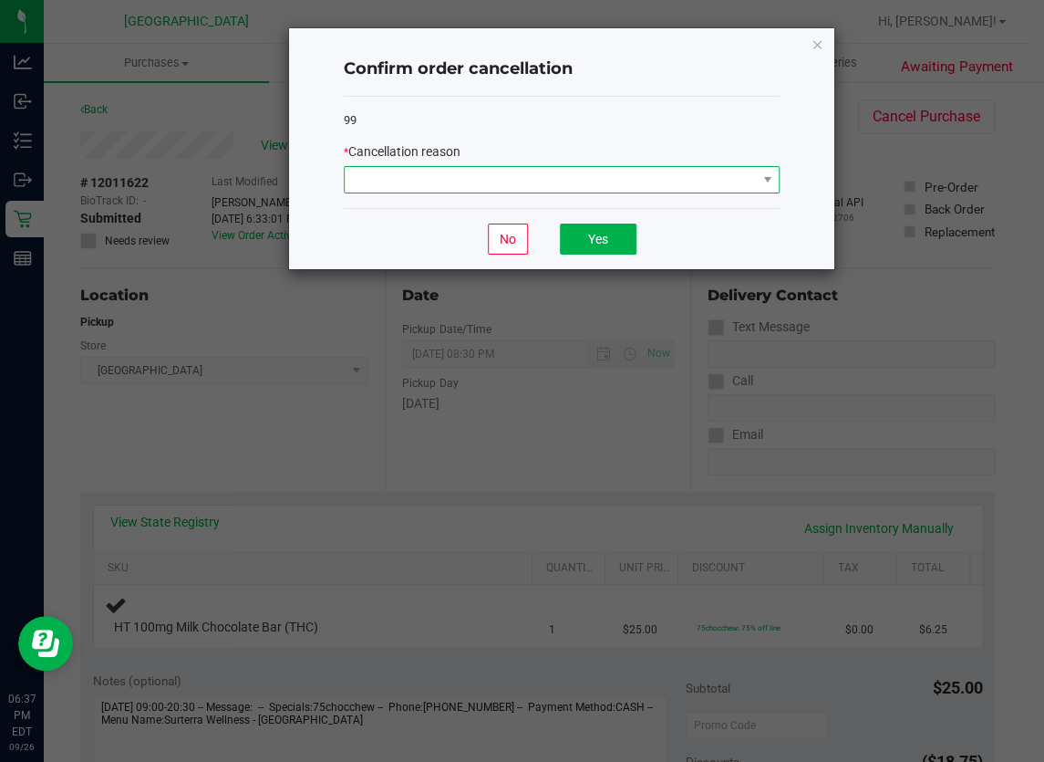
click at [710, 175] on span at bounding box center [550, 180] width 411 height 26
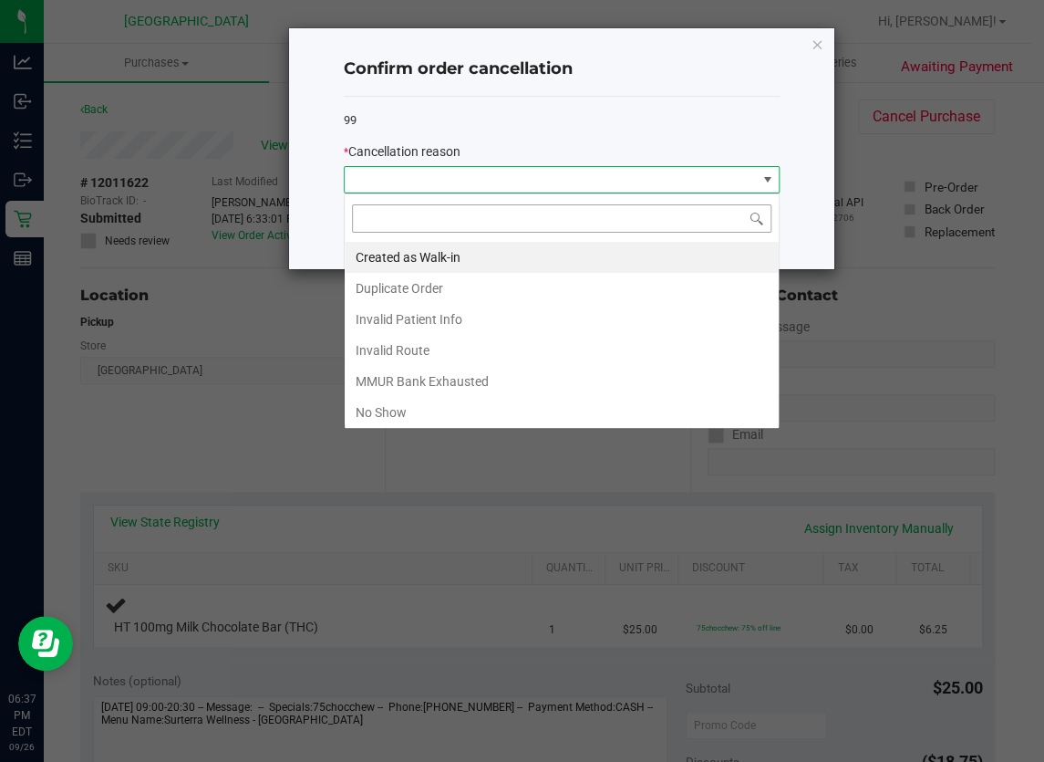
scroll to position [27, 436]
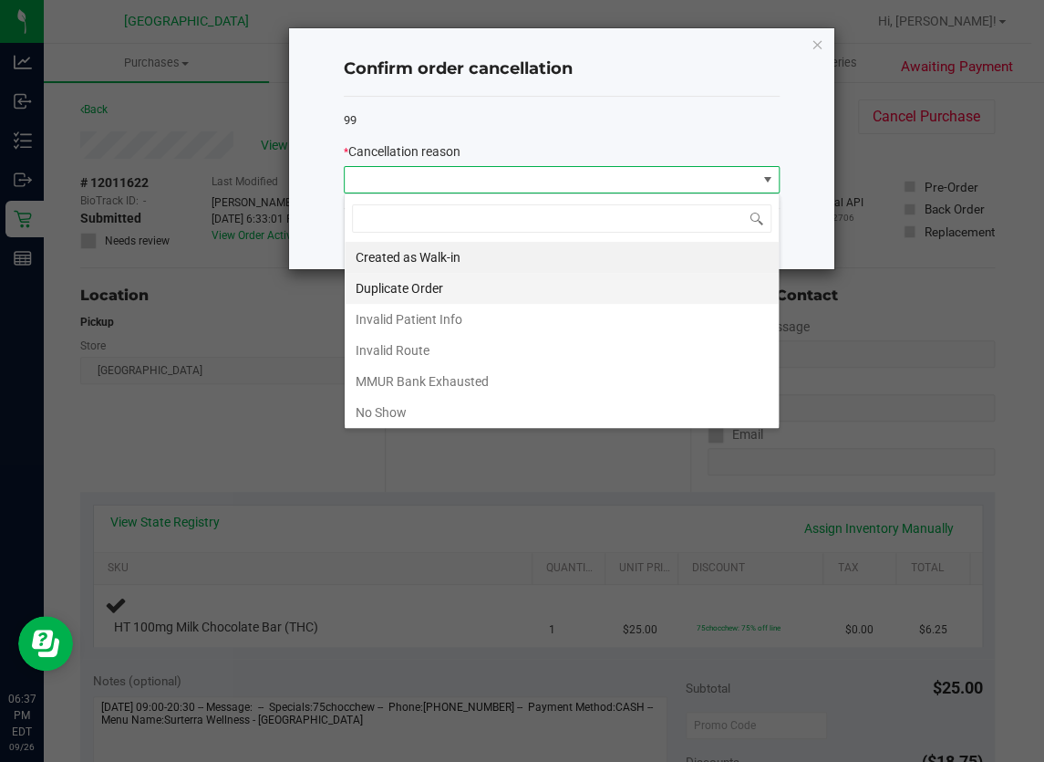
click at [476, 301] on li "Duplicate Order" at bounding box center [562, 288] width 434 height 31
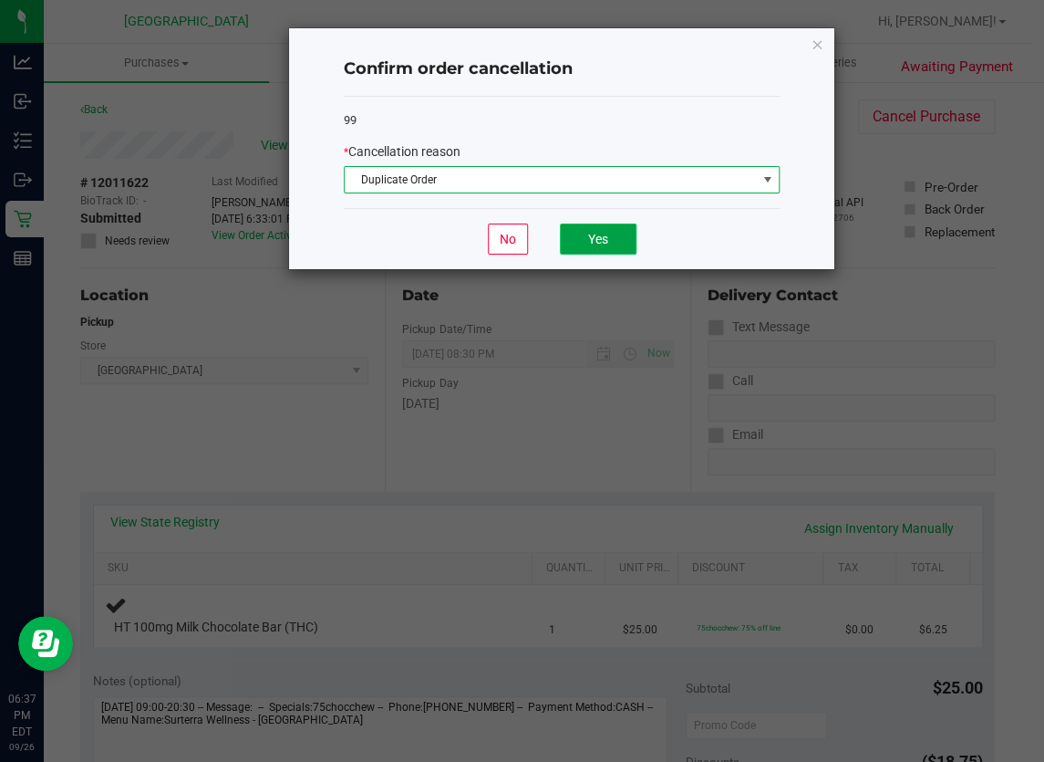
click at [579, 246] on button "Yes" at bounding box center [598, 238] width 77 height 31
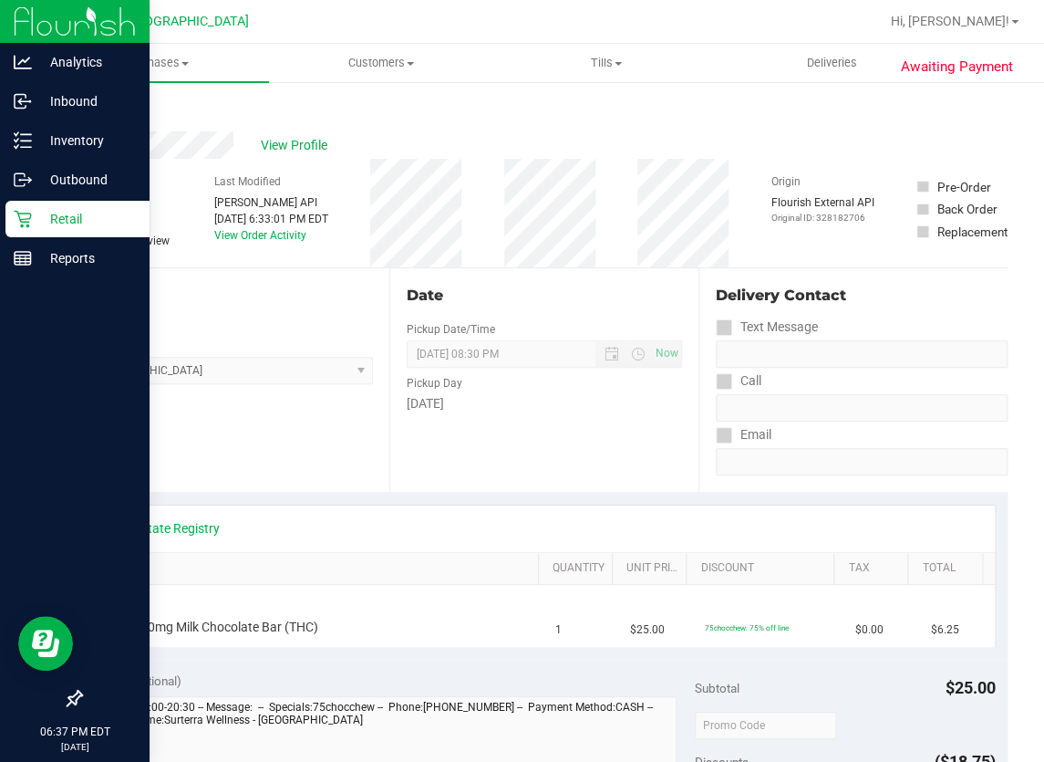
click at [24, 214] on icon at bounding box center [23, 219] width 18 height 18
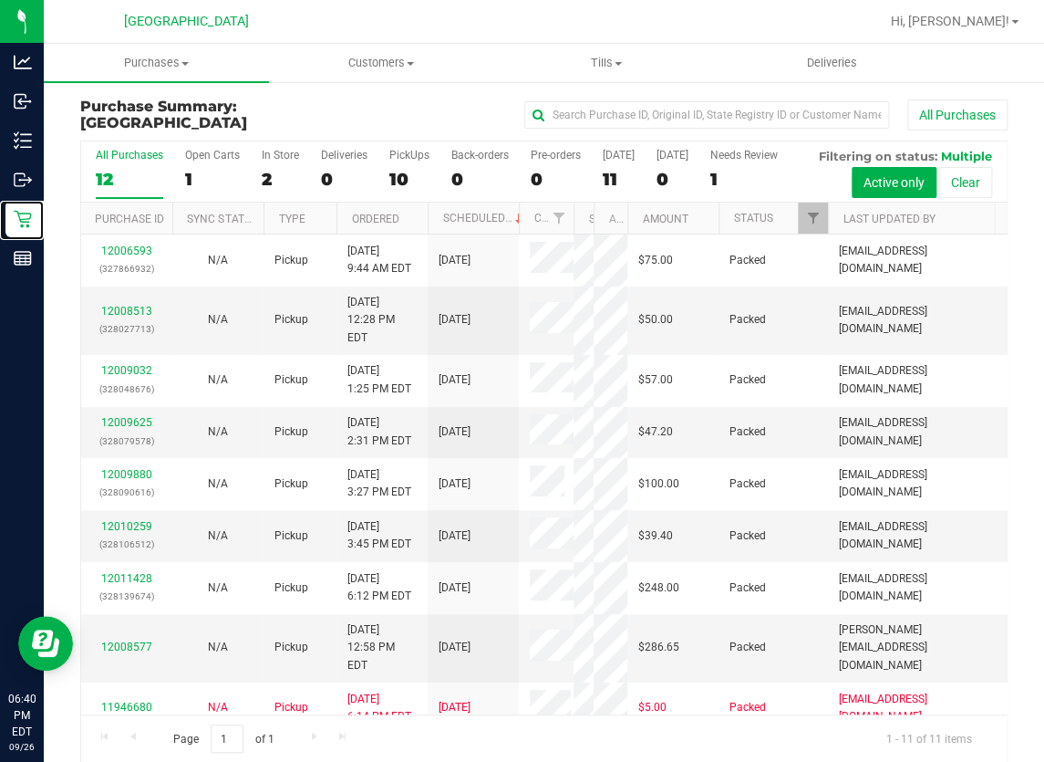
drag, startPoint x: 543, startPoint y: 271, endPoint x: 584, endPoint y: 271, distance: 41.0
click at [584, 234] on div "Purchase ID Sync Status Type Ordered Scheduled Customer State Registry ID Addre…" at bounding box center [538, 217] width 914 height 31
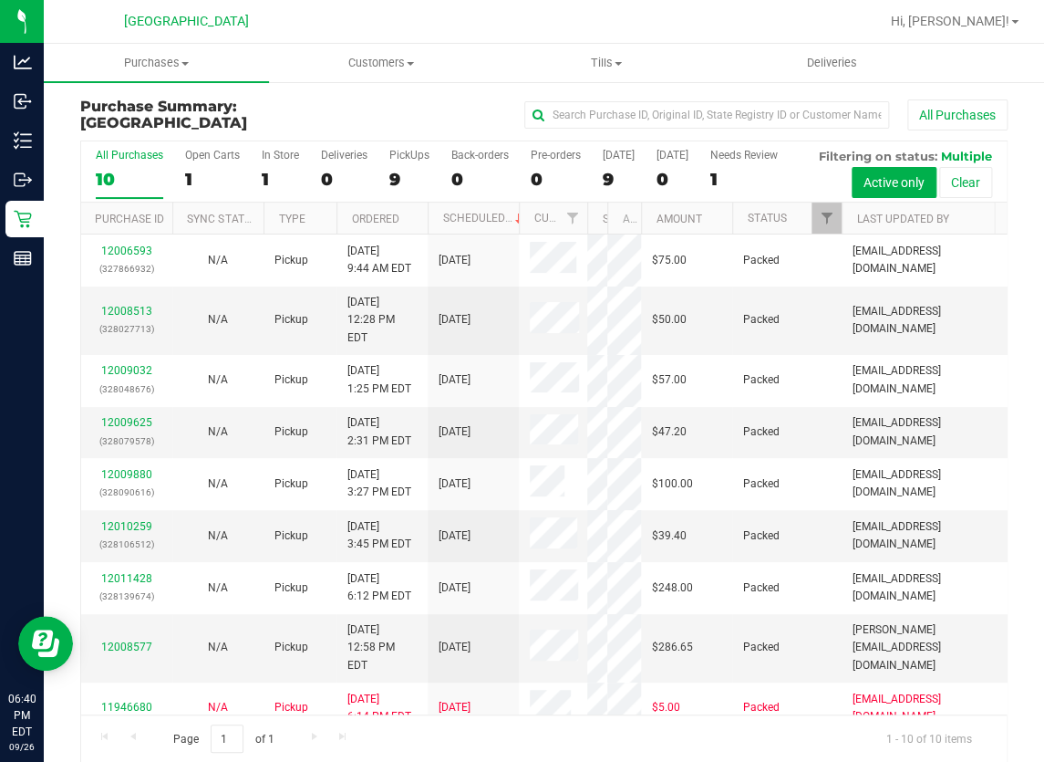
drag, startPoint x: 546, startPoint y: 257, endPoint x: 590, endPoint y: 253, distance: 44.0
click at [590, 234] on div "Purchase ID Sync Status Type Ordered Scheduled Customer State Registry ID Addre…" at bounding box center [538, 217] width 914 height 31
click at [181, 63] on span "Purchases" at bounding box center [156, 63] width 225 height 16
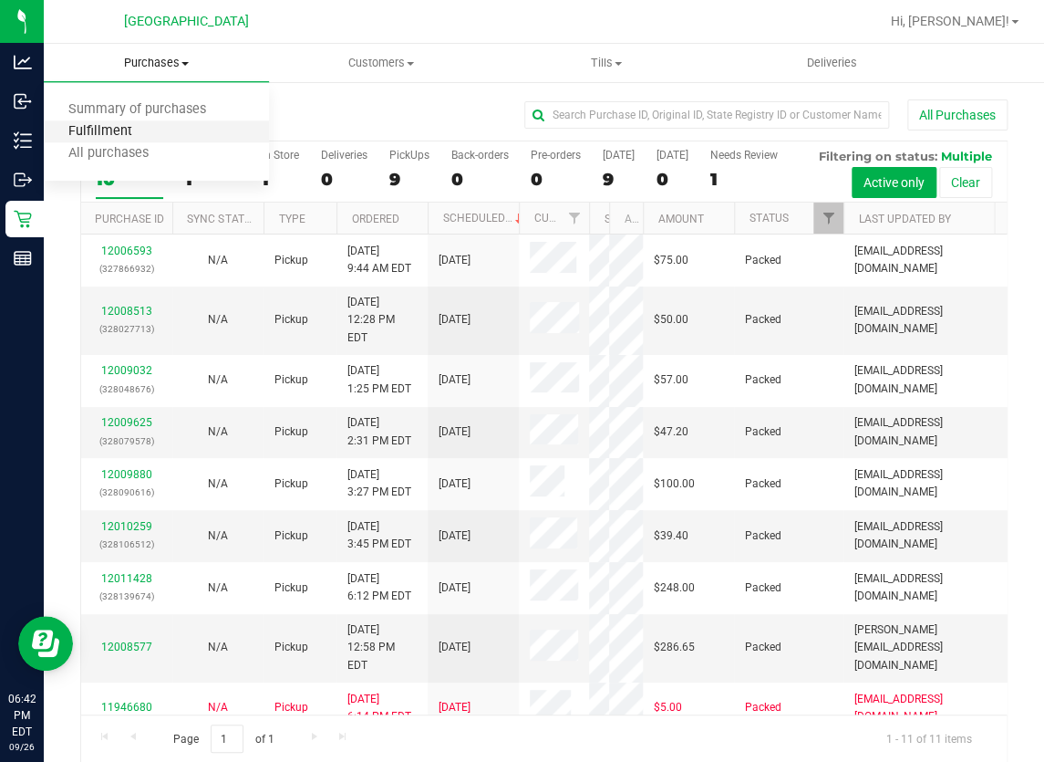
click at [150, 127] on span "Fulfillment" at bounding box center [100, 132] width 113 height 16
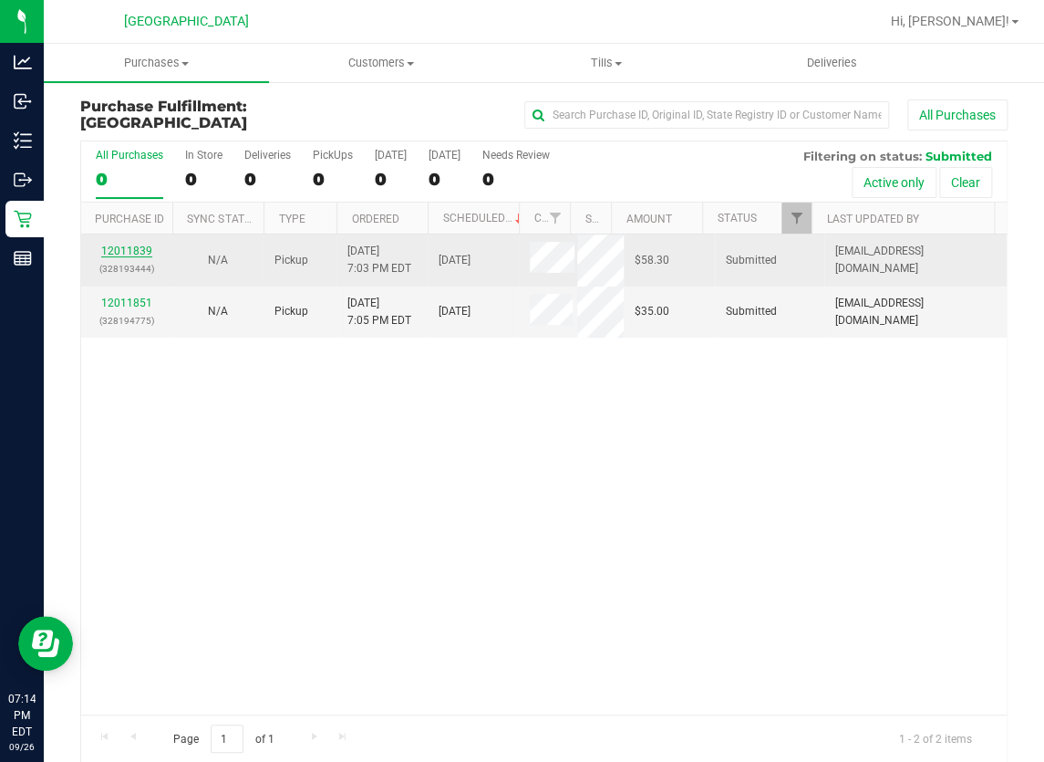
click at [133, 252] on link "12011839" at bounding box center [126, 250] width 51 height 13
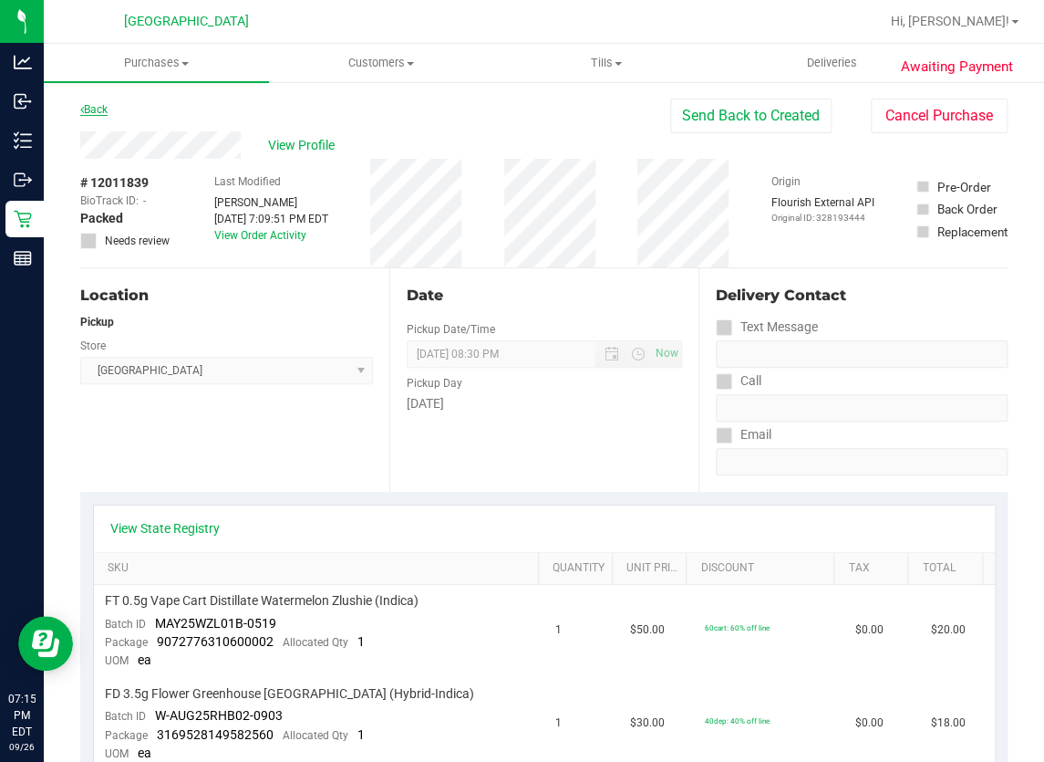
click at [106, 106] on link "Back" at bounding box center [93, 109] width 27 height 13
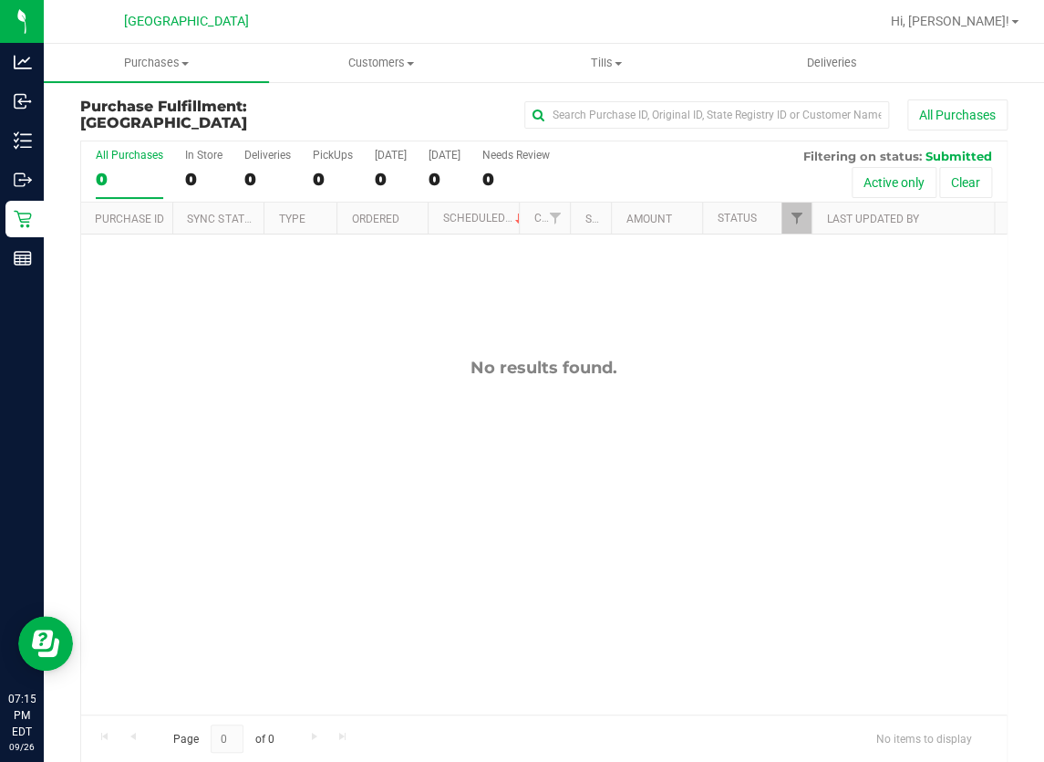
click at [323, 345] on div "No results found." at bounding box center [544, 535] width 926 height 603
click at [164, 69] on span "Purchases" at bounding box center [156, 63] width 225 height 16
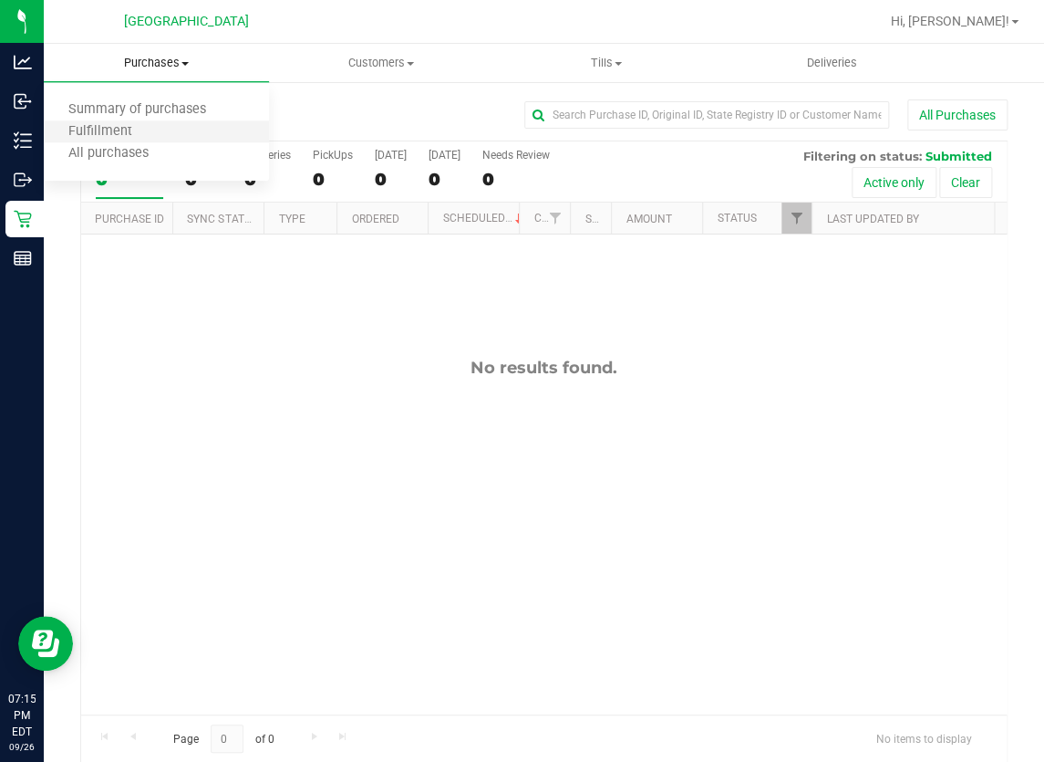
click at [159, 126] on li "Fulfillment" at bounding box center [156, 132] width 225 height 22
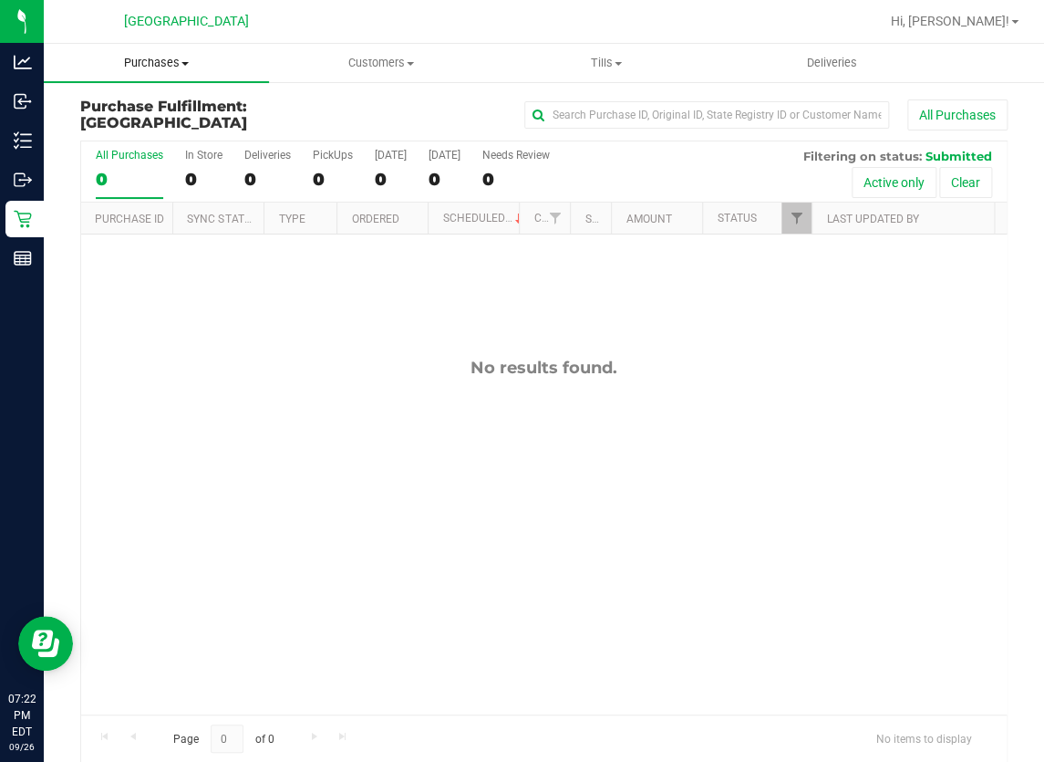
click at [150, 65] on span "Purchases" at bounding box center [156, 63] width 225 height 16
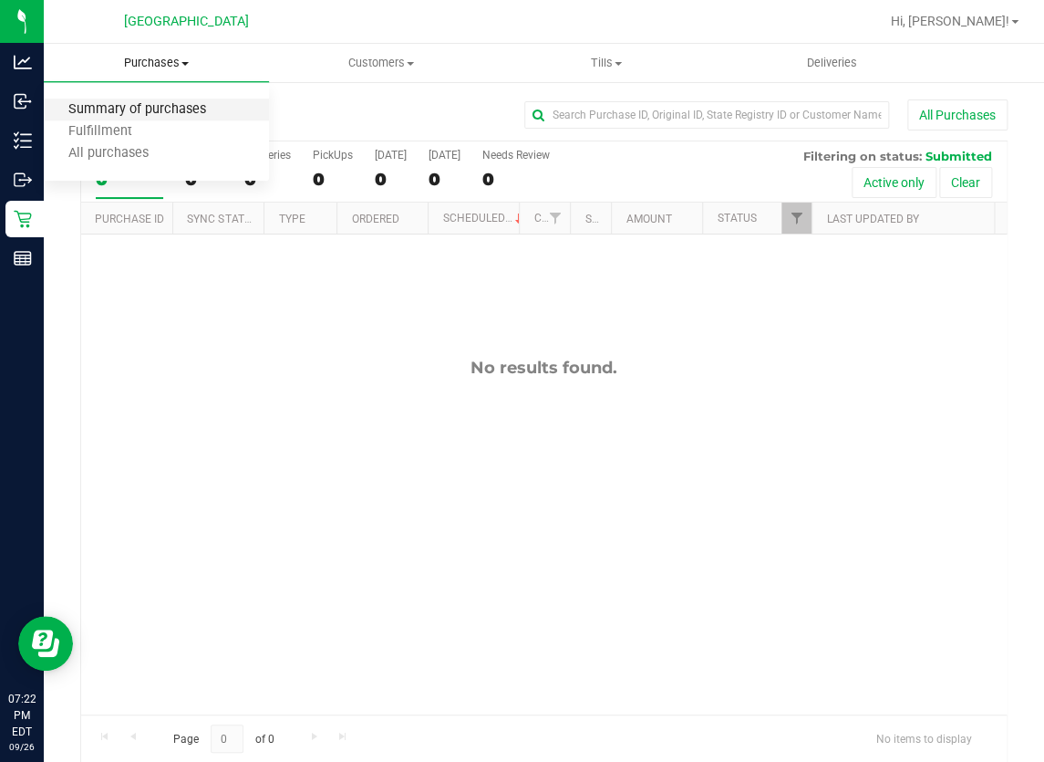
click at [171, 109] on span "Summary of purchases" at bounding box center [137, 110] width 187 height 16
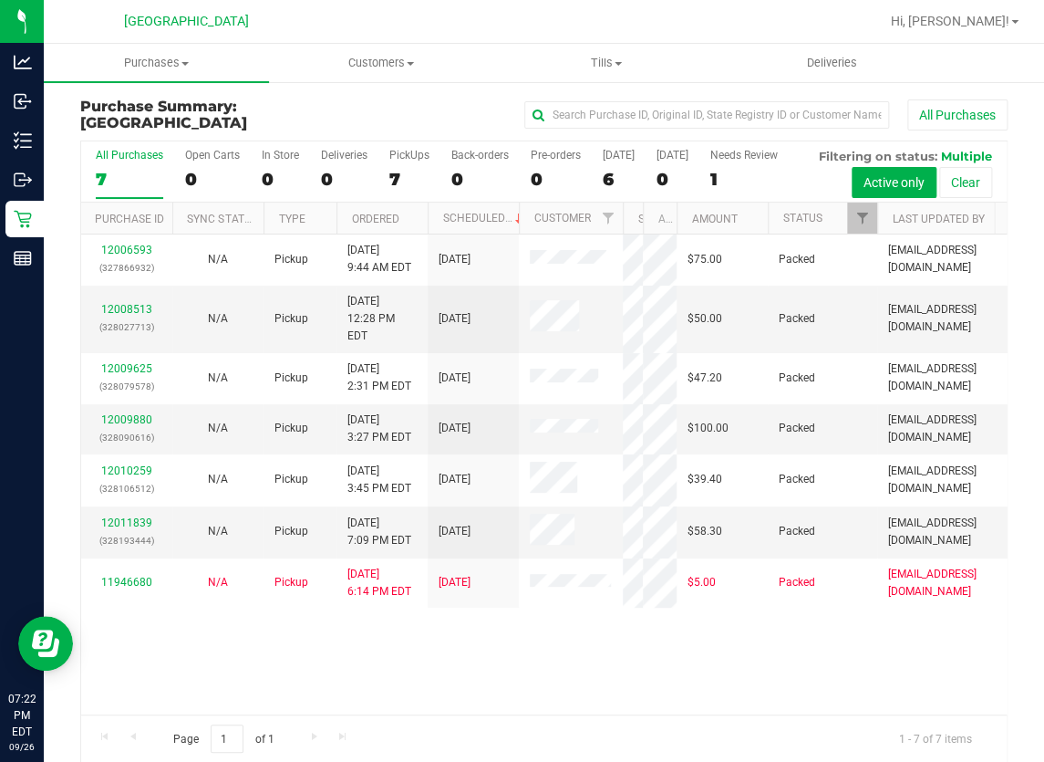
drag, startPoint x: 542, startPoint y: 265, endPoint x: 628, endPoint y: 281, distance: 88.2
click at [626, 234] on div "Purchase ID Sync Status Type Ordered Scheduled Customer State Registry ID Addre…" at bounding box center [538, 217] width 914 height 31
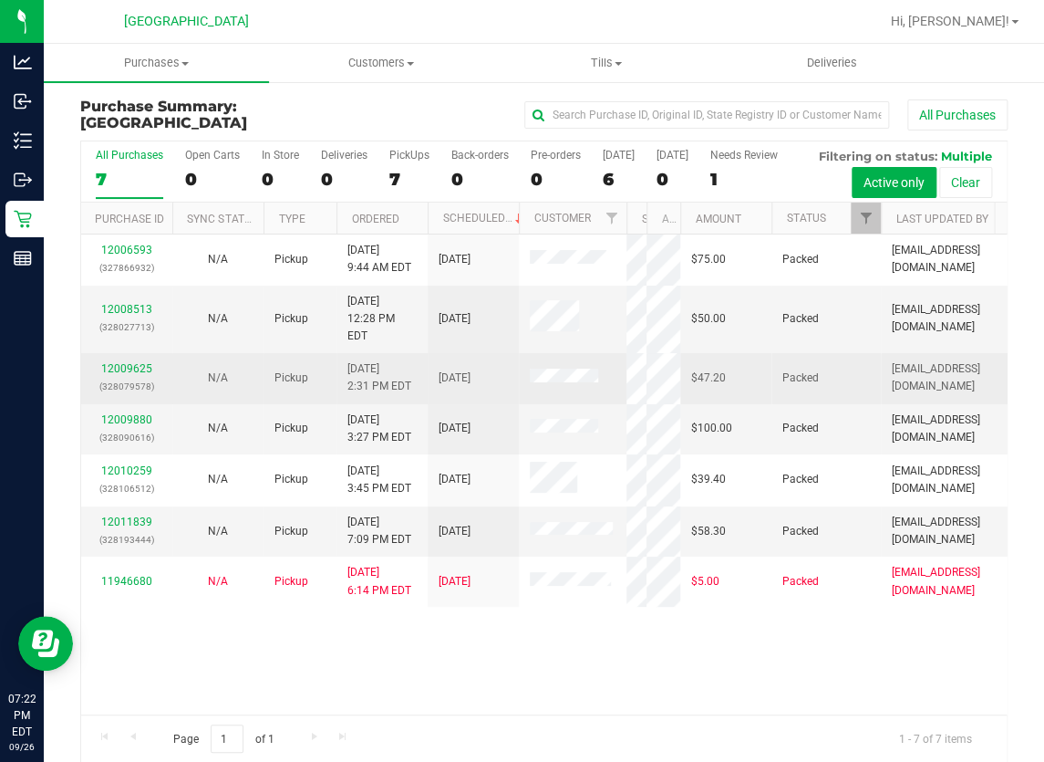
scroll to position [67, 0]
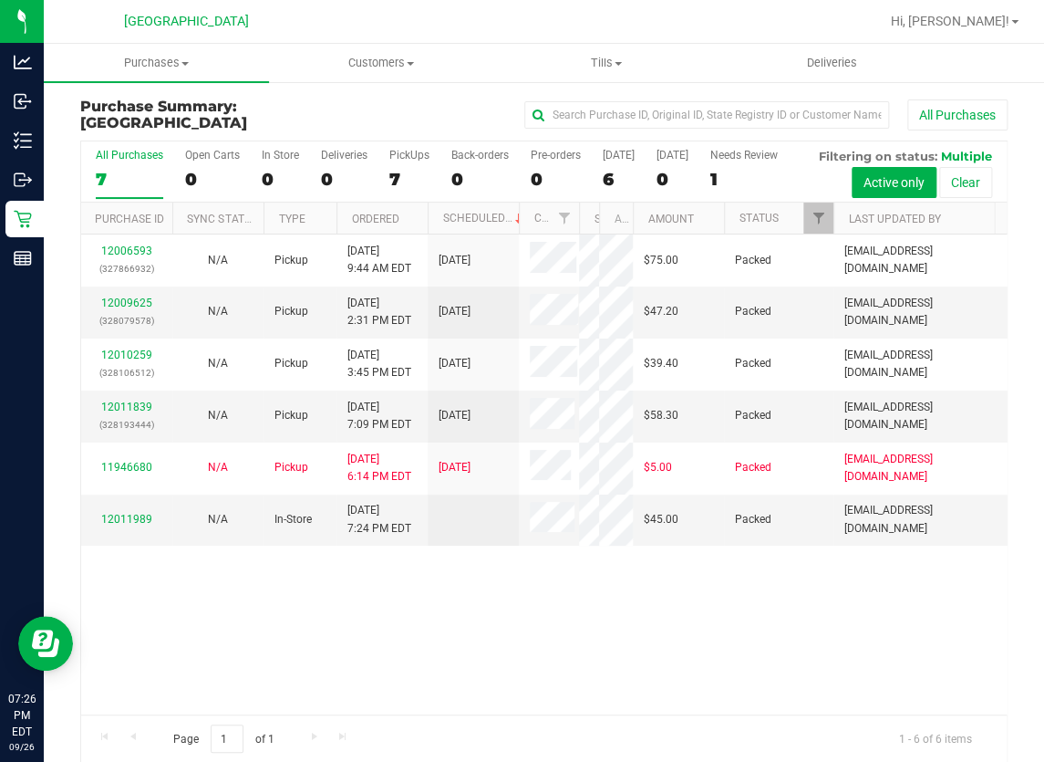
drag, startPoint x: 547, startPoint y: 264, endPoint x: 591, endPoint y: 265, distance: 43.8
click at [591, 234] on div "Purchase ID Sync Status Type Ordered Scheduled Customer State Registry ID Addre…" at bounding box center [538, 217] width 914 height 31
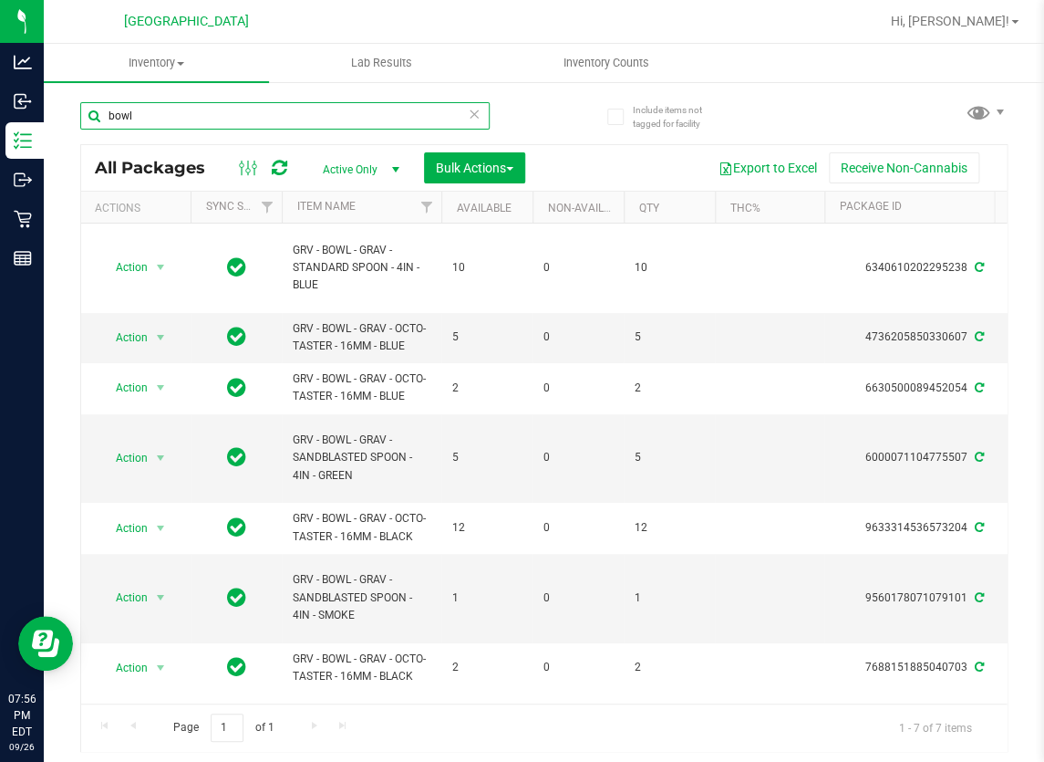
click at [210, 109] on input "bowl" at bounding box center [285, 115] width 410 height 27
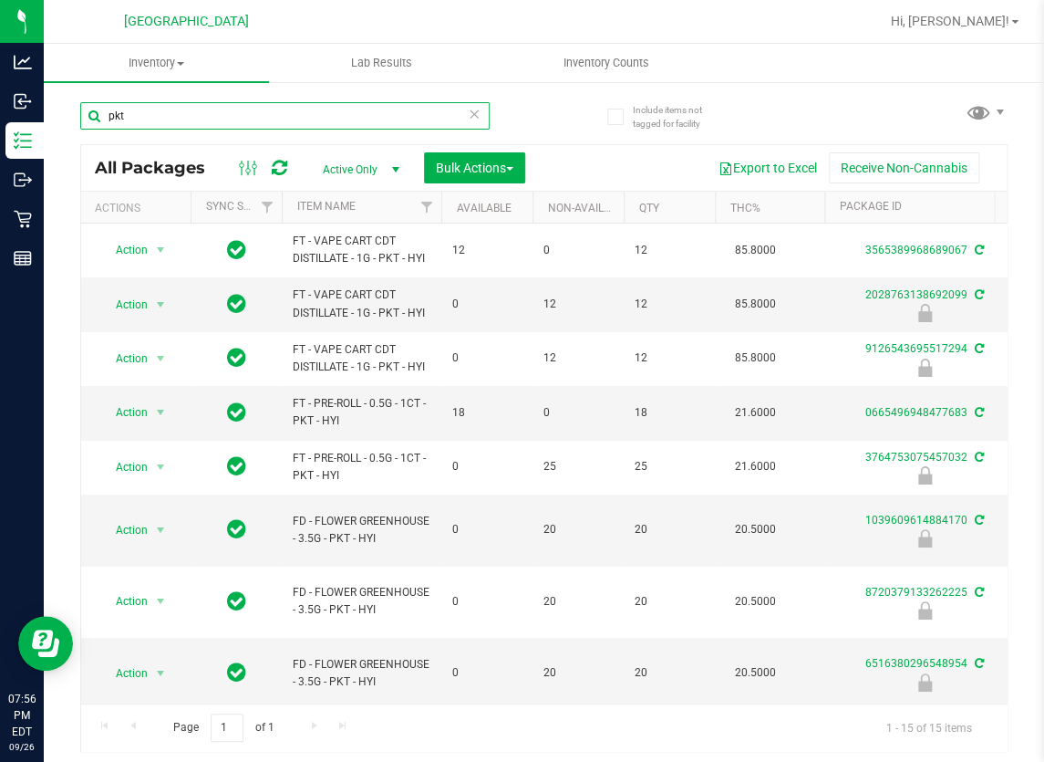
type input "pkt"
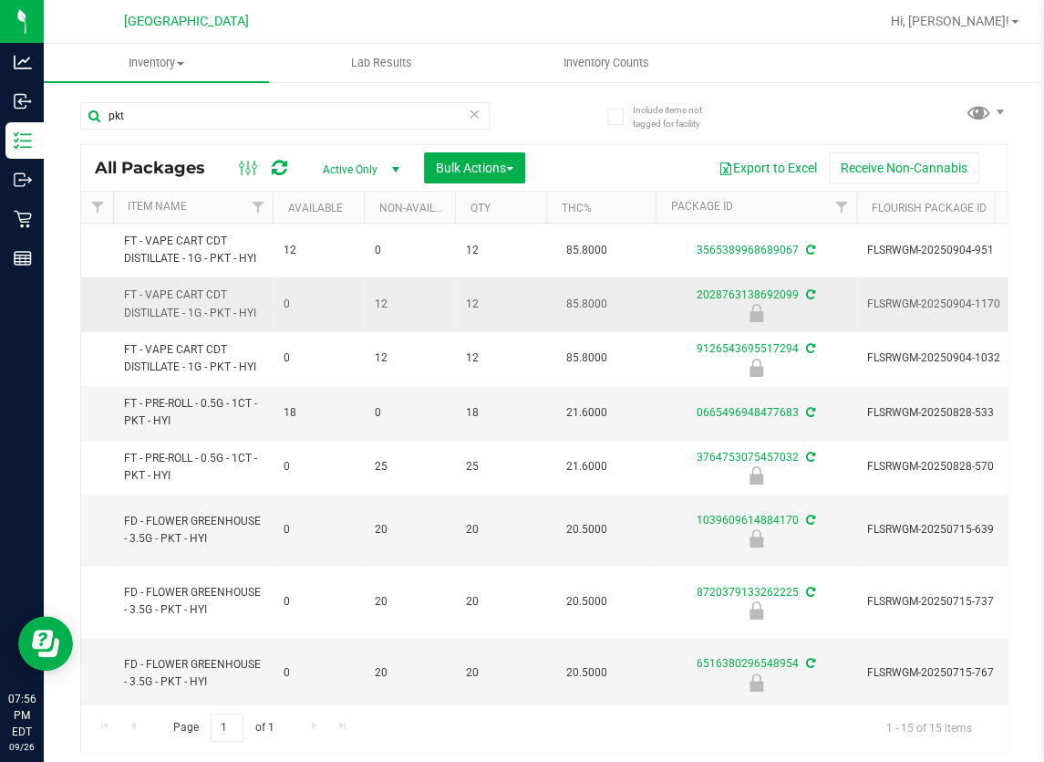
scroll to position [0, 228]
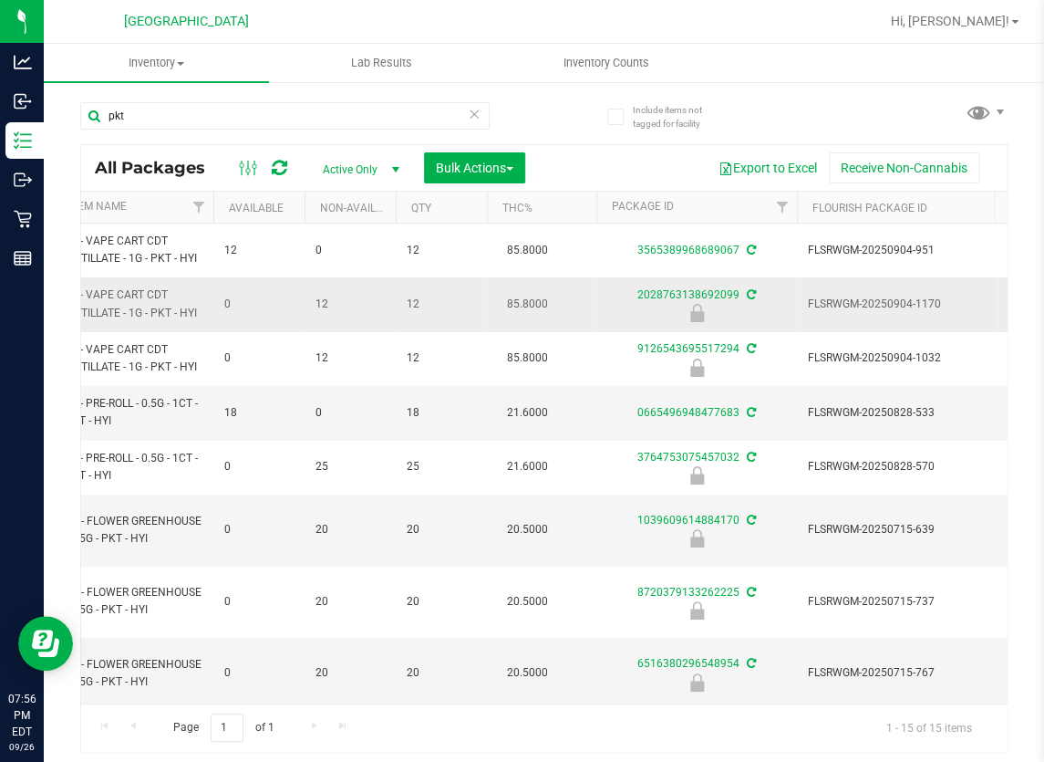
drag, startPoint x: 302, startPoint y: 308, endPoint x: 431, endPoint y: 319, distance: 130.0
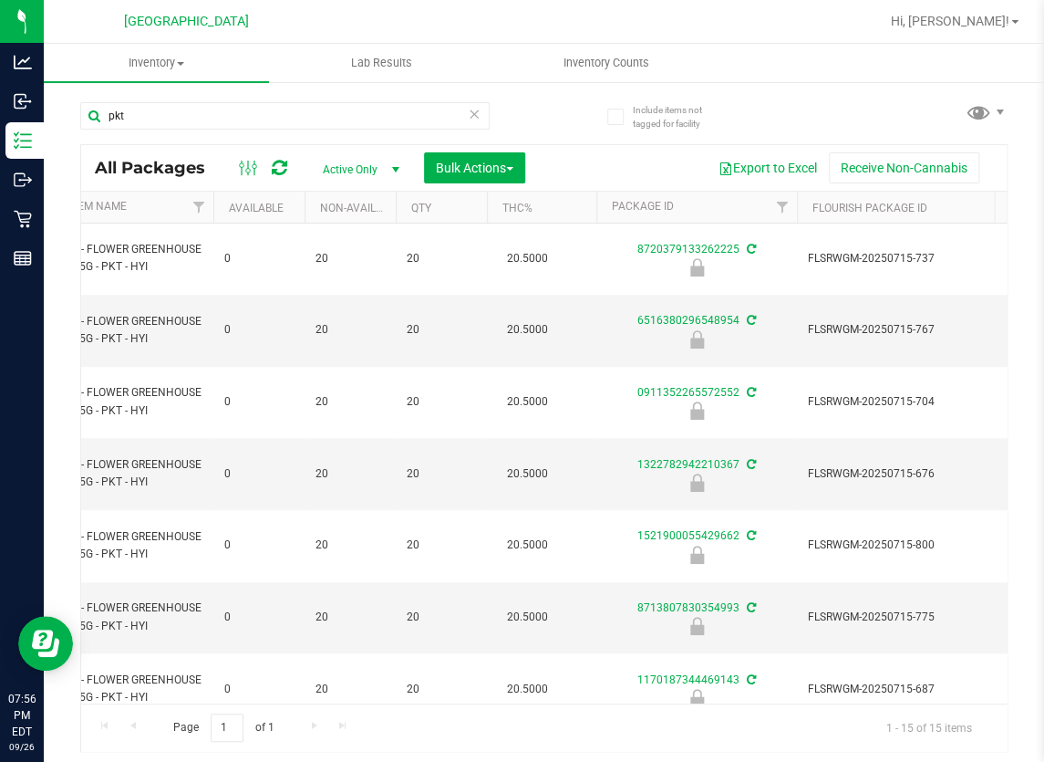
scroll to position [0, 0]
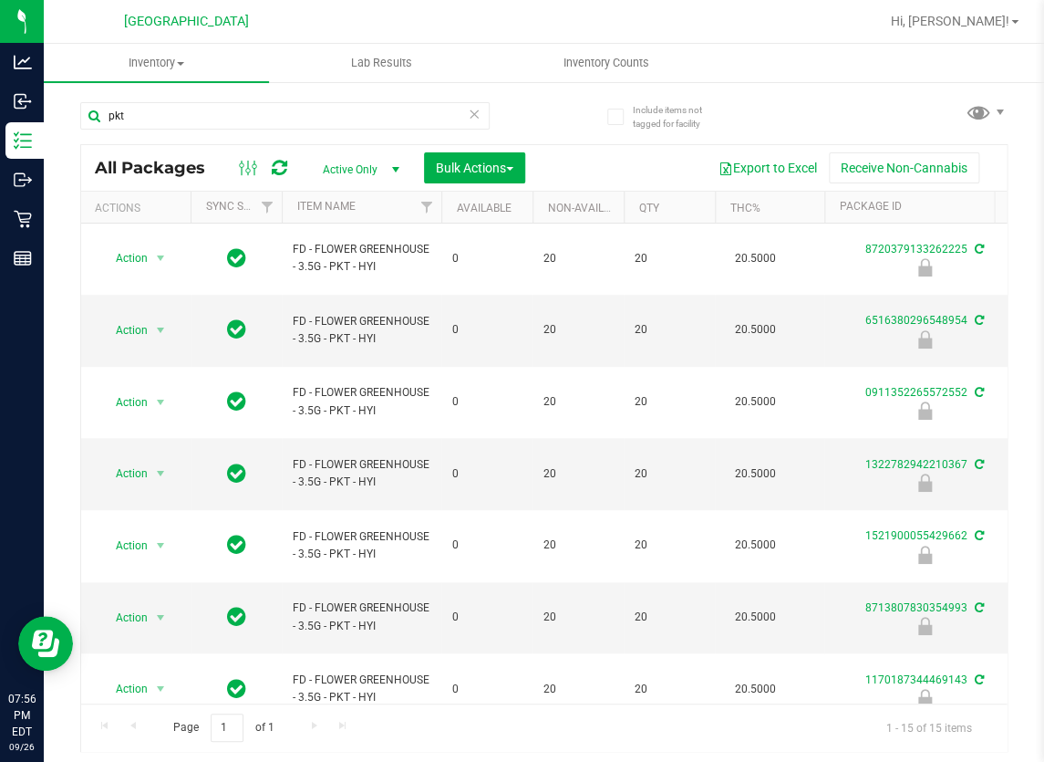
drag, startPoint x: 501, startPoint y: 648, endPoint x: 341, endPoint y: 653, distance: 159.7
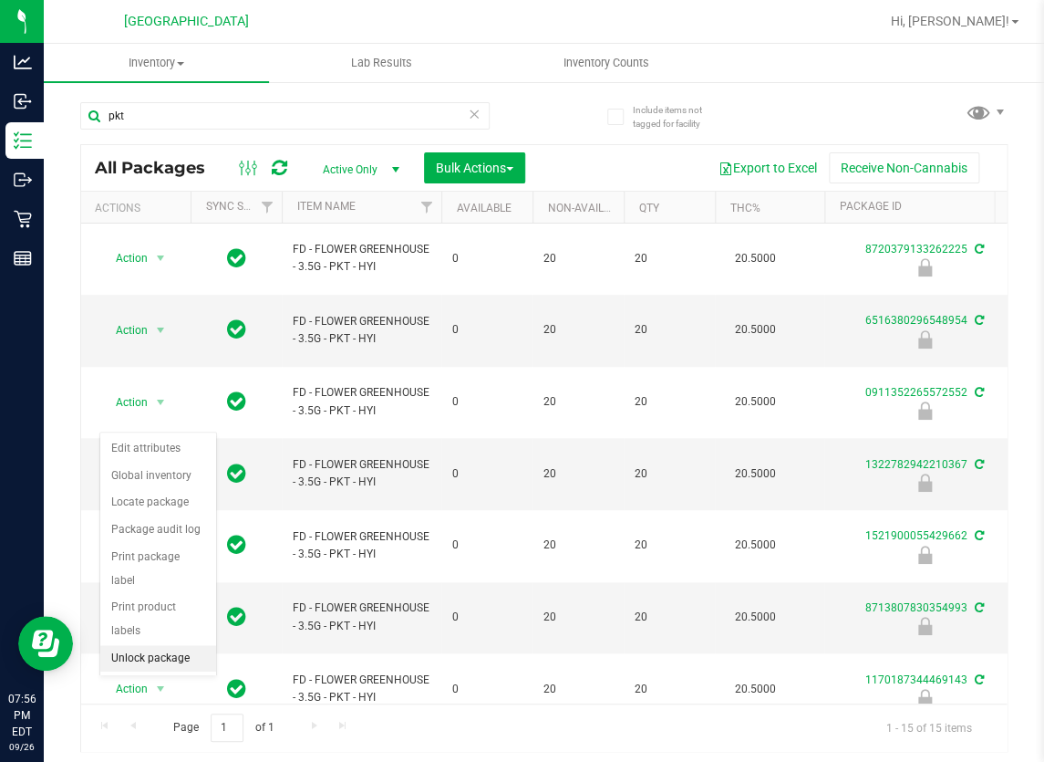
click at [163, 645] on li "Unlock package" at bounding box center [158, 658] width 116 height 27
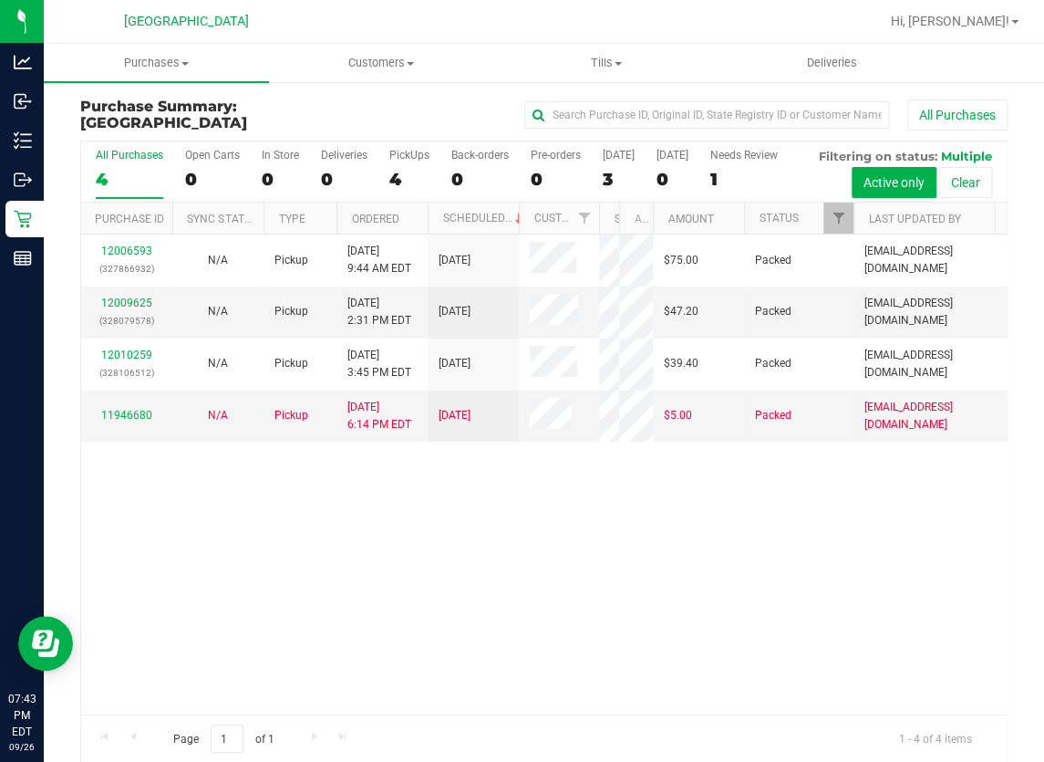
click at [599, 284] on div "All Purchases 4 Open Carts 0 In Store 0 Deliveries 0 PickUps 4 Back-orders 0 Pr…" at bounding box center [544, 451] width 928 height 622
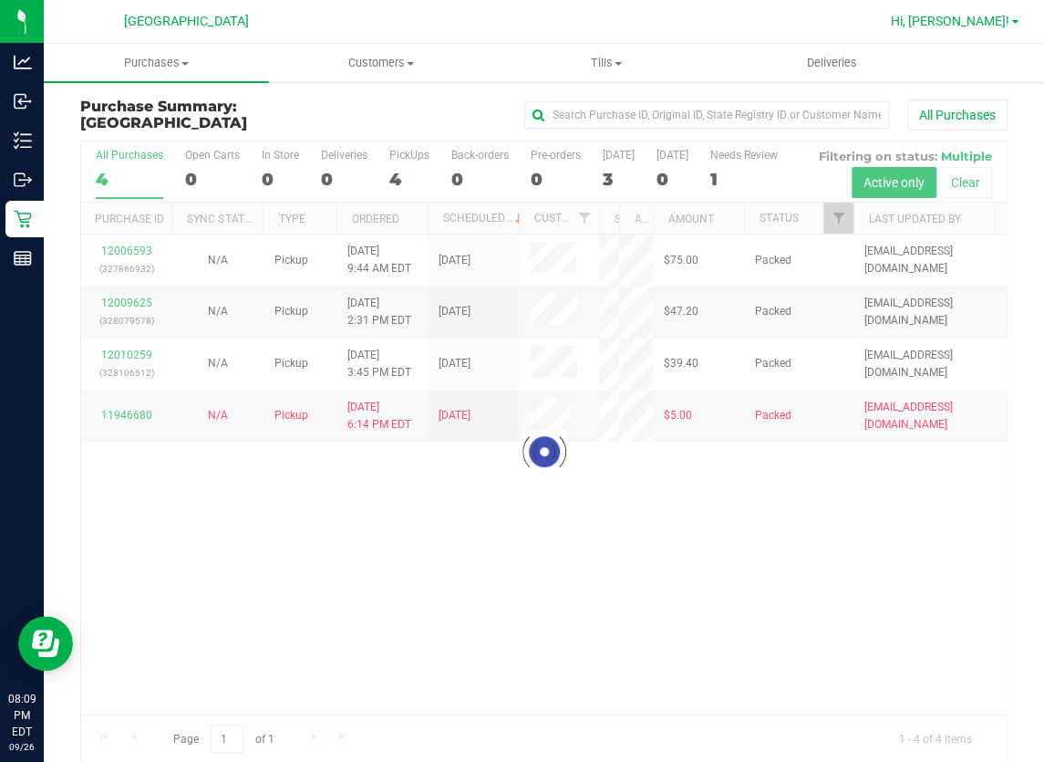
click at [979, 26] on span "Hi, [PERSON_NAME]!" at bounding box center [950, 21] width 119 height 15
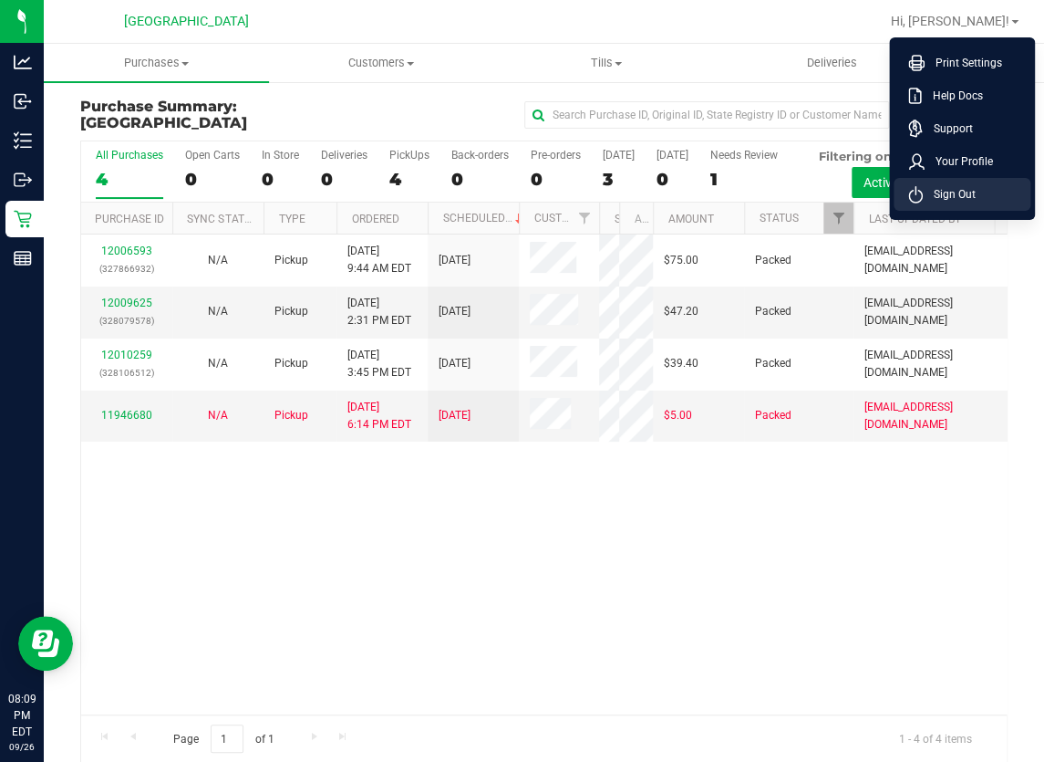
click at [963, 194] on span "Sign Out" at bounding box center [949, 194] width 53 height 18
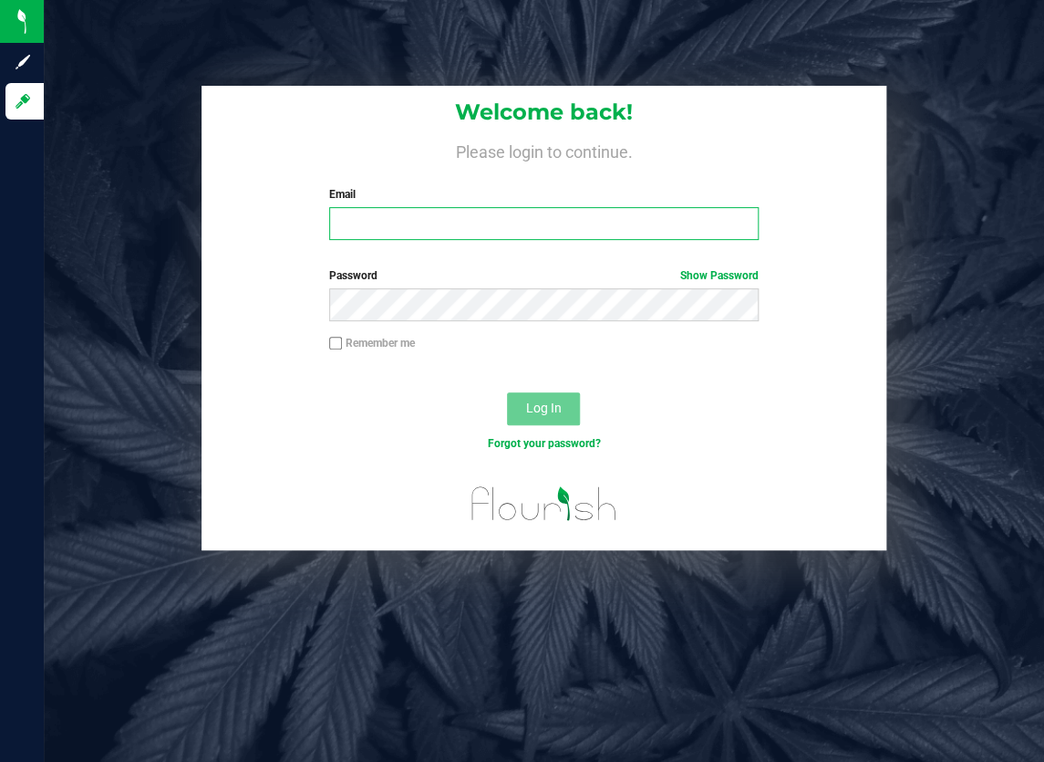
click at [500, 223] on input "Email" at bounding box center [544, 223] width 430 height 33
type input "[EMAIL_ADDRESS][DOMAIN_NAME]"
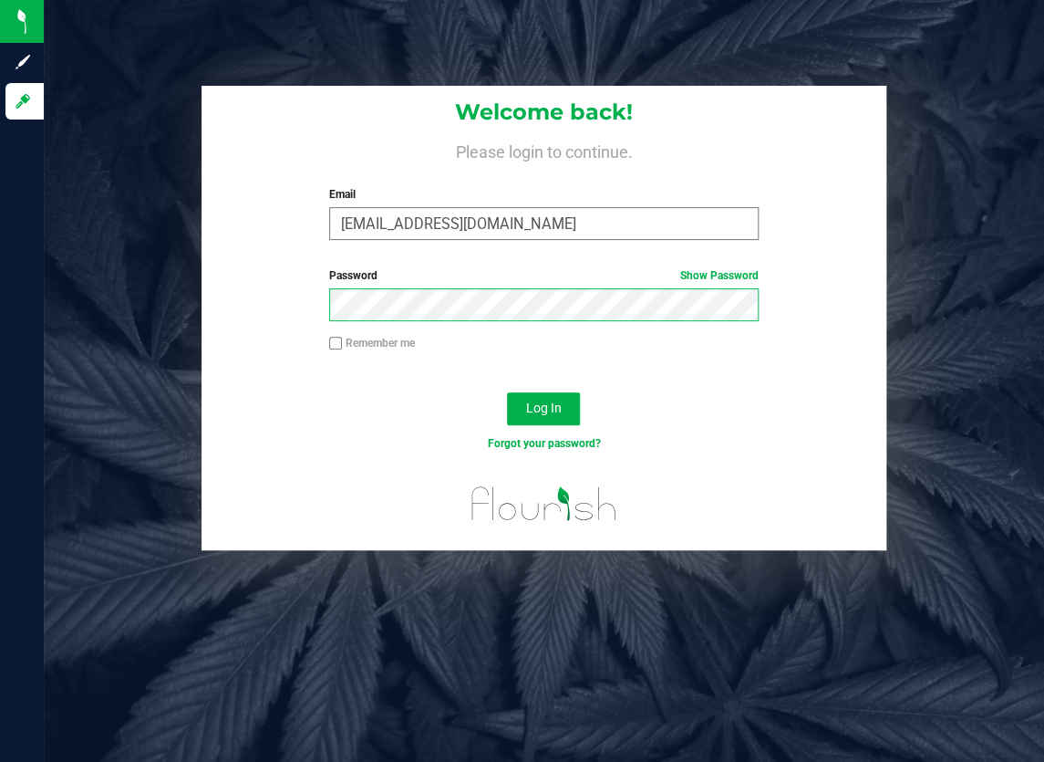
click at [507, 392] on button "Log In" at bounding box center [543, 408] width 73 height 33
